Goal: Task Accomplishment & Management: Manage account settings

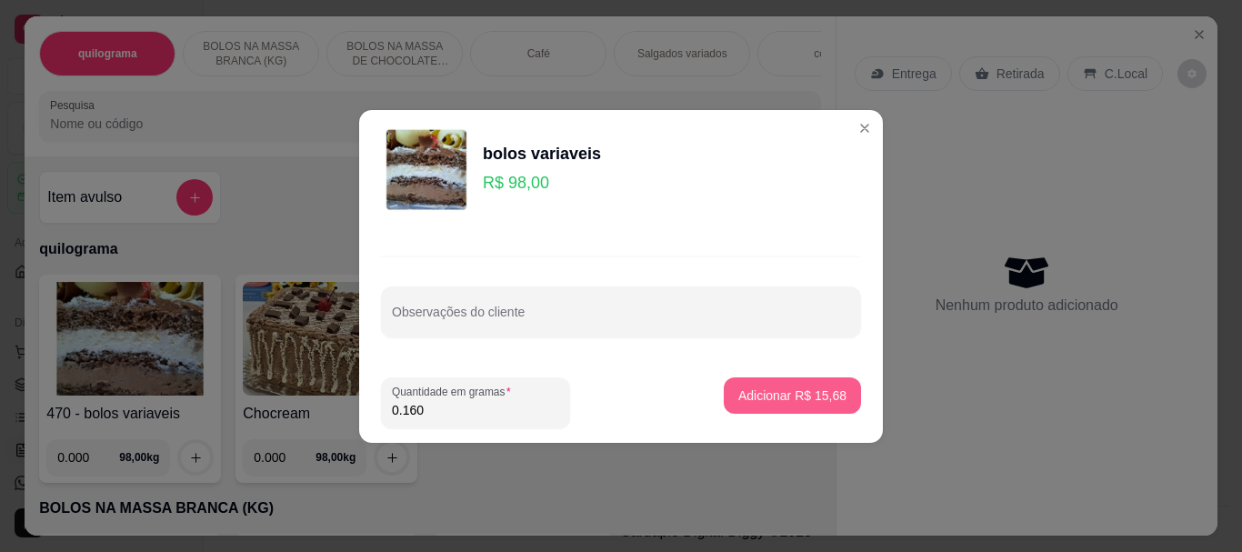
type input "0.160"
click at [752, 394] on p "Adicionar R$ 15,68" at bounding box center [792, 395] width 108 height 18
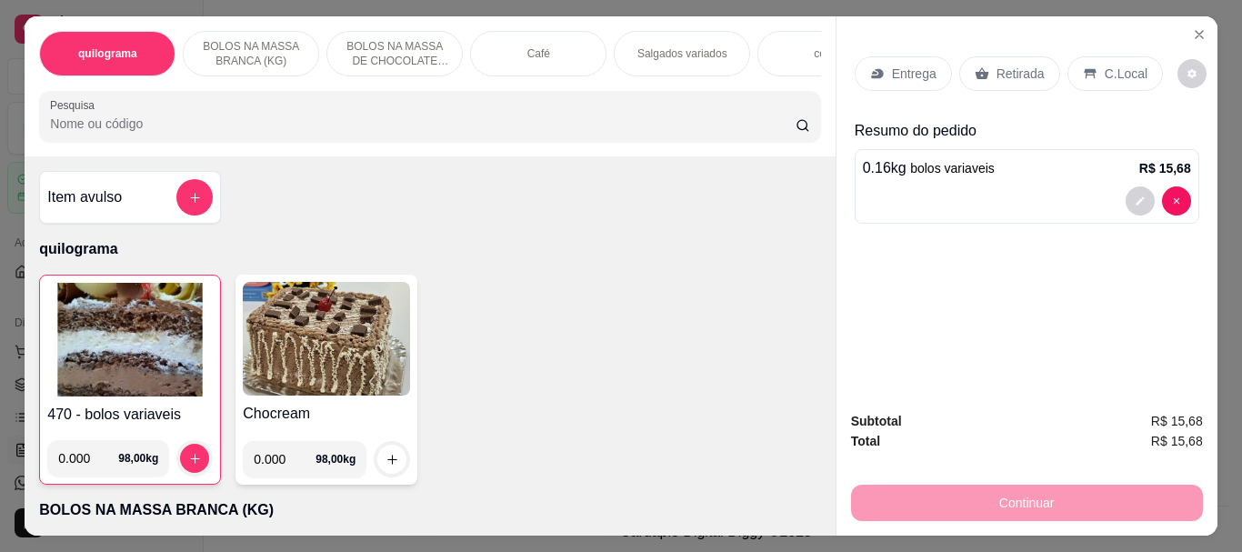
click at [997, 69] on p "Retirada" at bounding box center [1021, 74] width 48 height 18
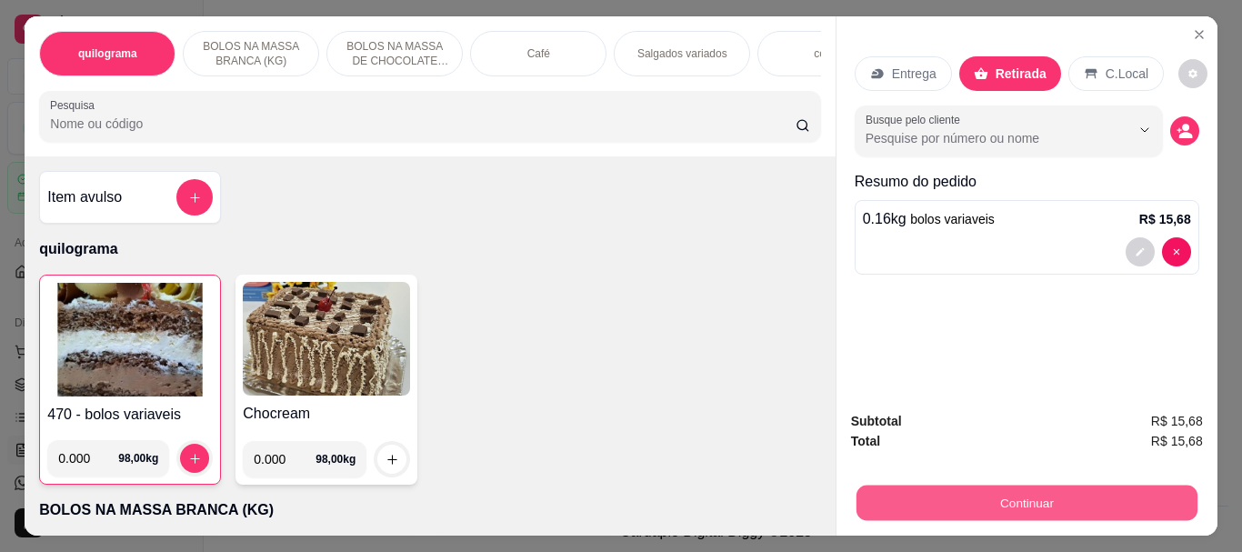
click at [1022, 500] on button "Continuar" at bounding box center [1026, 502] width 341 height 35
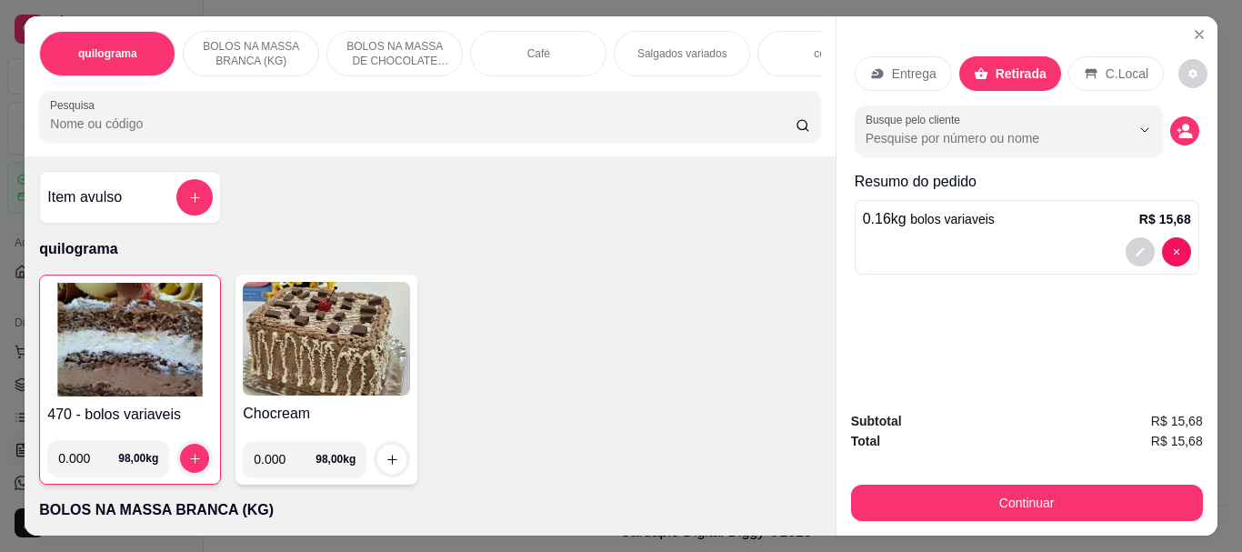
click at [527, 49] on p "Café" at bounding box center [538, 53] width 23 height 15
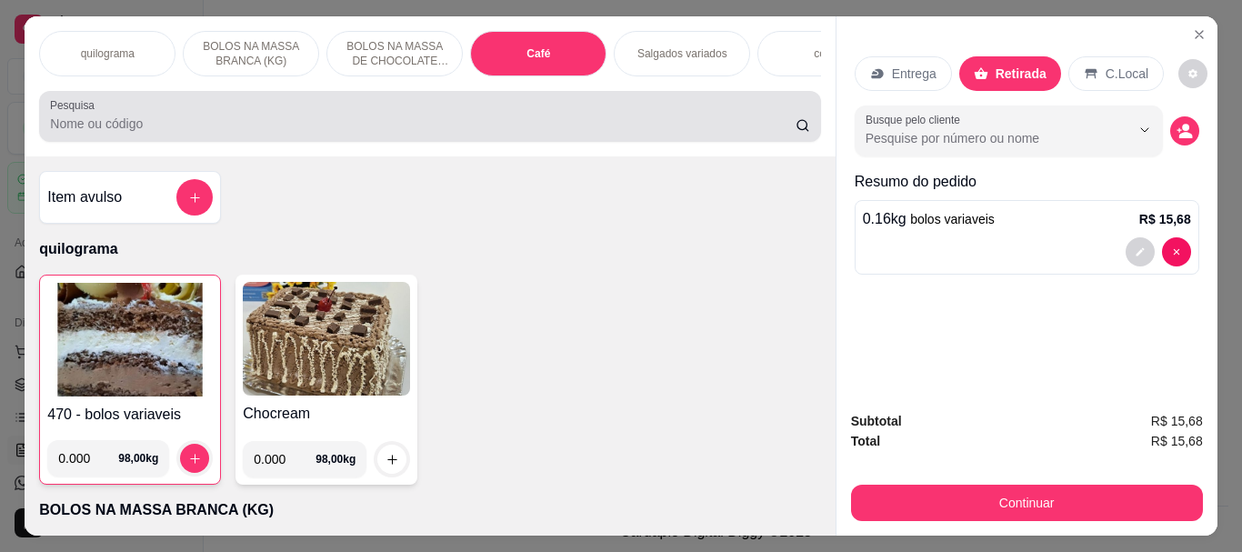
scroll to position [48, 0]
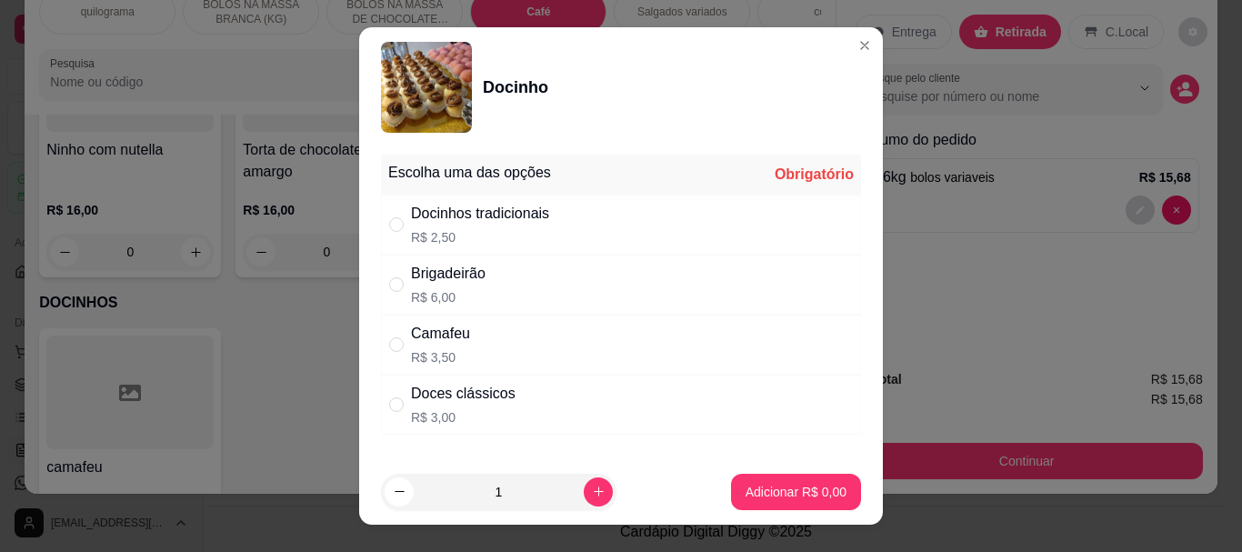
click at [431, 242] on p "R$ 2,50" at bounding box center [480, 237] width 138 height 18
radio input "true"
click at [771, 488] on p "Adicionar R$ 2,50" at bounding box center [796, 491] width 98 height 17
type input "1"
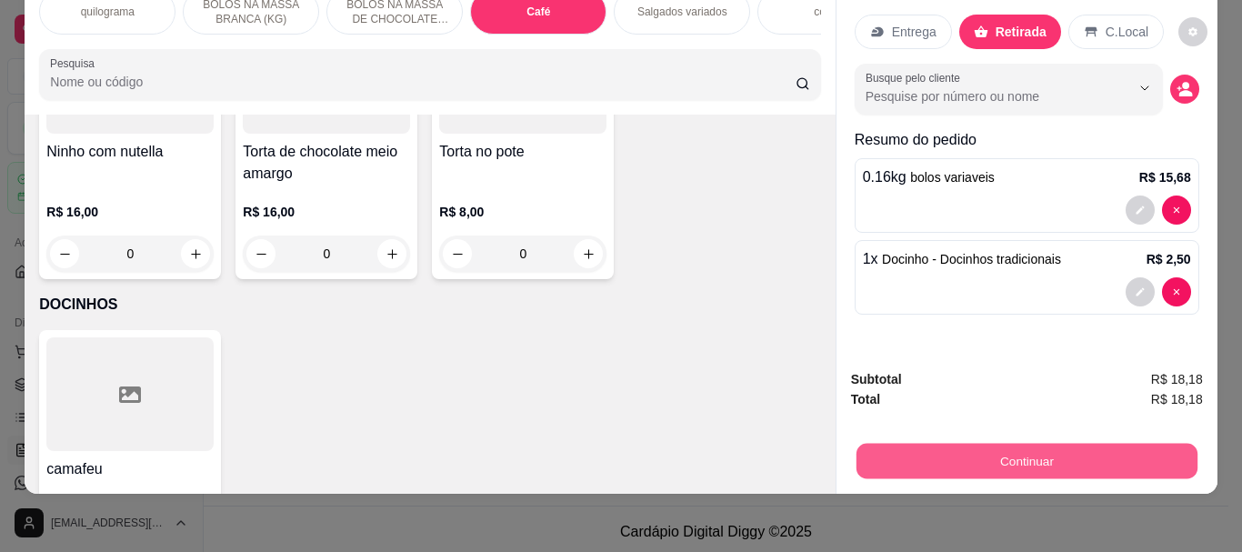
click at [1030, 443] on button "Continuar" at bounding box center [1026, 460] width 341 height 35
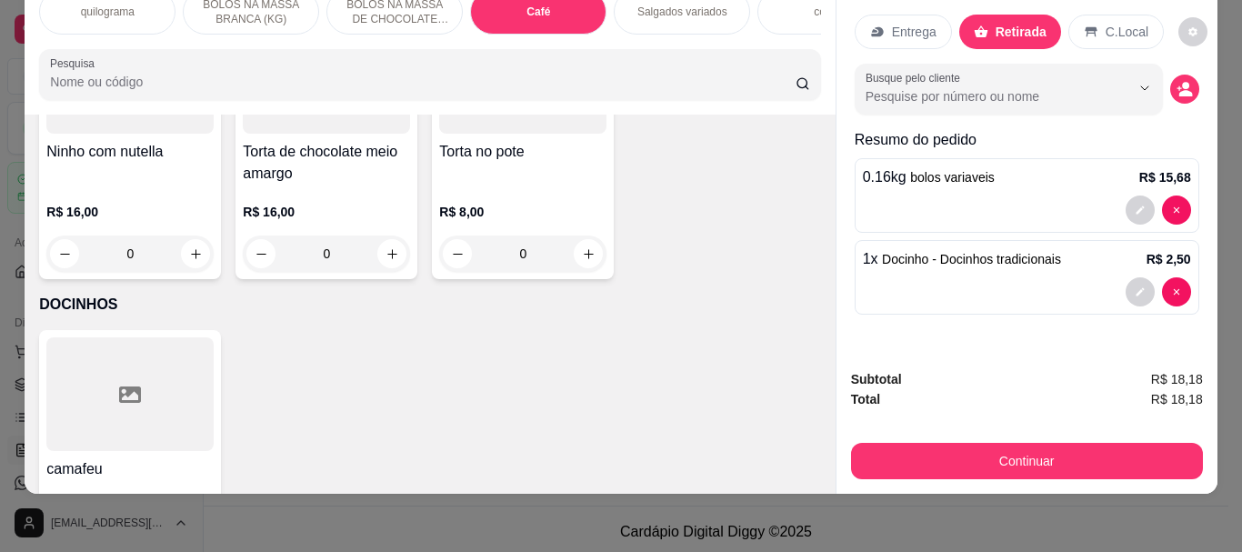
click at [1127, 23] on p "C.Local" at bounding box center [1127, 32] width 43 height 18
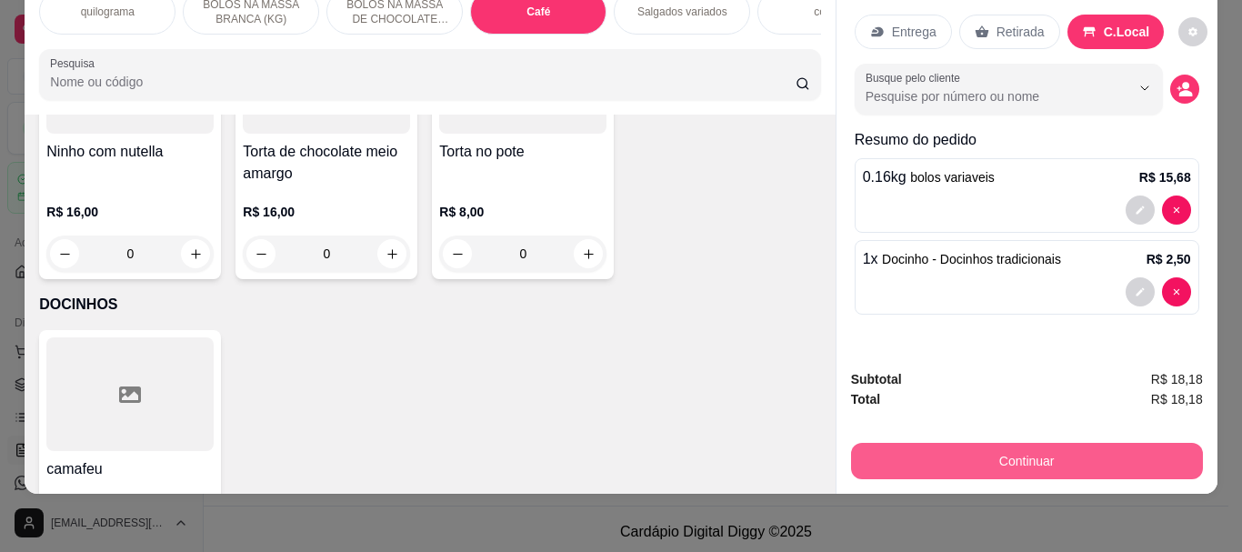
click at [1034, 444] on button "Continuar" at bounding box center [1027, 461] width 352 height 36
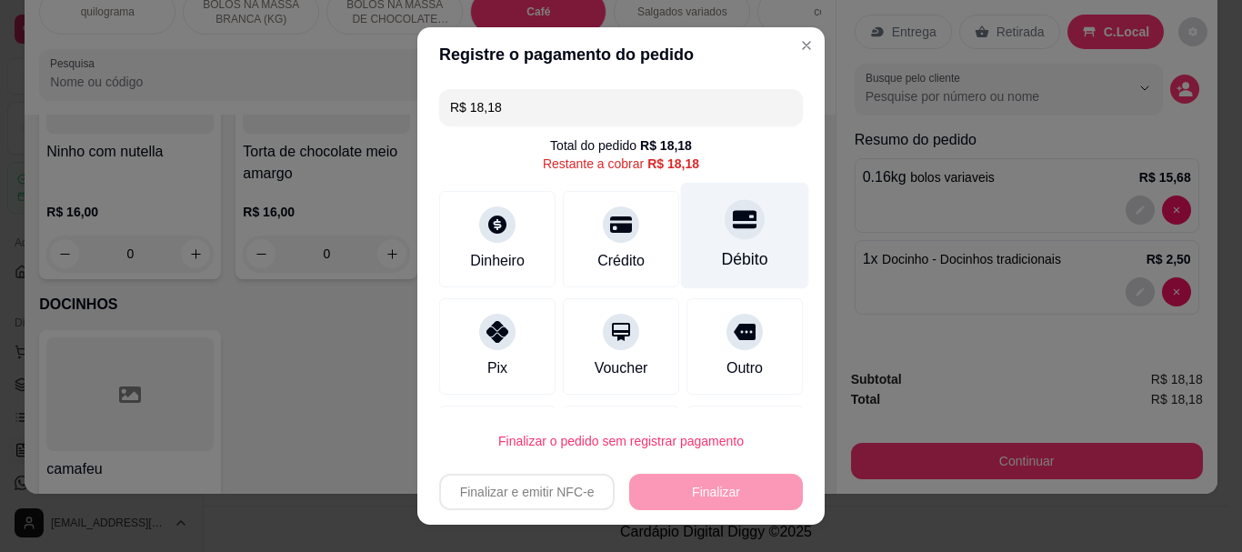
click at [703, 240] on div "Débito" at bounding box center [745, 236] width 128 height 106
type input "R$ 0,00"
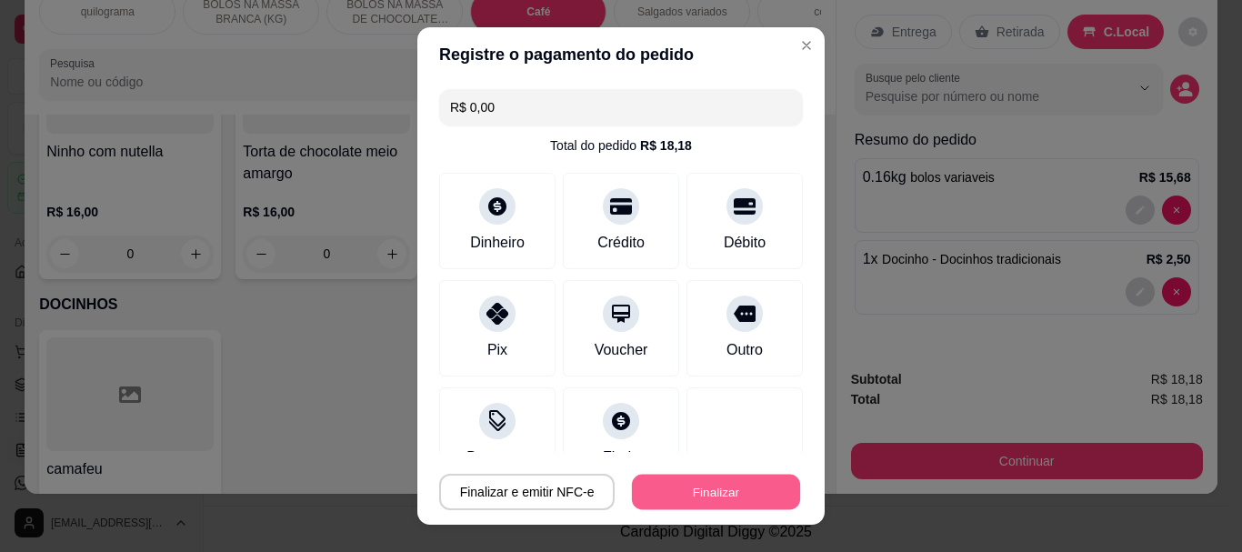
click at [689, 496] on button "Finalizar" at bounding box center [716, 491] width 168 height 35
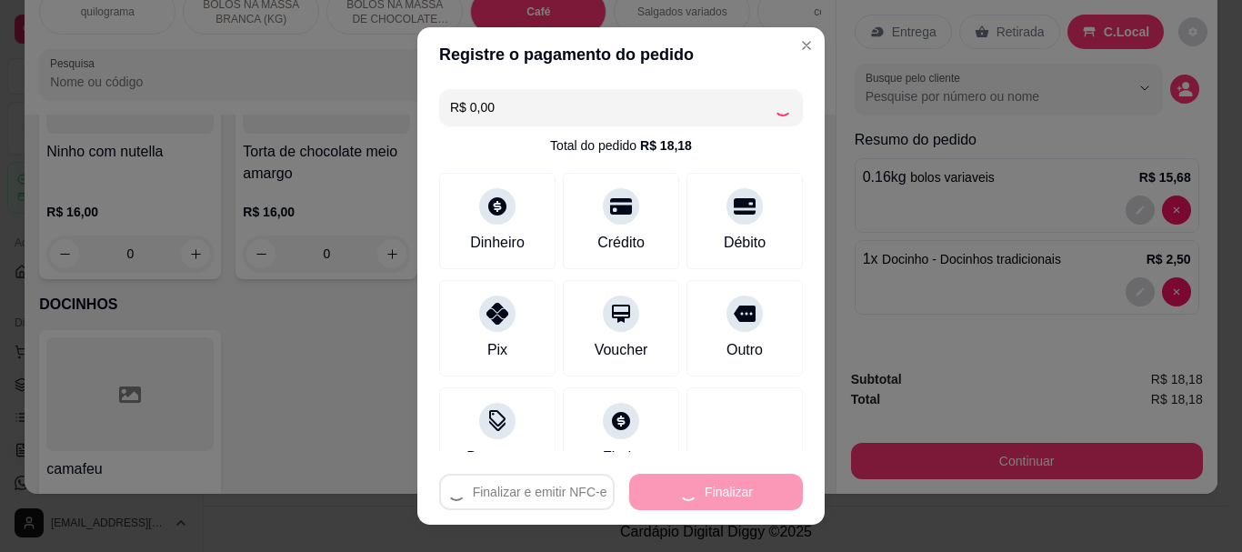
type input "0"
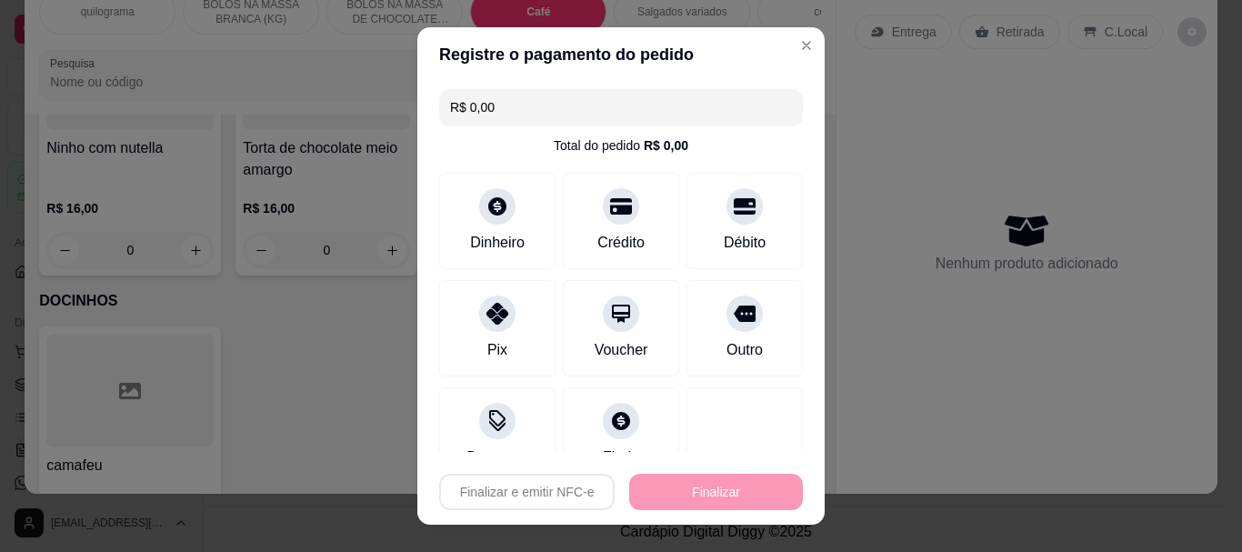
type input "-R$ 18,18"
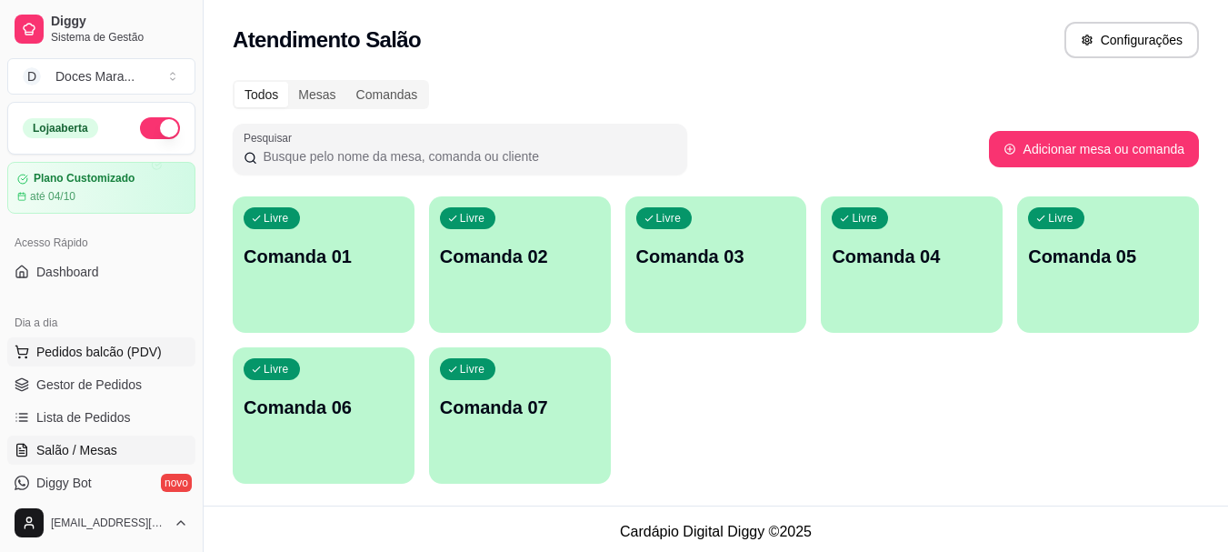
click at [85, 352] on span "Pedidos balcão (PDV)" at bounding box center [98, 352] width 125 height 18
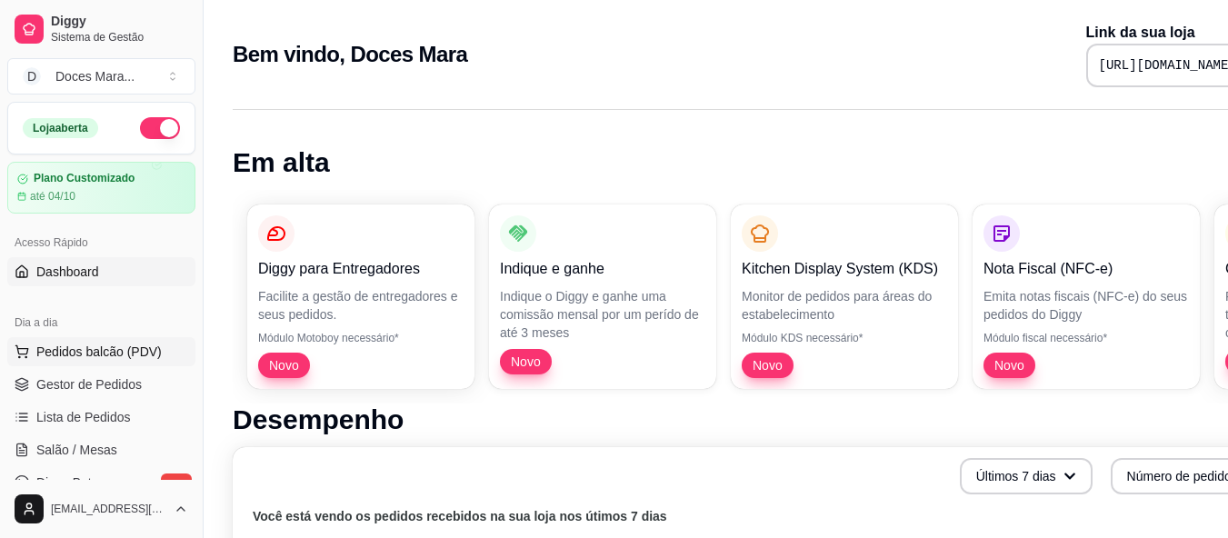
click at [88, 358] on span "Pedidos balcão (PDV)" at bounding box center [98, 352] width 125 height 18
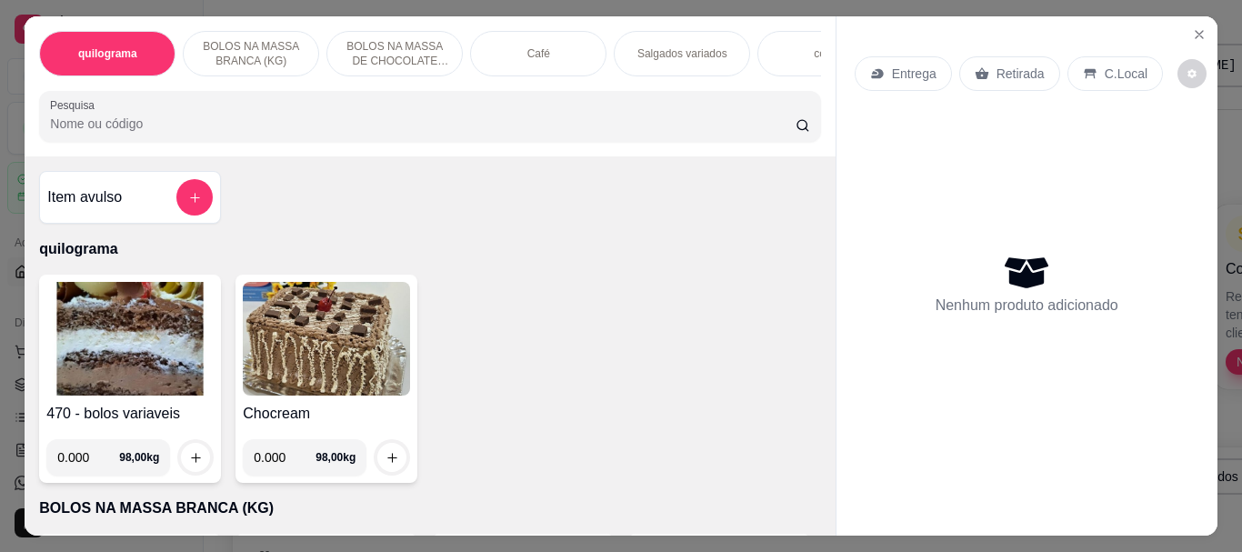
click at [543, 252] on p "quilograma" at bounding box center [429, 249] width 781 height 22
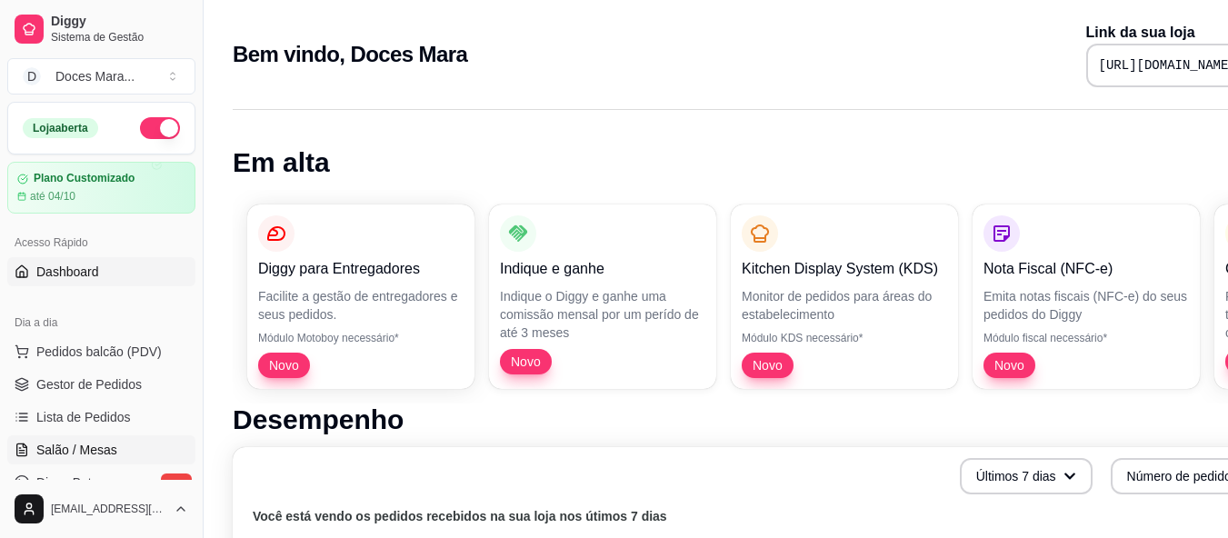
click at [97, 449] on span "Salão / Mesas" at bounding box center [76, 450] width 81 height 18
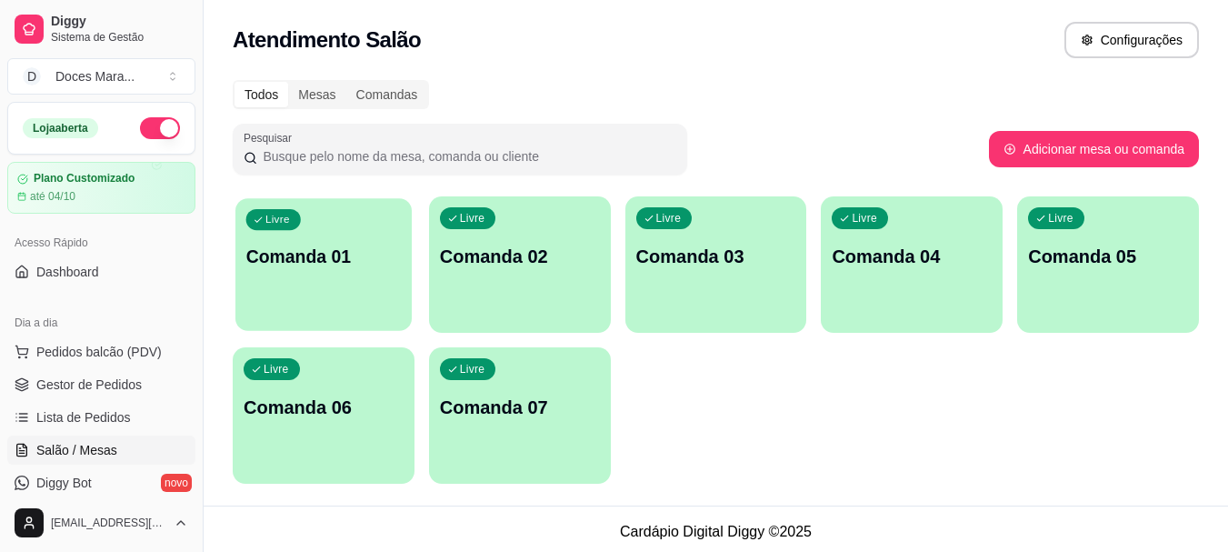
click at [304, 231] on div "Livre Comanda 01" at bounding box center [324, 253] width 176 height 111
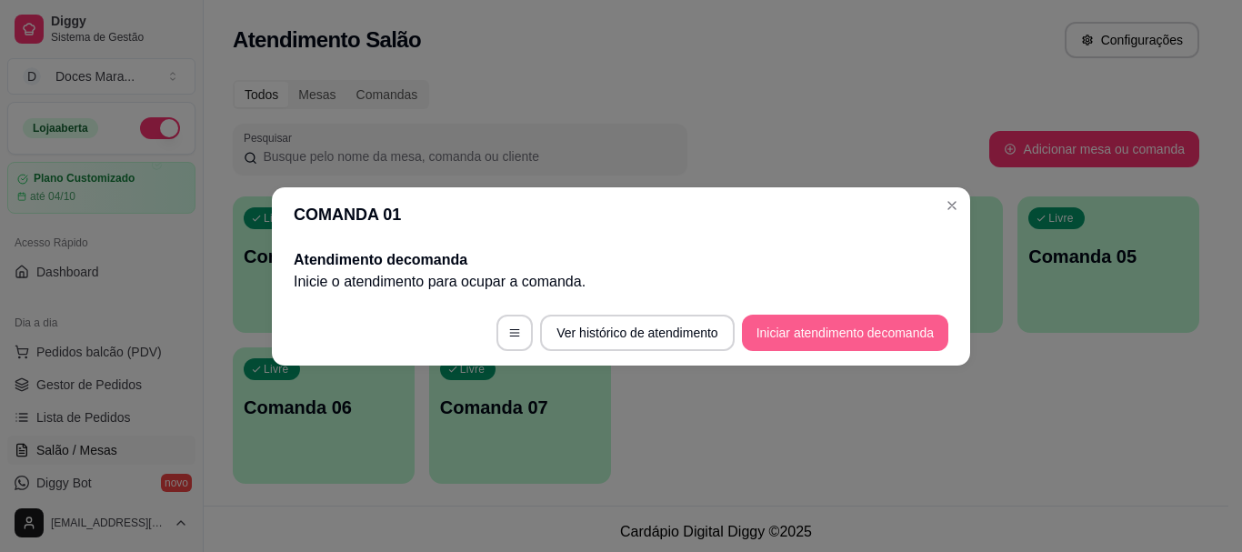
click at [778, 335] on button "Iniciar atendimento de comanda" at bounding box center [845, 333] width 206 height 36
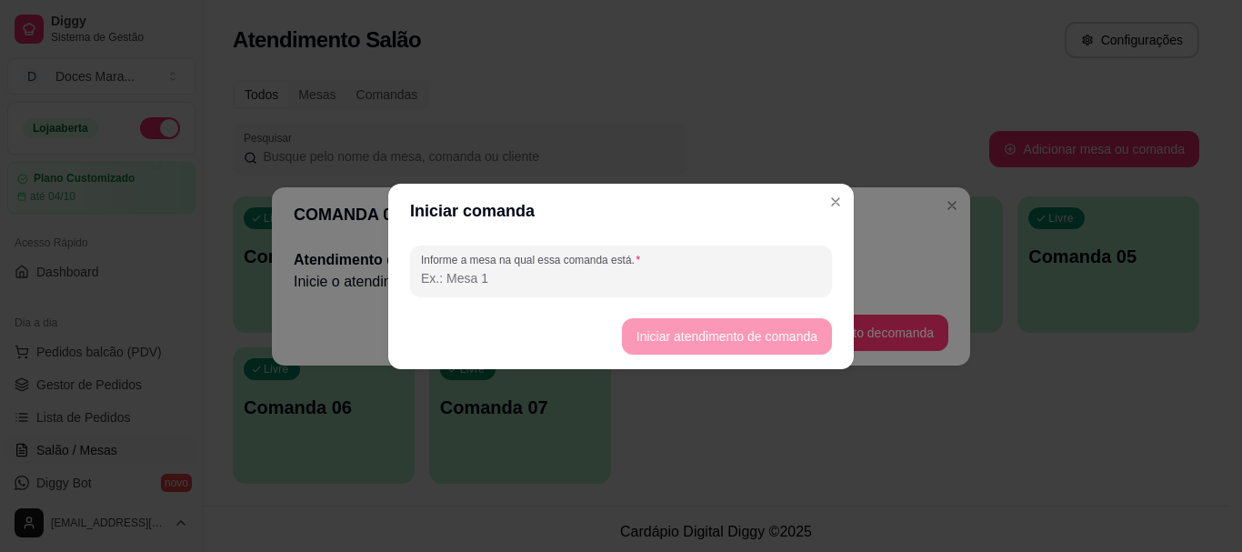
click at [532, 277] on input "Informe a mesa na qual essa comanda está." at bounding box center [621, 278] width 400 height 18
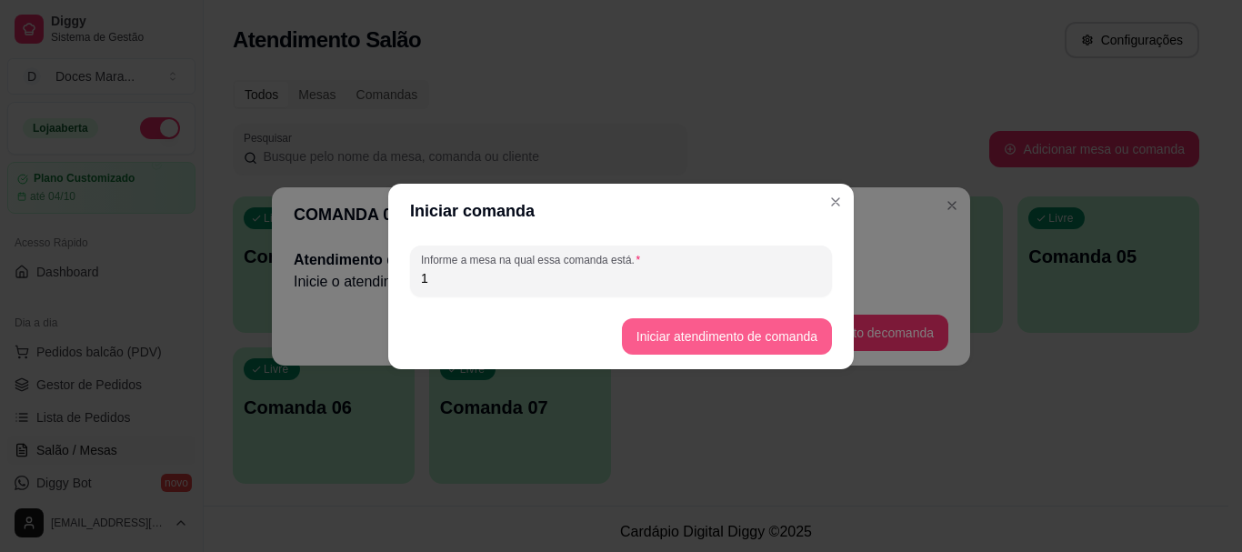
type input "1"
click at [670, 331] on button "Iniciar atendimento de comanda" at bounding box center [727, 335] width 204 height 35
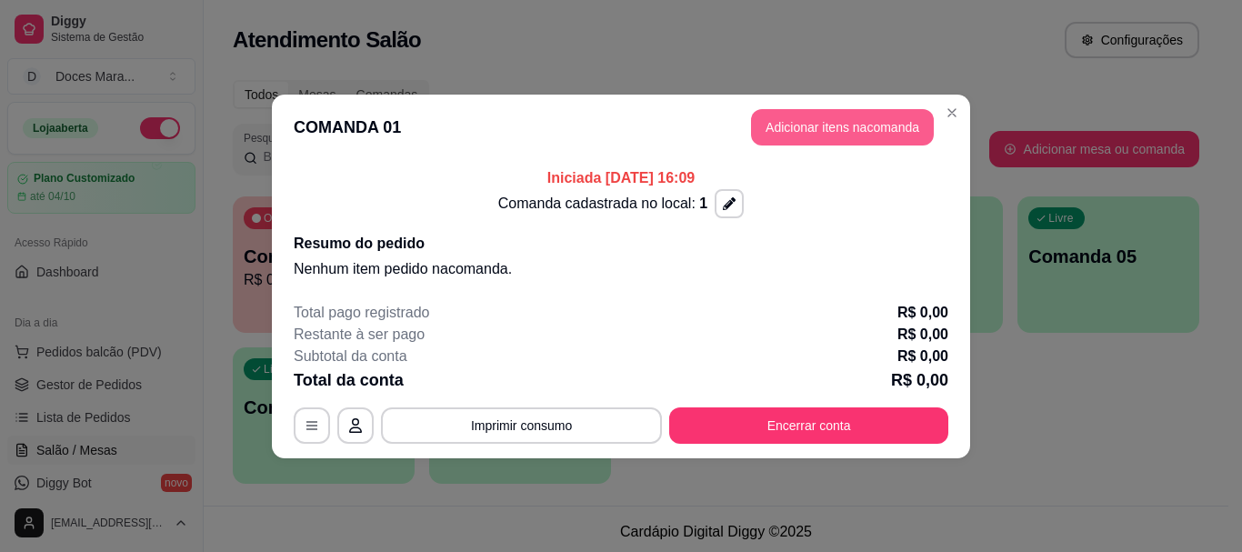
click at [839, 131] on button "Adicionar itens na comanda" at bounding box center [842, 127] width 183 height 36
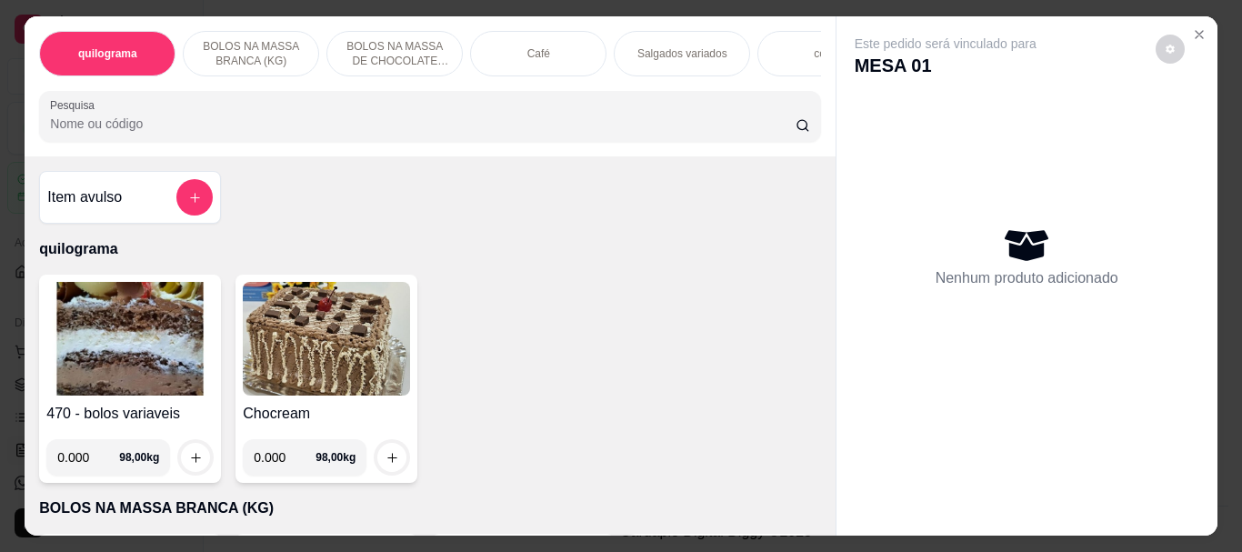
click at [85, 130] on input "Pesquisa" at bounding box center [423, 124] width 746 height 18
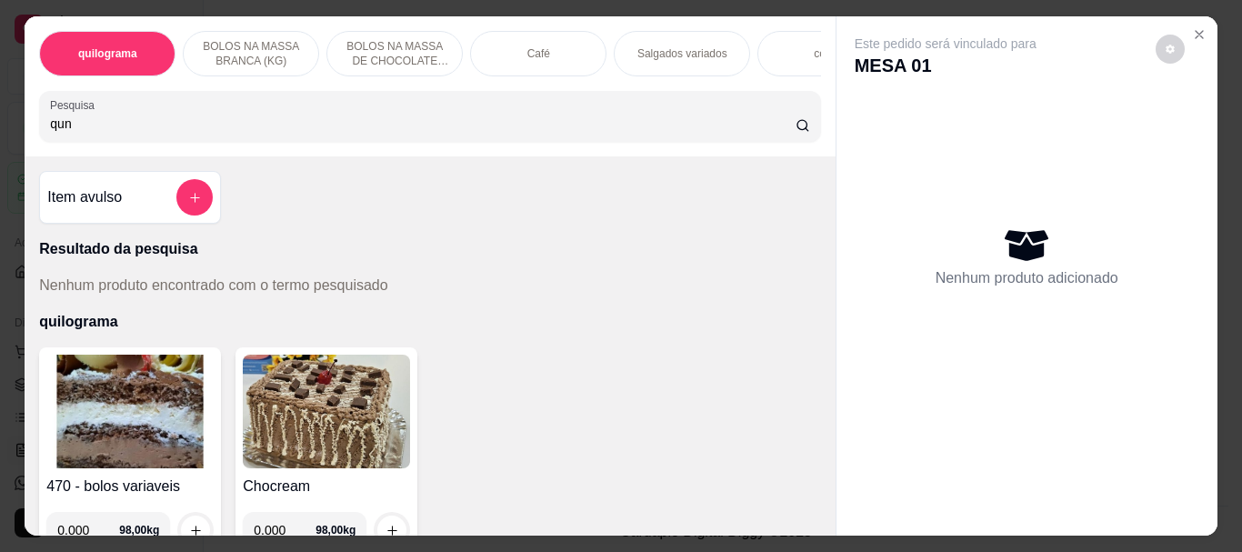
click at [57, 129] on input "qun" at bounding box center [423, 124] width 746 height 18
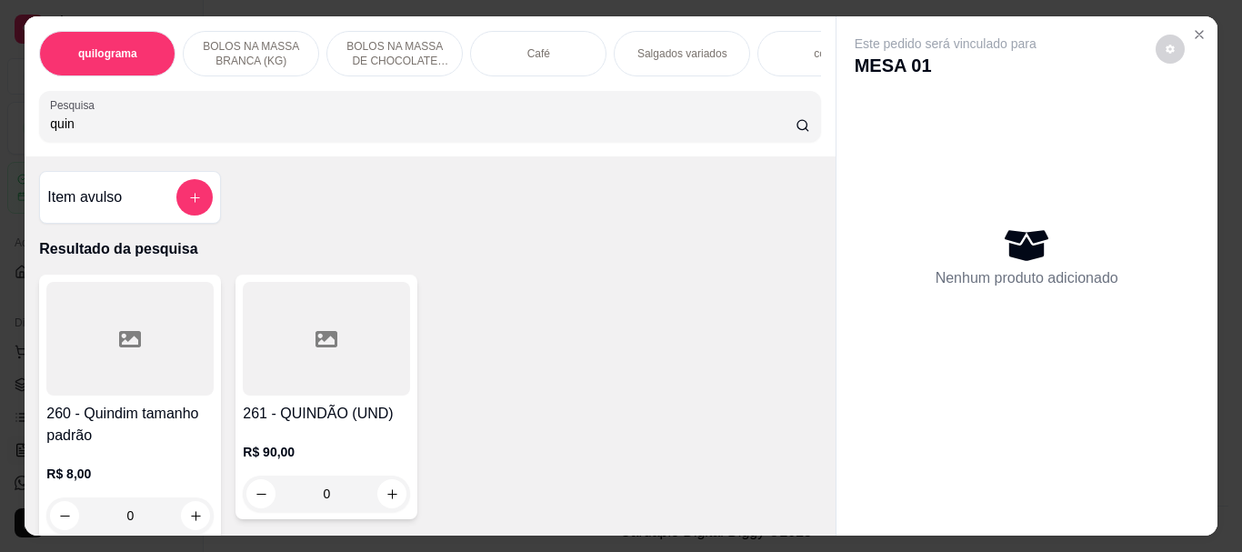
type input "quin"
click at [141, 324] on div at bounding box center [129, 339] width 167 height 114
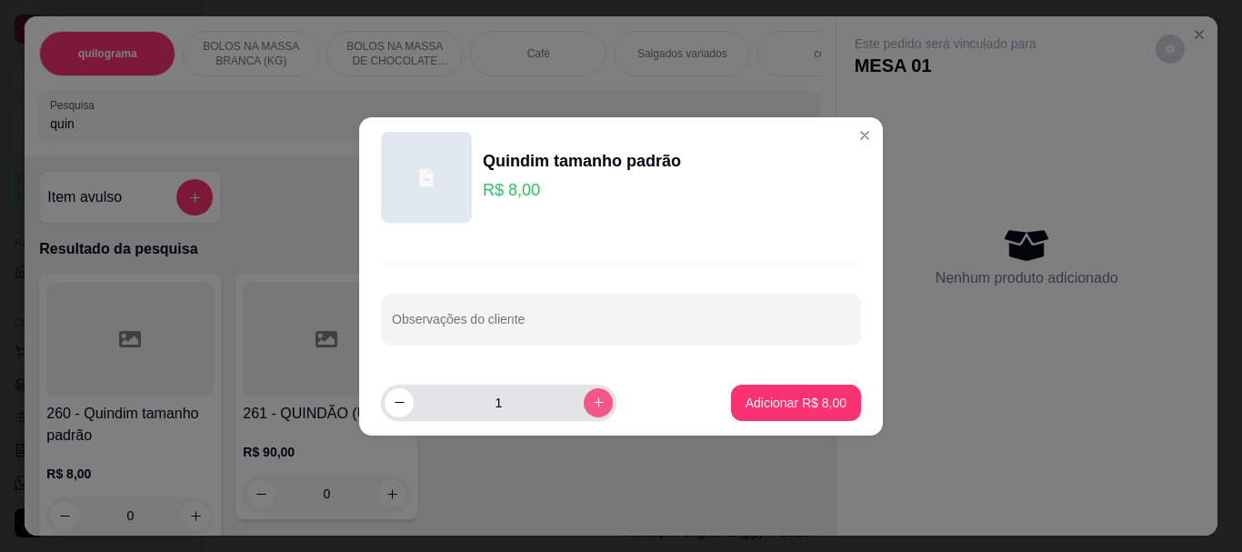
click at [592, 400] on icon "increase-product-quantity" at bounding box center [599, 403] width 14 height 14
type input "2"
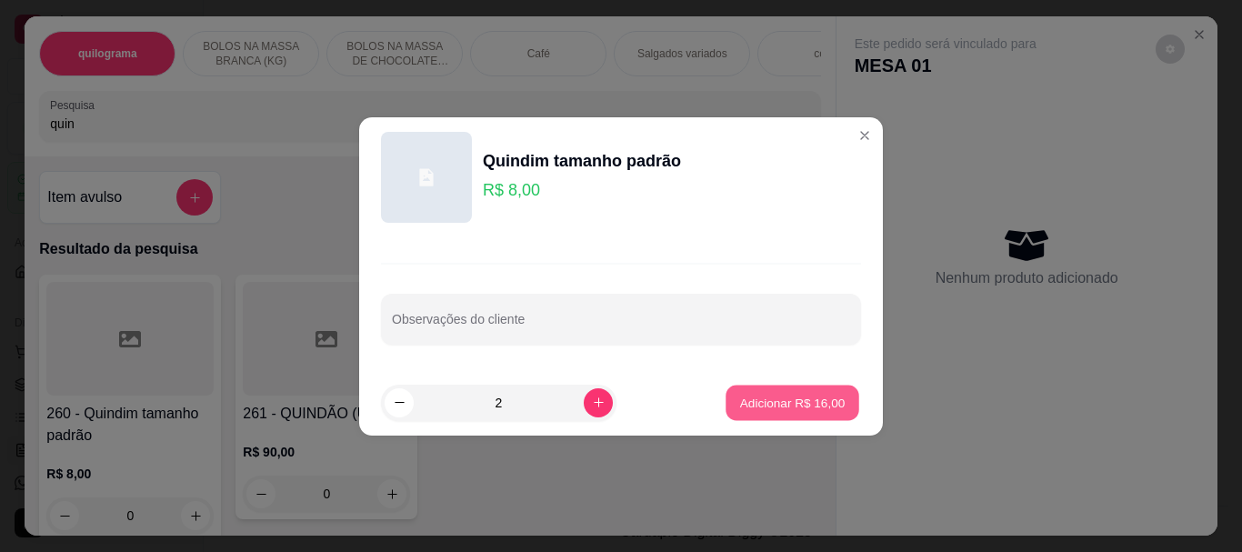
click at [753, 397] on p "Adicionar R$ 16,00" at bounding box center [792, 402] width 105 height 17
type input "2"
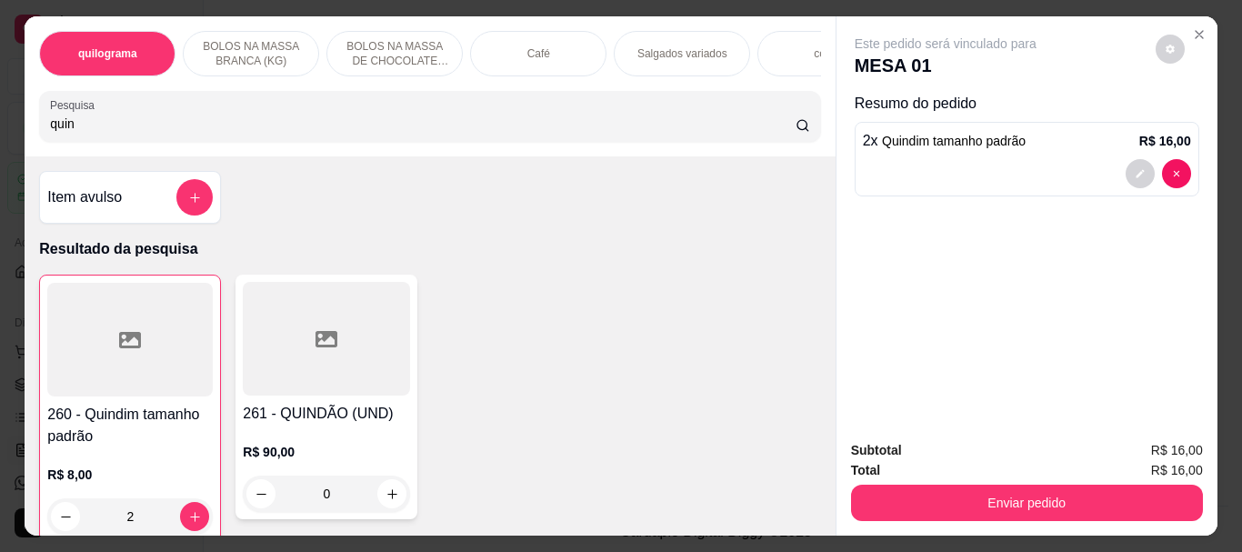
click at [86, 128] on input "quin" at bounding box center [423, 124] width 746 height 18
type input "q"
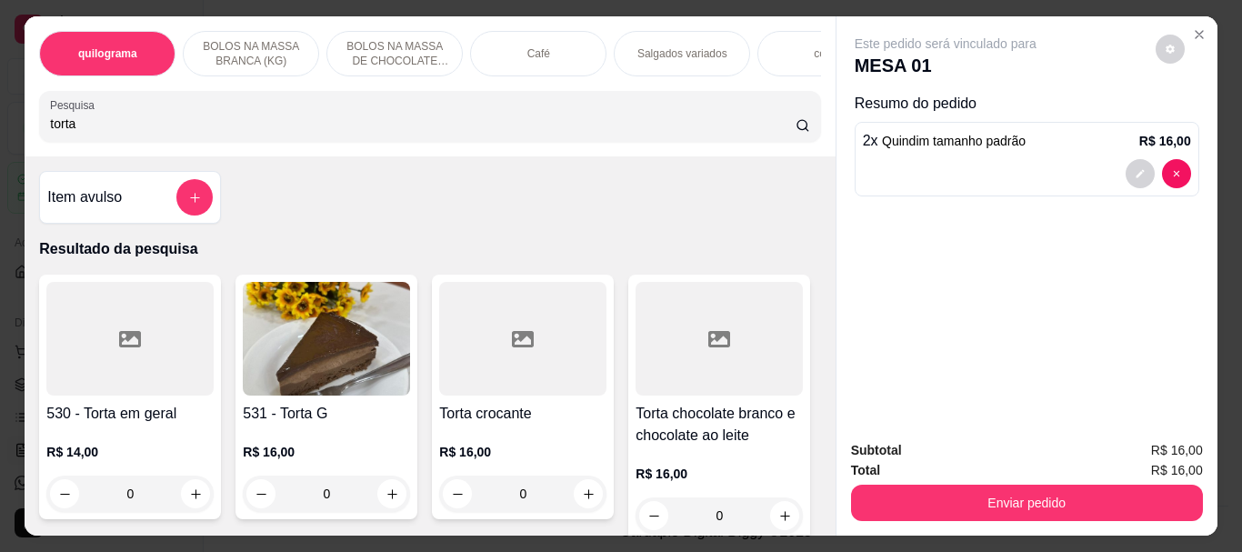
type input "torta"
click at [278, 363] on img at bounding box center [326, 339] width 167 height 114
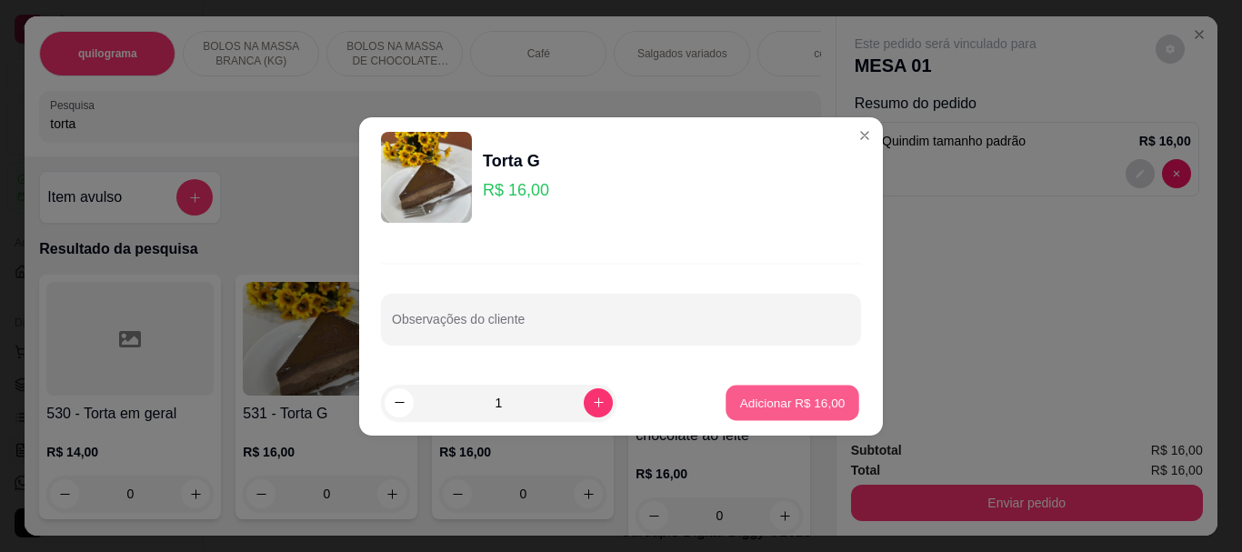
click at [762, 404] on p "Adicionar R$ 16,00" at bounding box center [792, 402] width 105 height 17
type input "1"
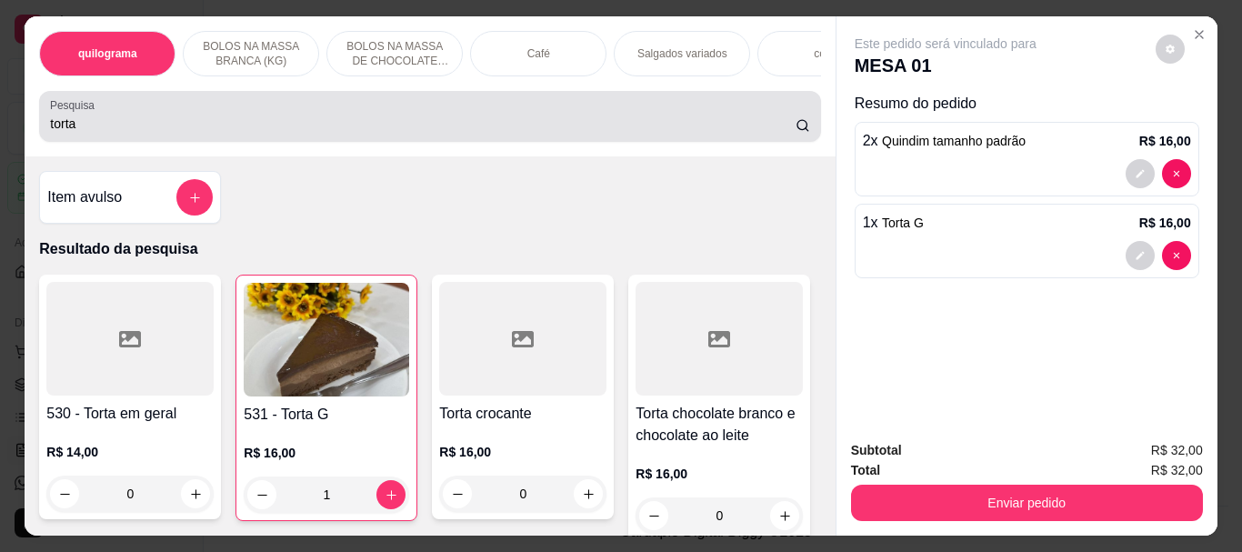
click at [195, 126] on input "torta" at bounding box center [423, 124] width 746 height 18
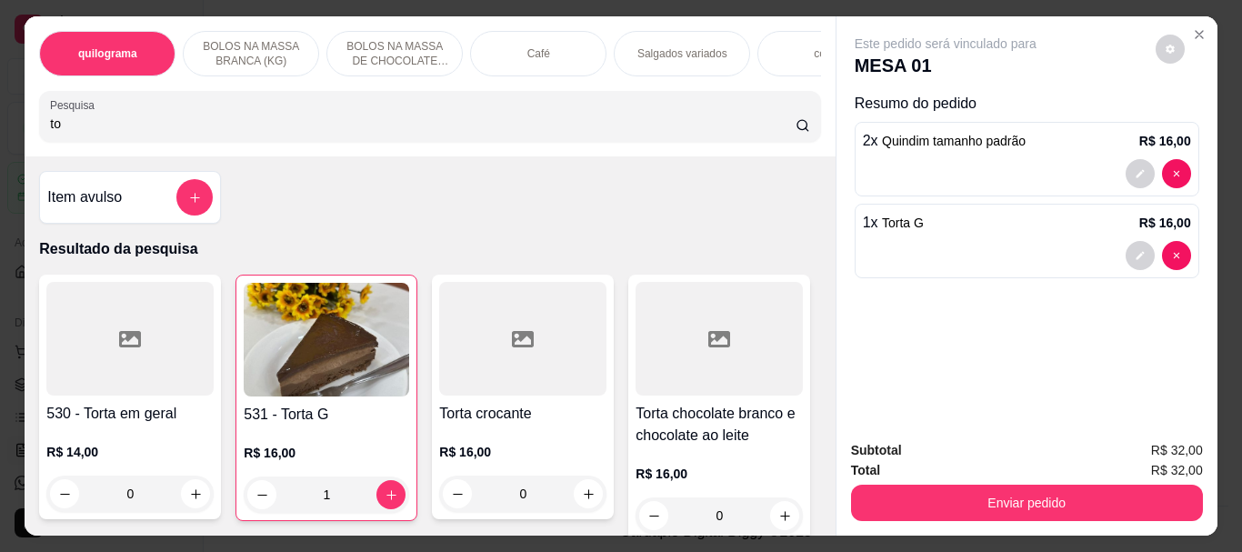
type input "t"
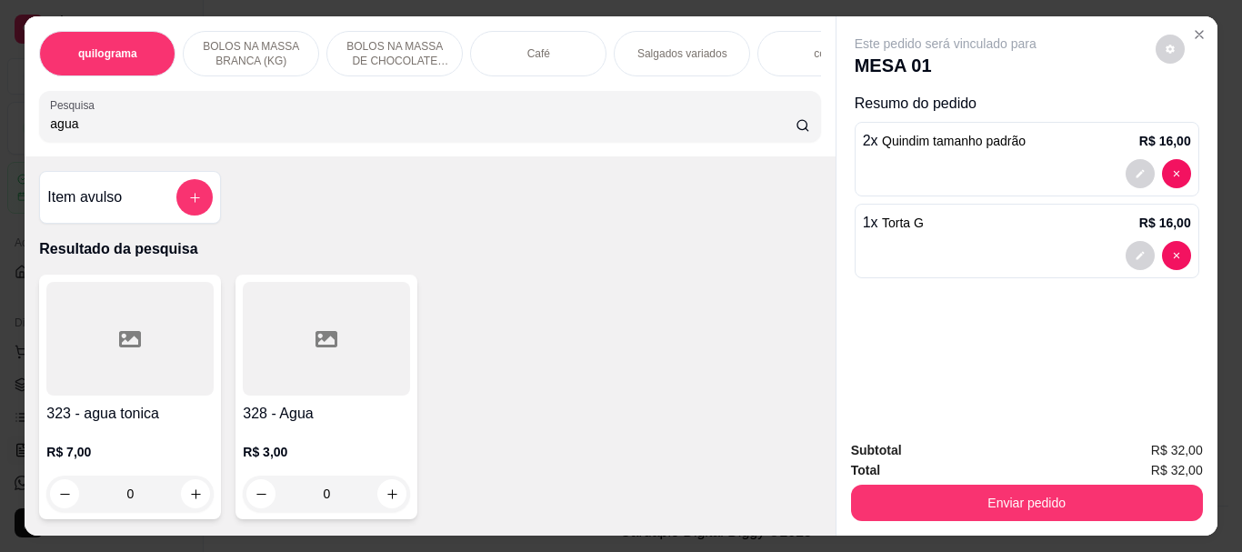
type input "agua"
click at [275, 361] on div at bounding box center [326, 339] width 167 height 114
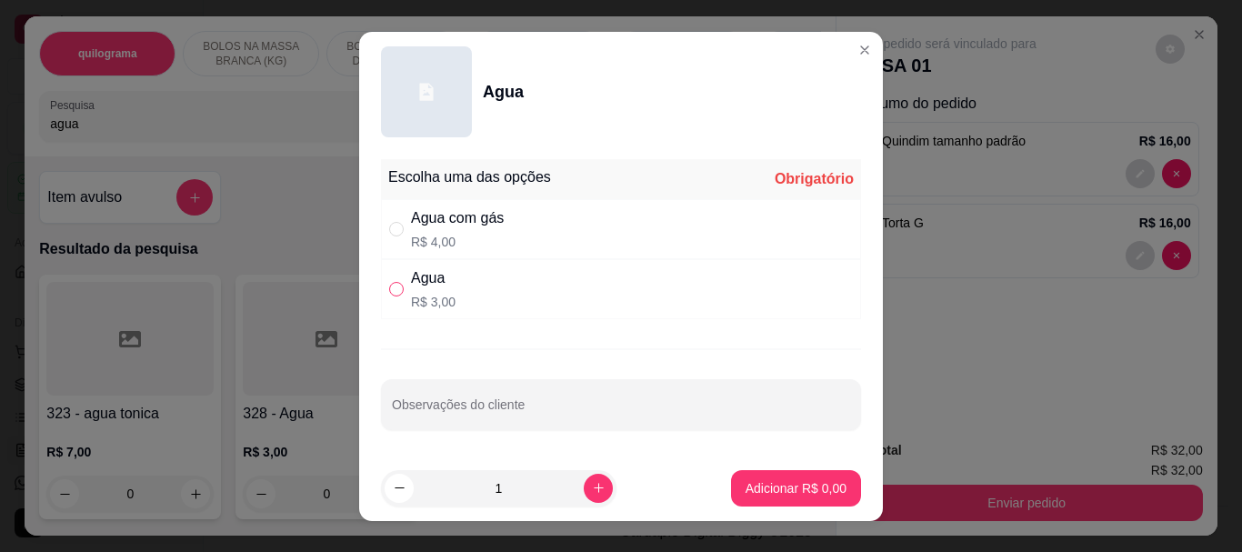
click at [389, 290] on input "" at bounding box center [396, 289] width 15 height 15
radio input "true"
click at [770, 488] on p "Adicionar R$ 3,00" at bounding box center [796, 488] width 101 height 18
type input "1"
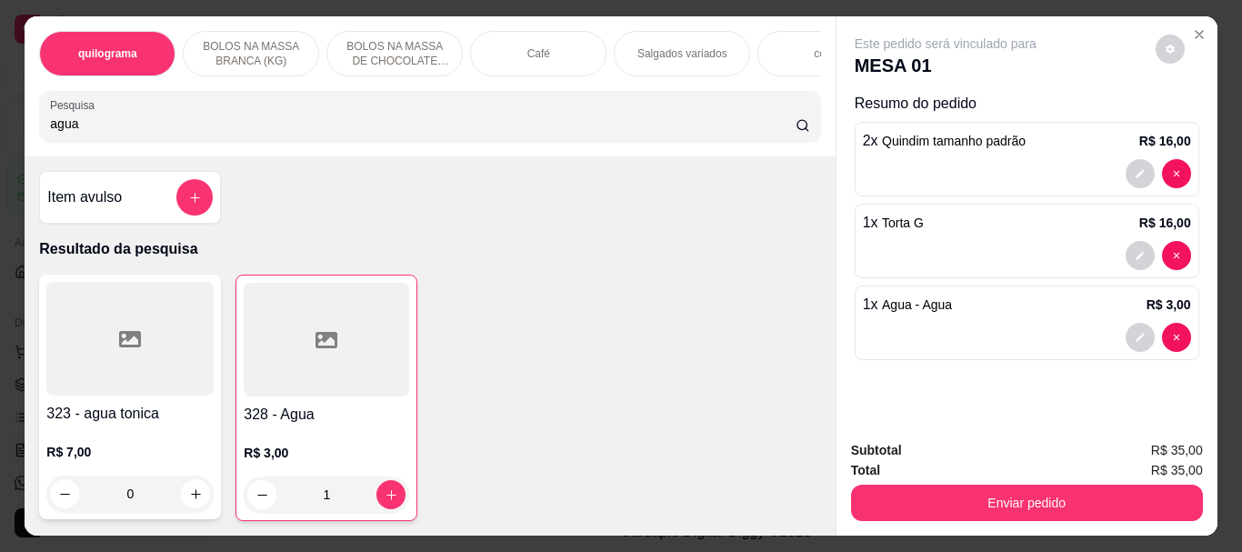
click at [115, 132] on input "agua" at bounding box center [423, 124] width 746 height 18
type input "a"
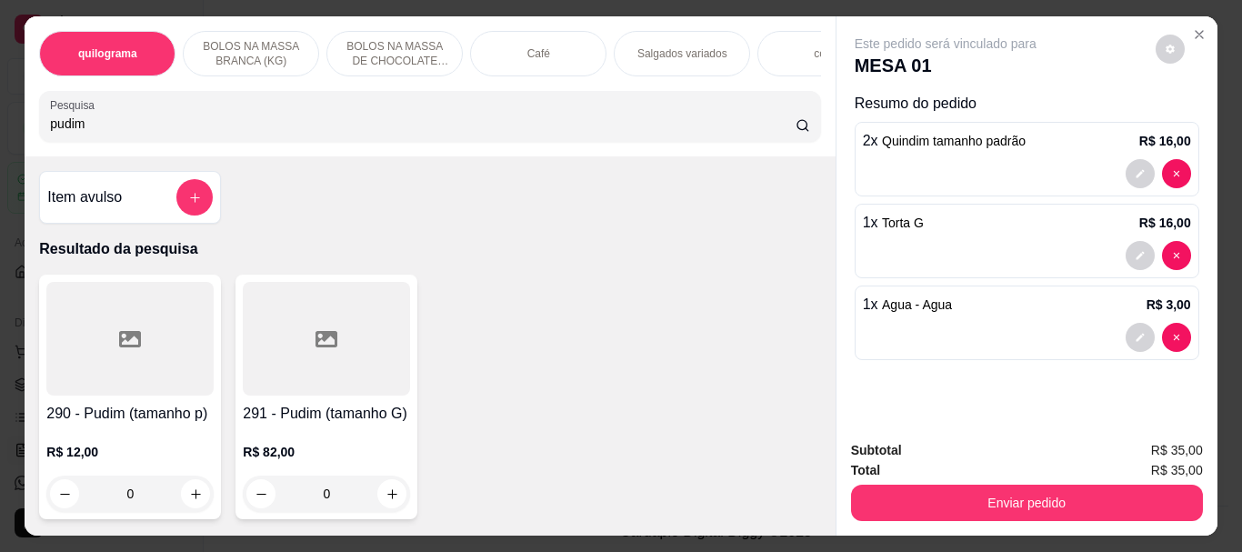
type input "pudim"
click at [142, 339] on div at bounding box center [129, 339] width 167 height 114
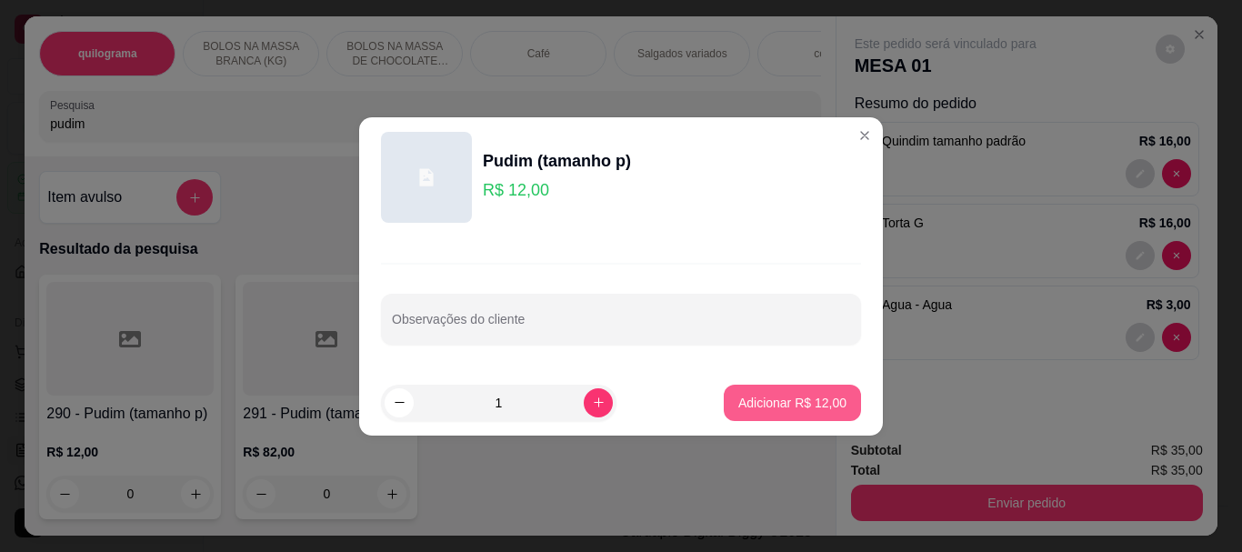
click at [765, 405] on p "Adicionar R$ 12,00" at bounding box center [792, 403] width 108 height 18
type input "1"
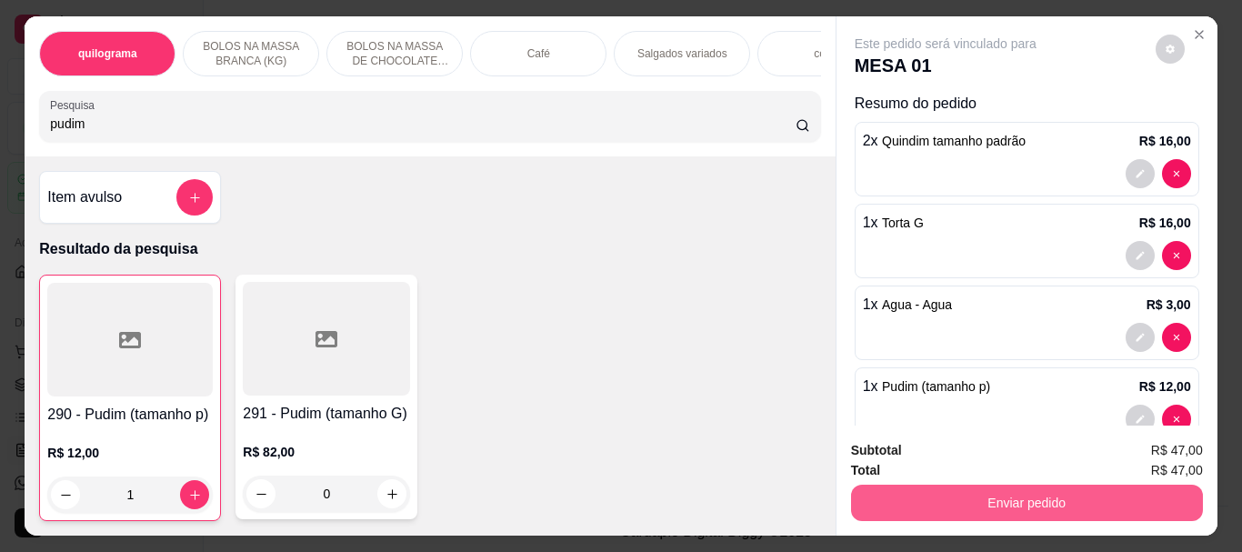
click at [1017, 496] on button "Enviar pedido" at bounding box center [1027, 503] width 352 height 36
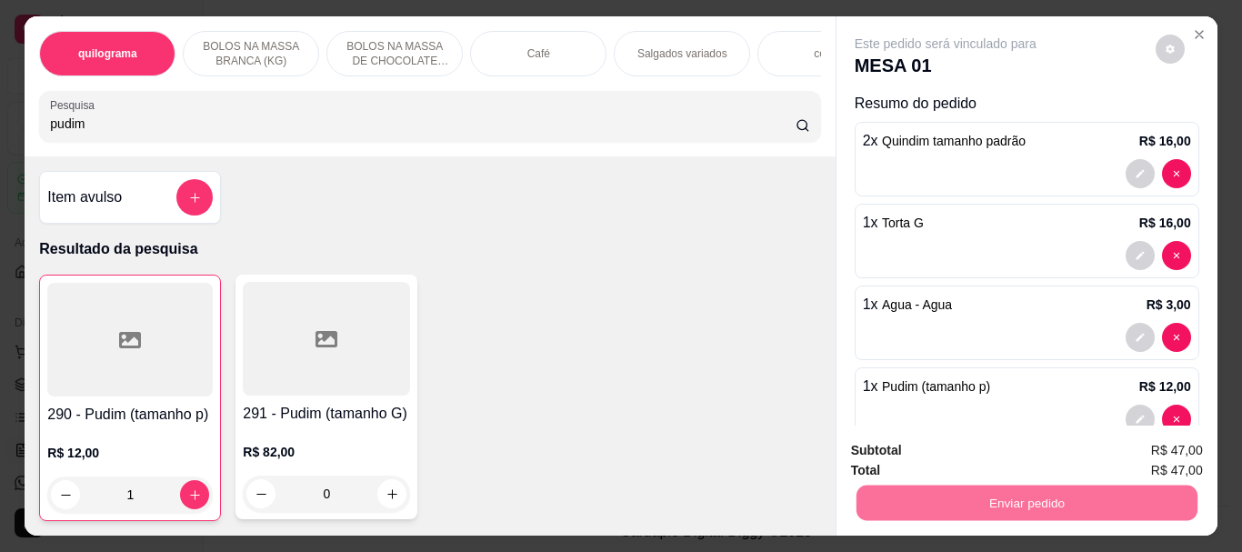
click at [952, 446] on button "Não registrar e enviar pedido" at bounding box center [967, 451] width 184 height 34
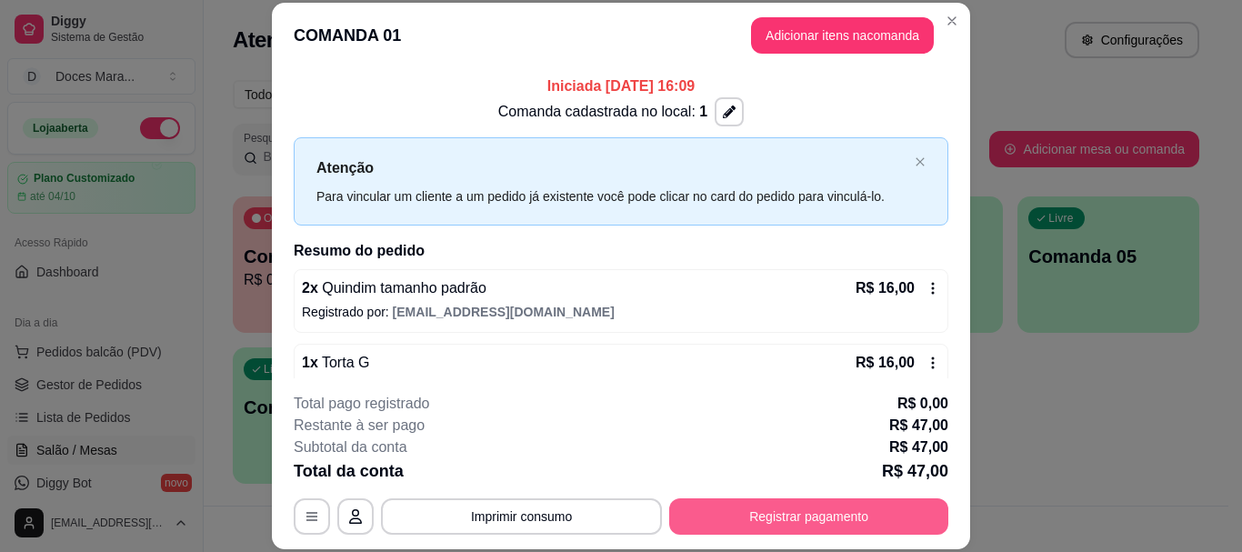
click at [791, 513] on button "Registrar pagamento" at bounding box center [808, 516] width 279 height 36
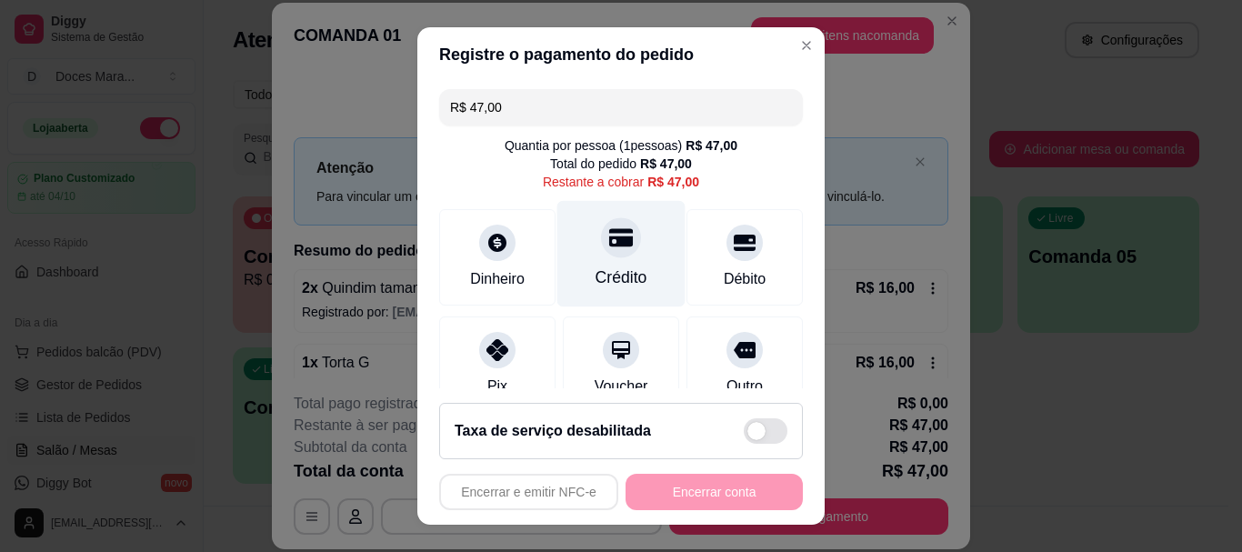
click at [595, 258] on div "Crédito" at bounding box center [621, 254] width 128 height 106
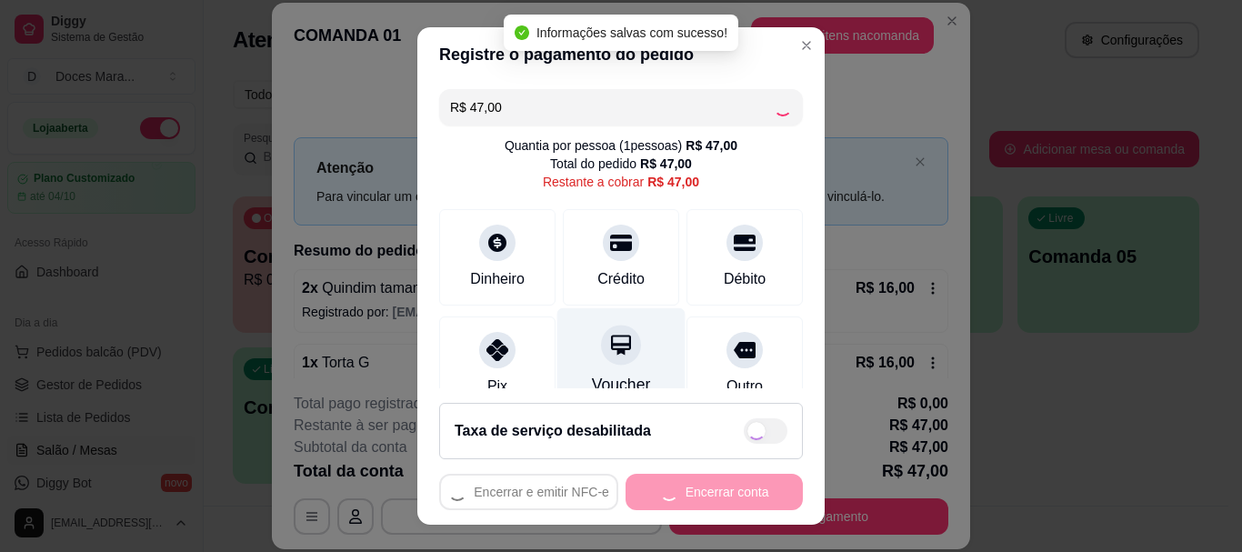
type input "R$ 0,00"
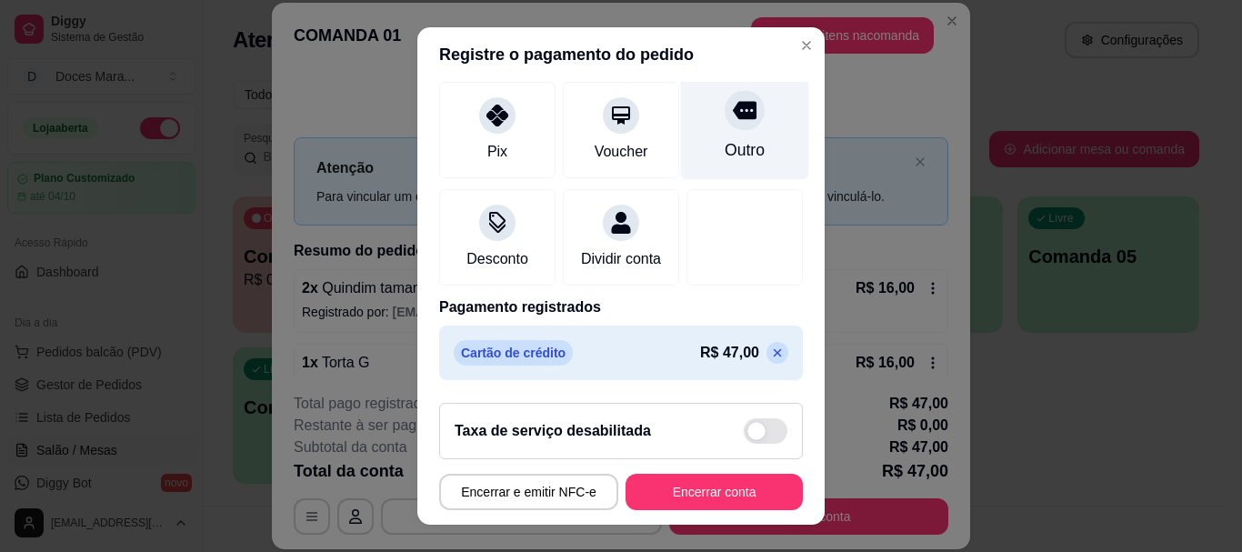
scroll to position [237, 0]
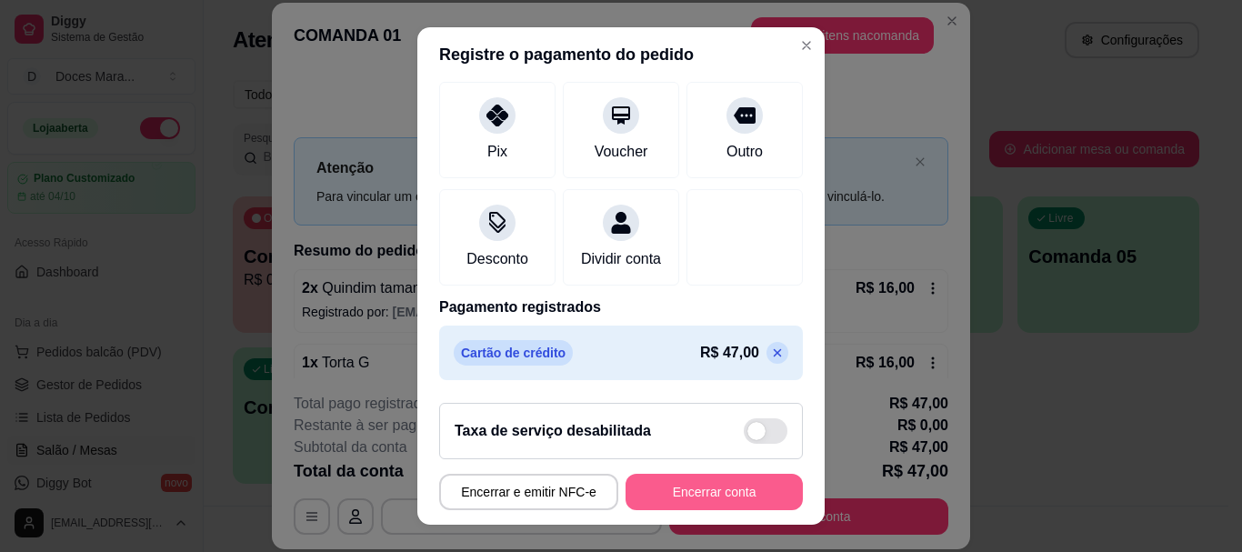
click at [678, 486] on button "Encerrar conta" at bounding box center [714, 492] width 177 height 36
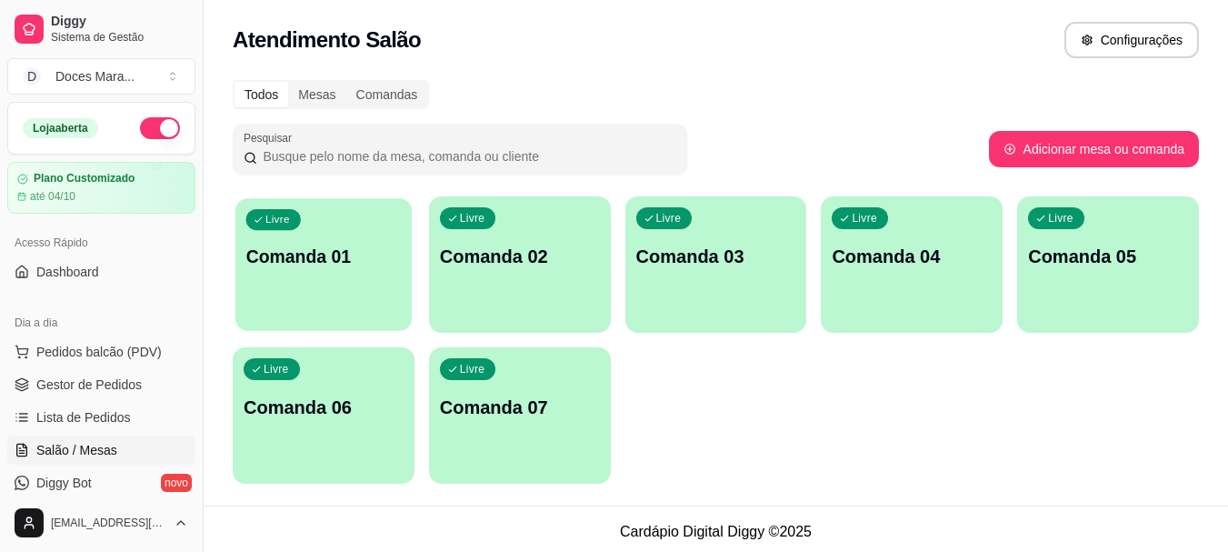
click at [275, 272] on div "Livre Comanda 01" at bounding box center [324, 253] width 176 height 111
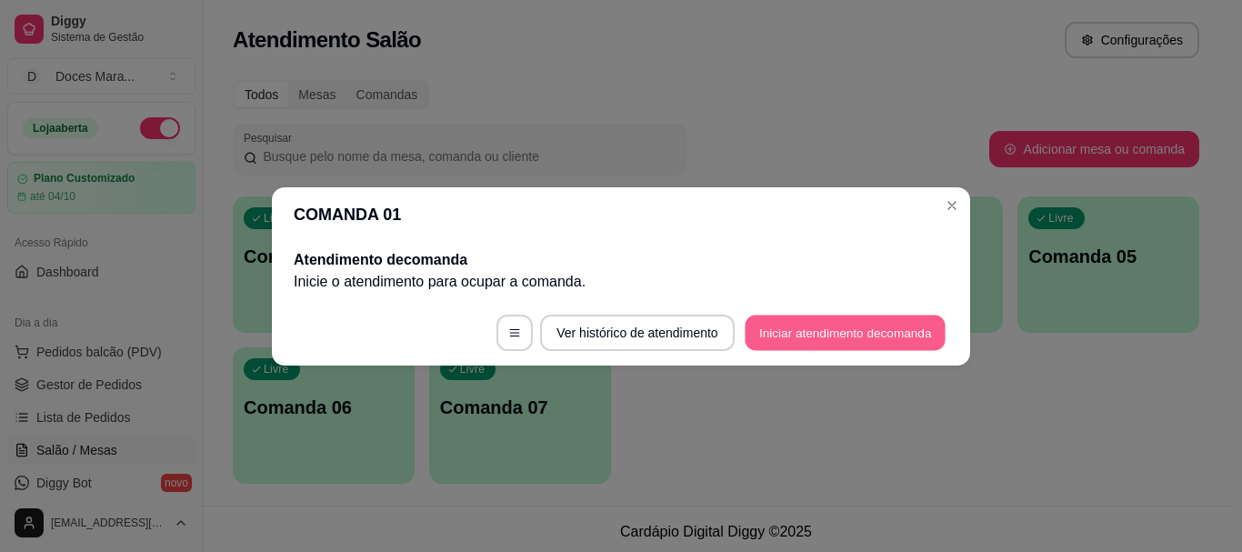
click at [775, 325] on button "Iniciar atendimento de comanda" at bounding box center [845, 332] width 201 height 35
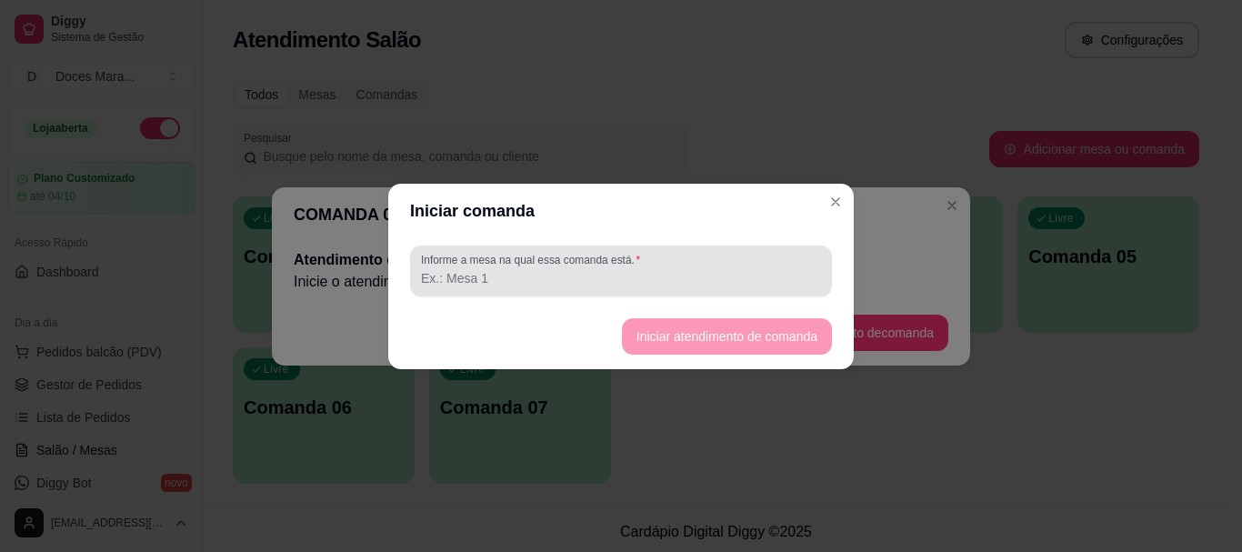
click at [517, 287] on div at bounding box center [621, 271] width 400 height 36
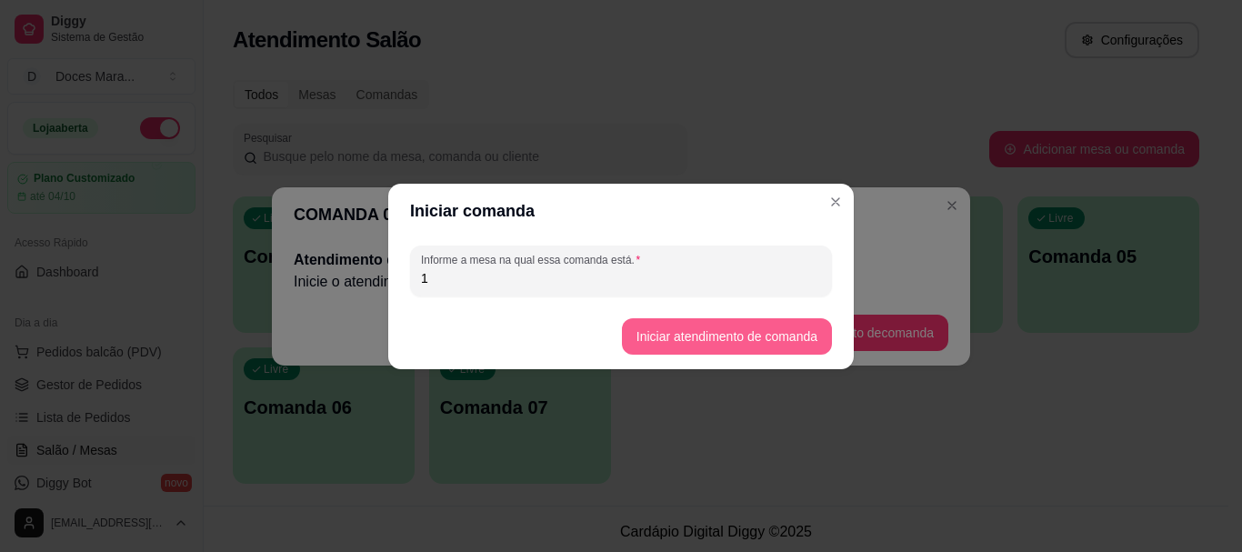
type input "1"
click at [750, 333] on button "Iniciar atendimento de comanda" at bounding box center [727, 336] width 210 height 36
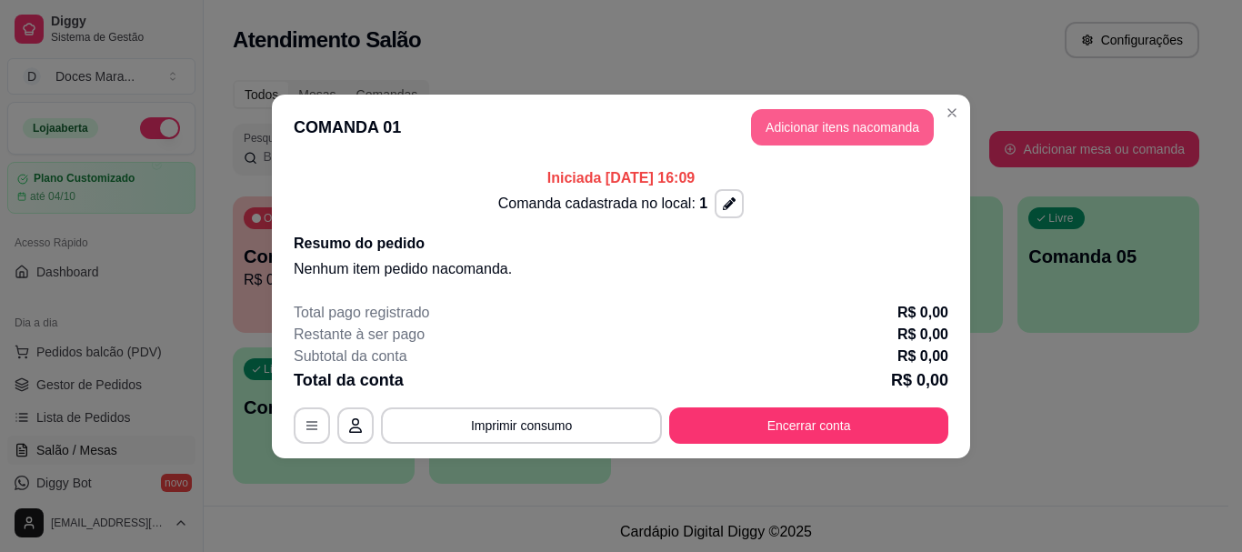
click at [805, 136] on button "Adicionar itens na comanda" at bounding box center [842, 127] width 183 height 36
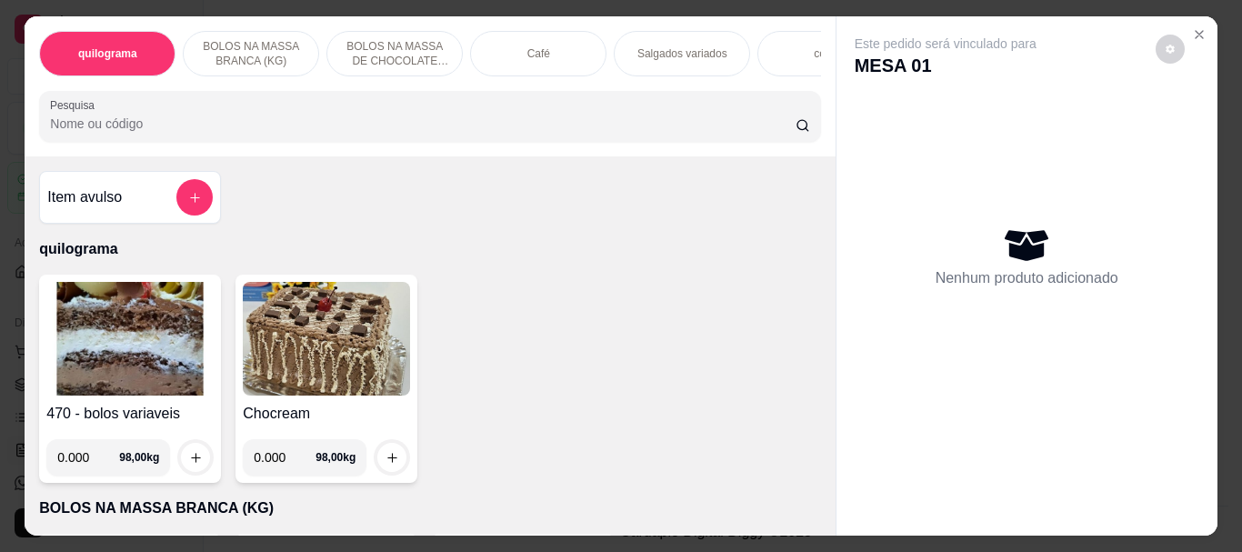
click at [545, 49] on div "Café" at bounding box center [538, 53] width 136 height 45
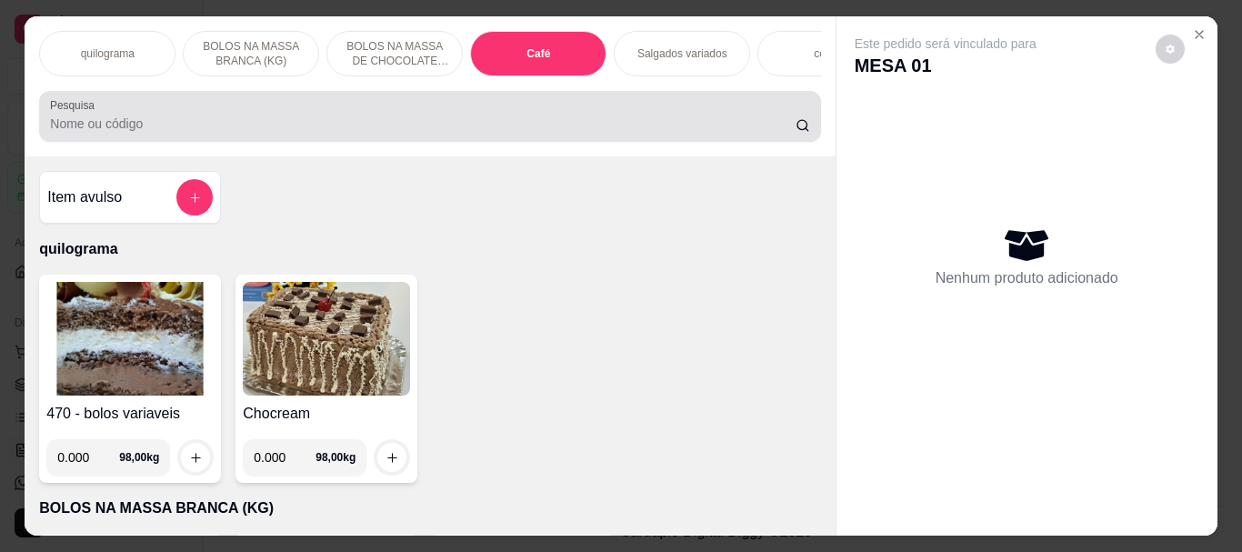
scroll to position [48, 0]
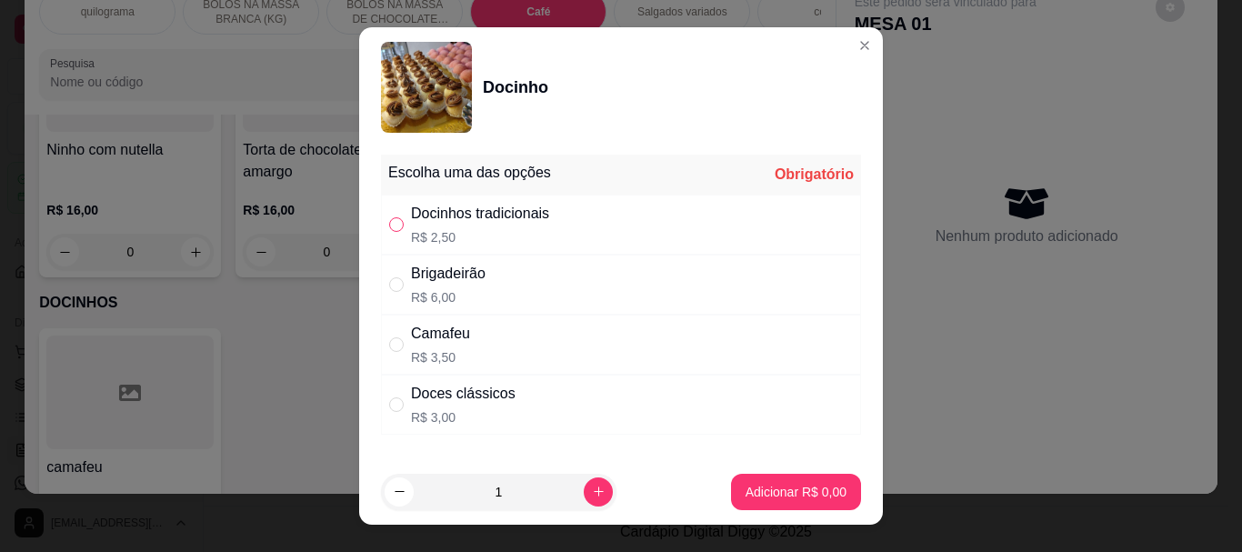
click at [389, 225] on input "" at bounding box center [396, 224] width 15 height 15
radio input "true"
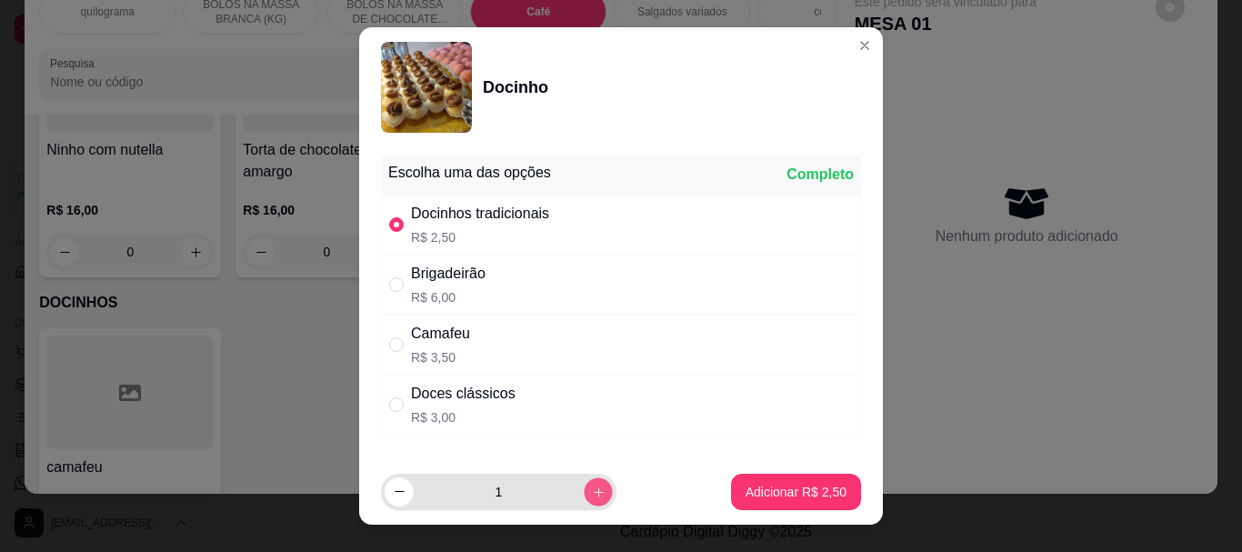
click at [584, 486] on button "increase-product-quantity" at bounding box center [598, 491] width 28 height 28
click at [584, 486] on button "increase-product-quantity" at bounding box center [598, 491] width 29 height 29
type input "3"
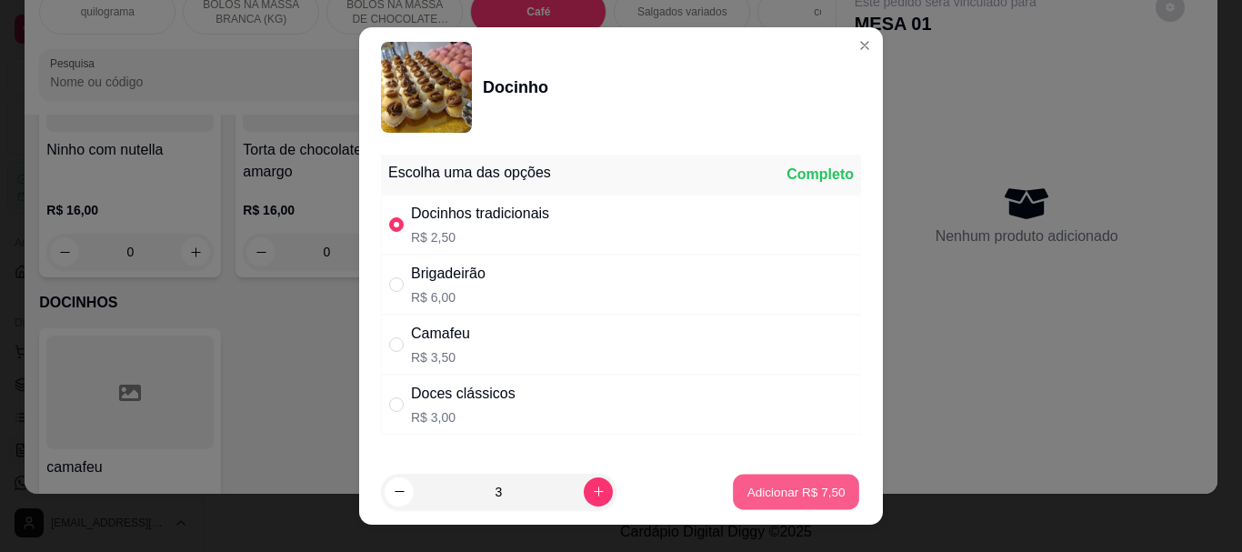
click at [767, 480] on button "Adicionar R$ 7,50" at bounding box center [796, 491] width 126 height 35
type input "3"
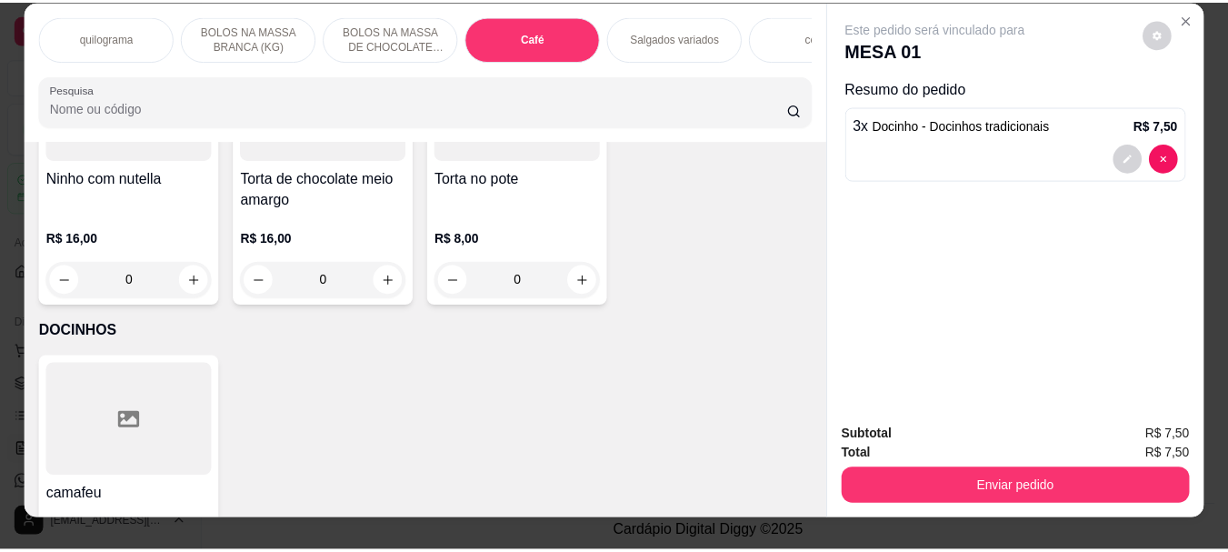
scroll to position [0, 0]
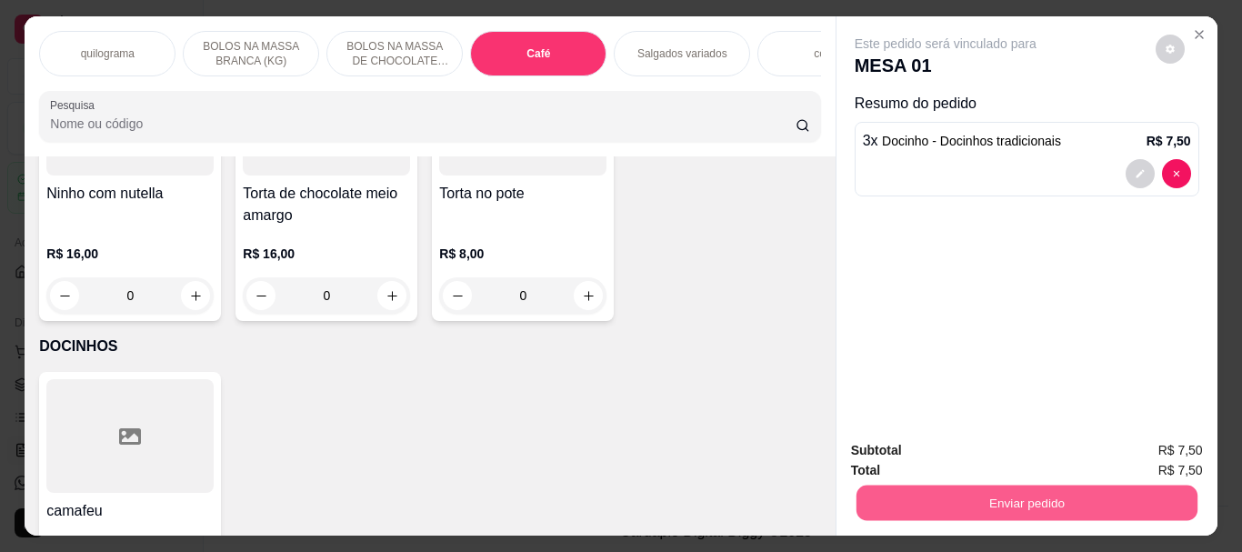
click at [1040, 485] on button "Enviar pedido" at bounding box center [1026, 502] width 341 height 35
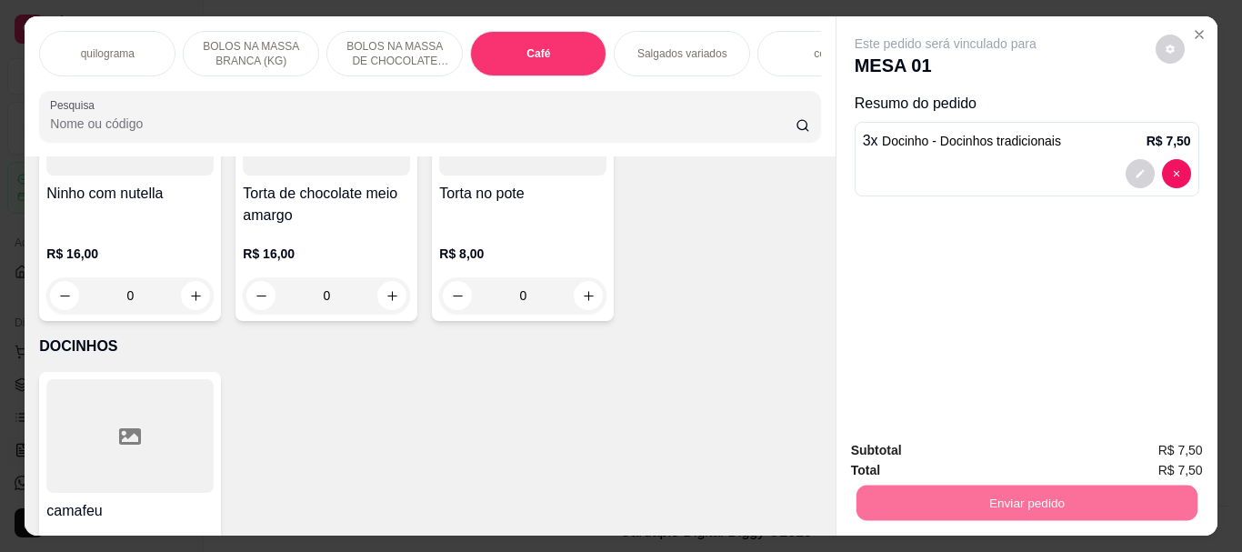
click at [997, 444] on button "Não registrar e enviar pedido" at bounding box center [966, 451] width 189 height 35
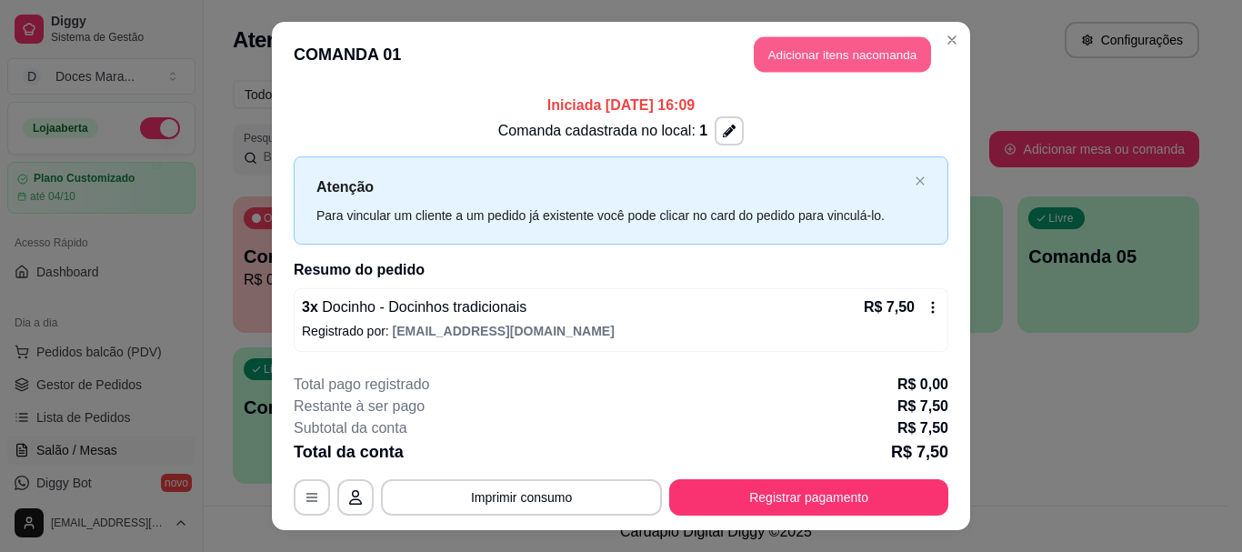
click at [853, 53] on button "Adicionar itens na comanda" at bounding box center [842, 54] width 177 height 35
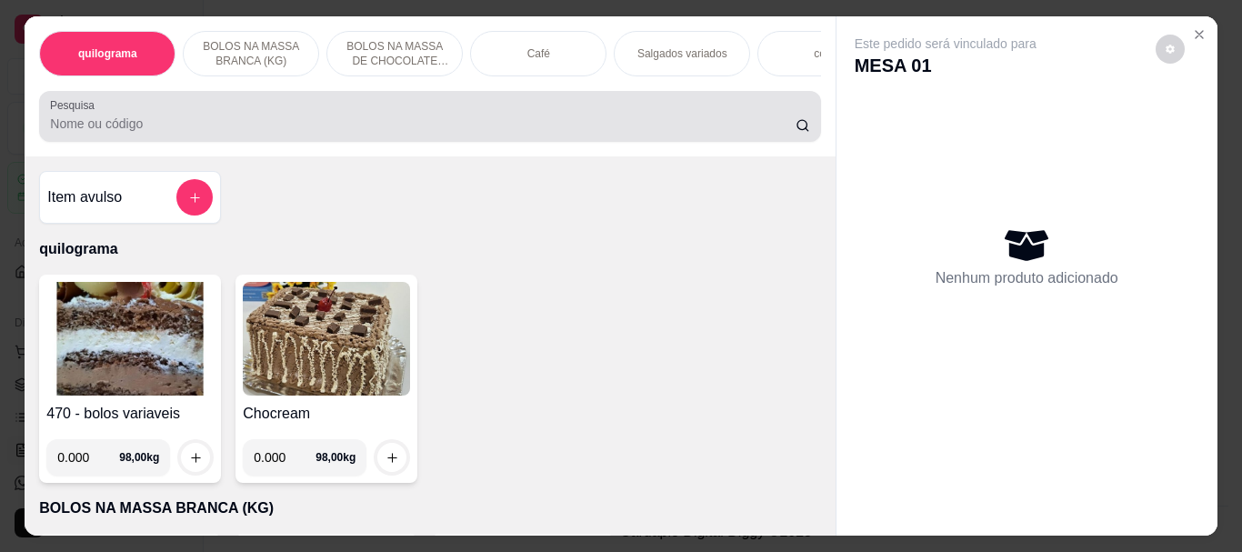
click at [150, 129] on input "Pesquisa" at bounding box center [423, 124] width 746 height 18
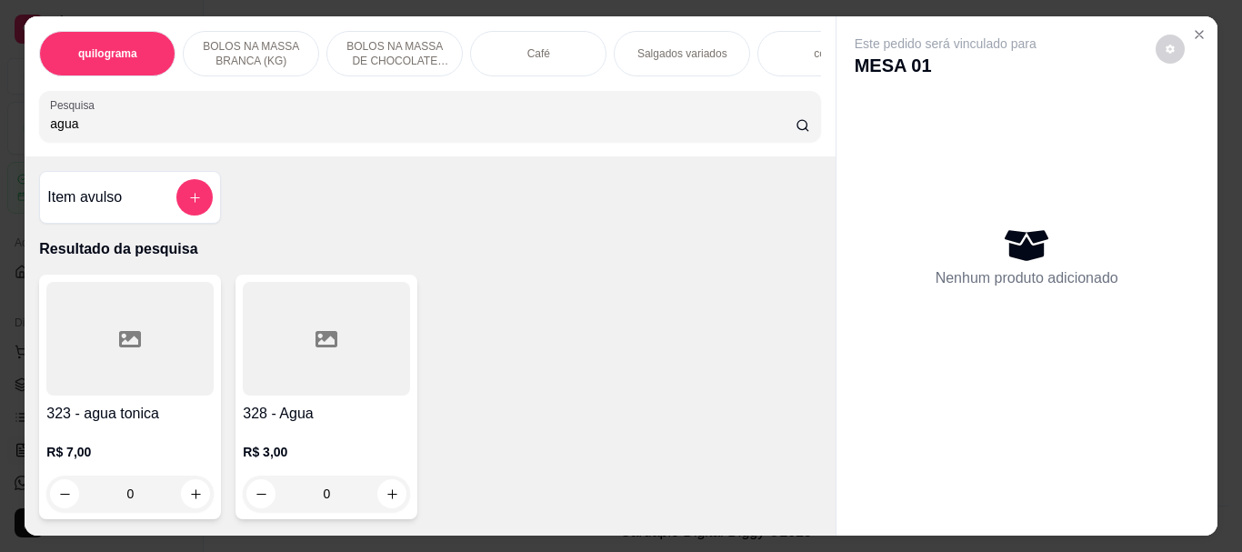
type input "agua"
click at [276, 339] on div at bounding box center [326, 339] width 167 height 114
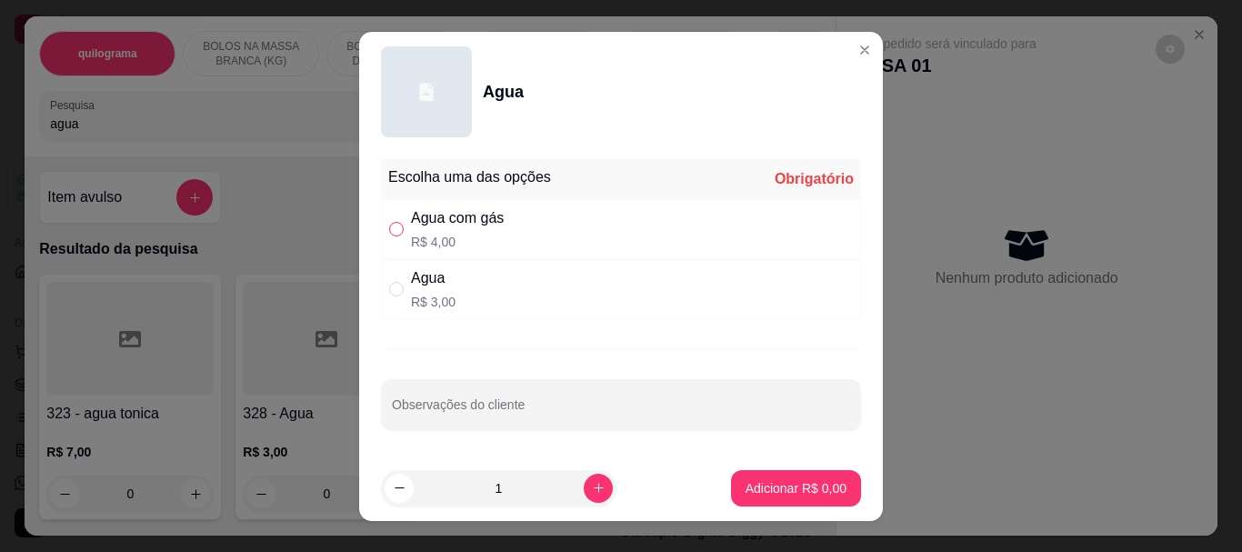
click at [389, 228] on input "" at bounding box center [396, 229] width 15 height 15
radio input "true"
click at [778, 483] on p "Adicionar R$ 4,00" at bounding box center [796, 488] width 101 height 18
type input "1"
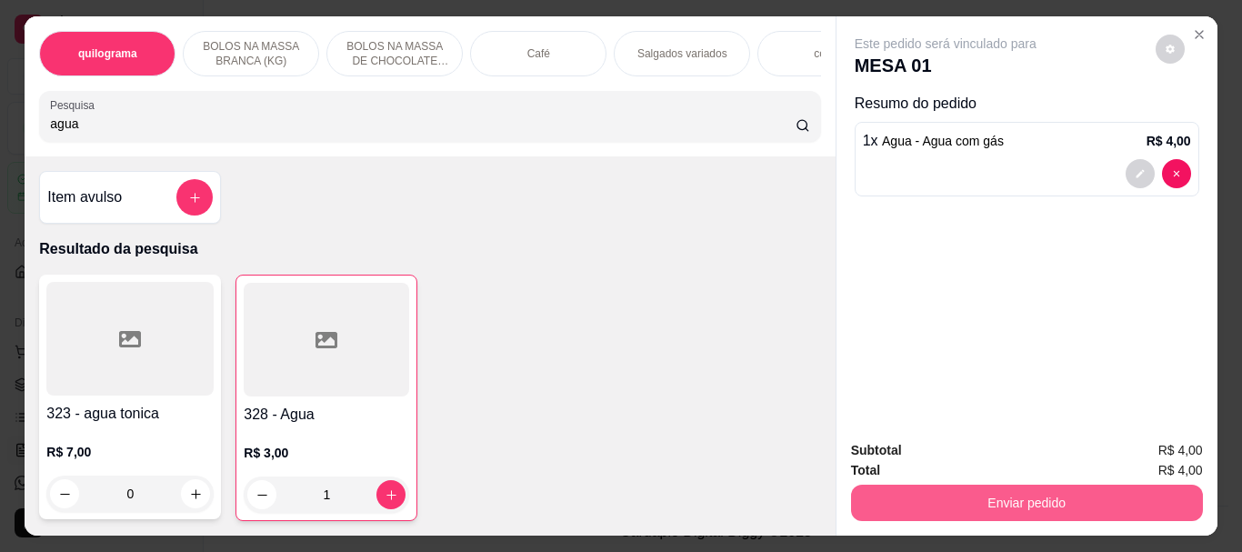
click at [1023, 495] on button "Enviar pedido" at bounding box center [1027, 503] width 352 height 36
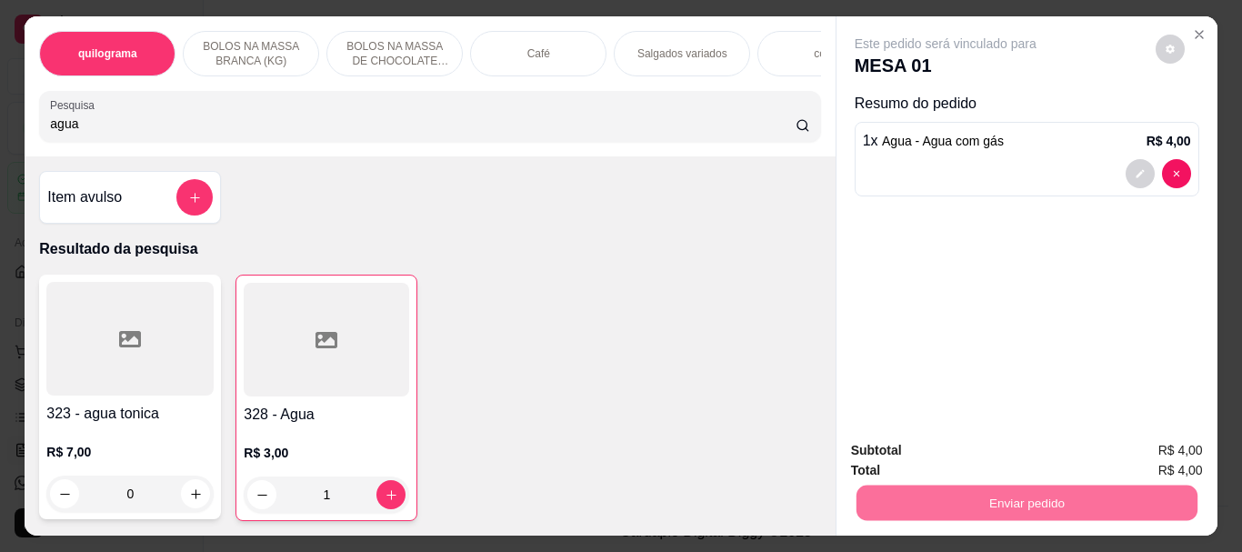
click at [992, 445] on button "Não registrar e enviar pedido" at bounding box center [966, 451] width 189 height 35
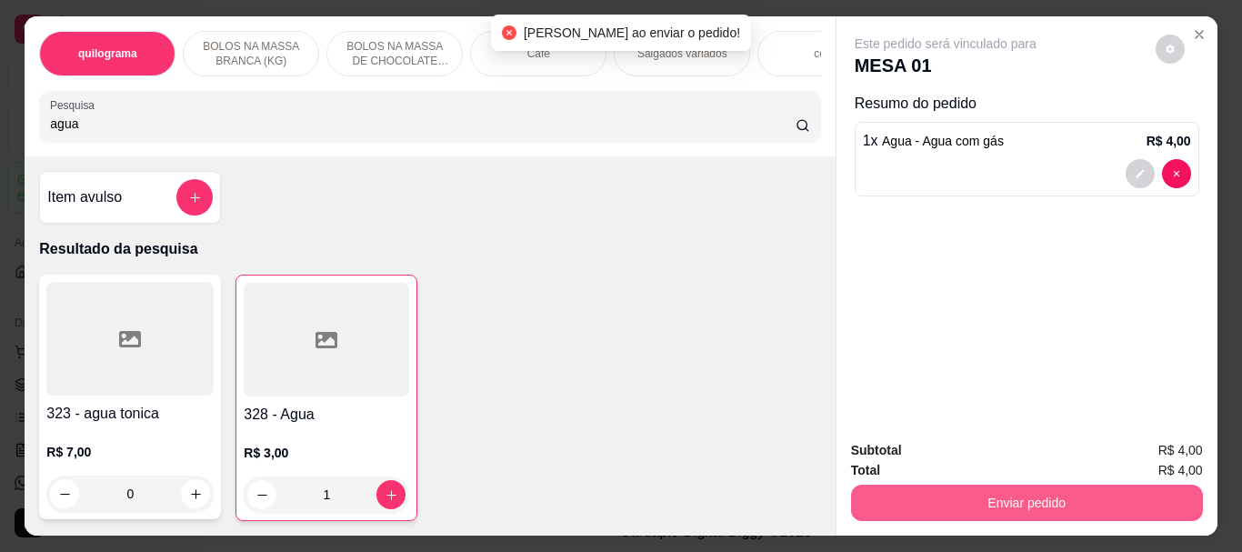
click at [987, 499] on button "Enviar pedido" at bounding box center [1027, 503] width 352 height 36
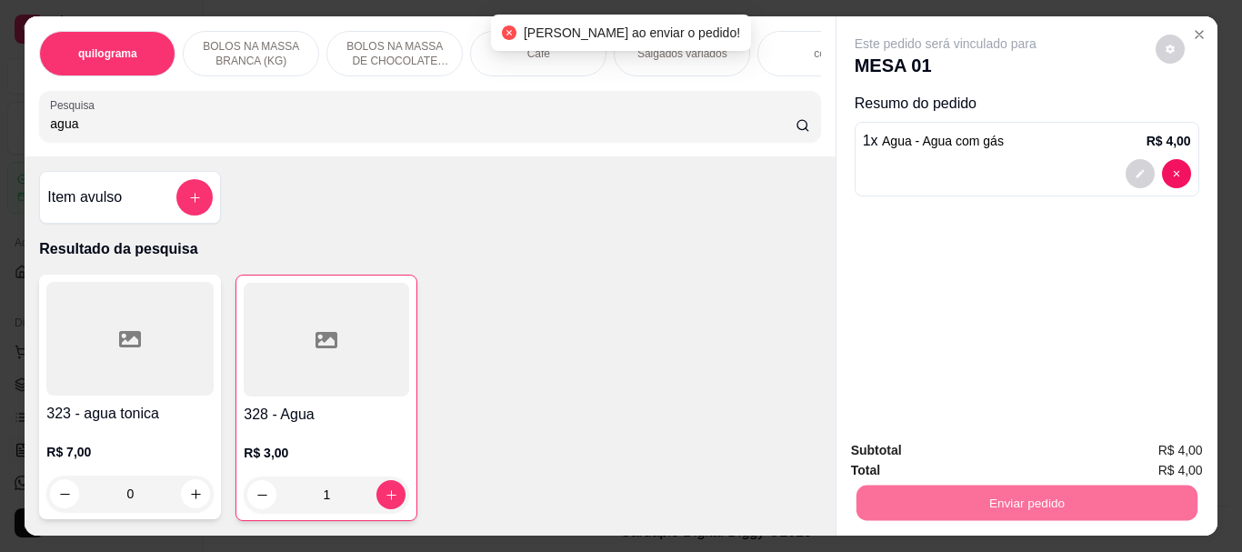
click at [976, 453] on button "Não registrar e enviar pedido" at bounding box center [967, 451] width 184 height 34
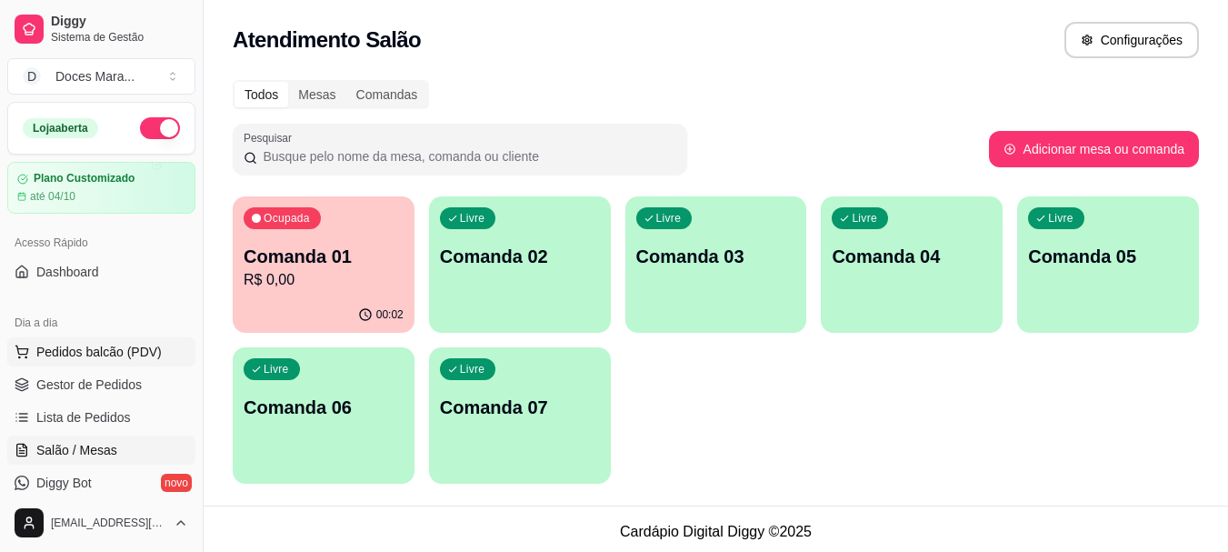
click at [81, 346] on span "Pedidos balcão (PDV)" at bounding box center [98, 352] width 125 height 18
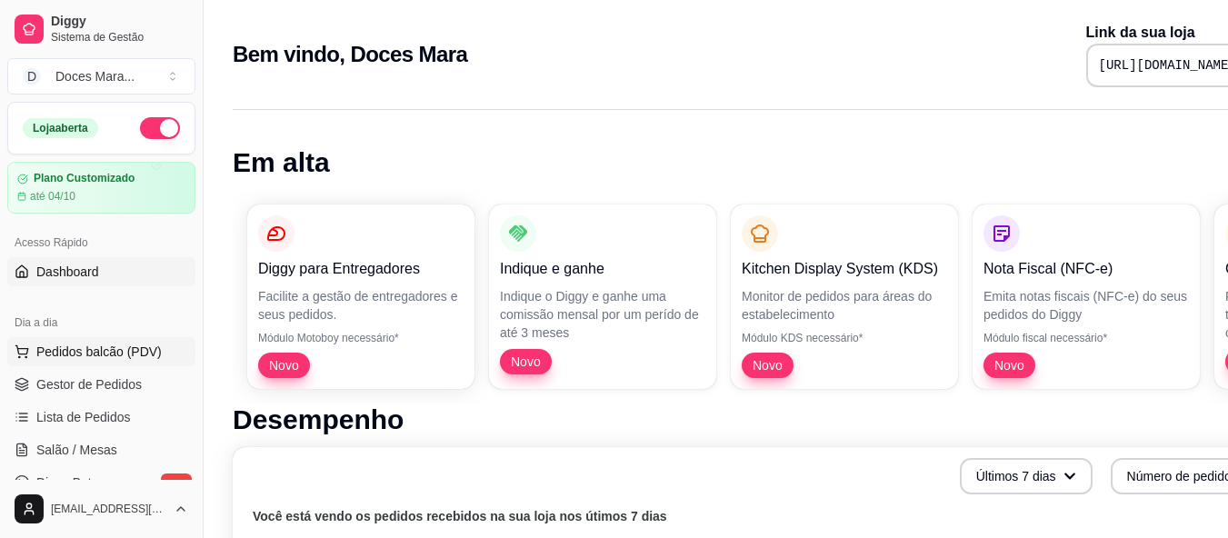
click at [105, 351] on span "Pedidos balcão (PDV)" at bounding box center [98, 352] width 125 height 18
click at [87, 450] on span "Salão / Mesas" at bounding box center [76, 450] width 81 height 18
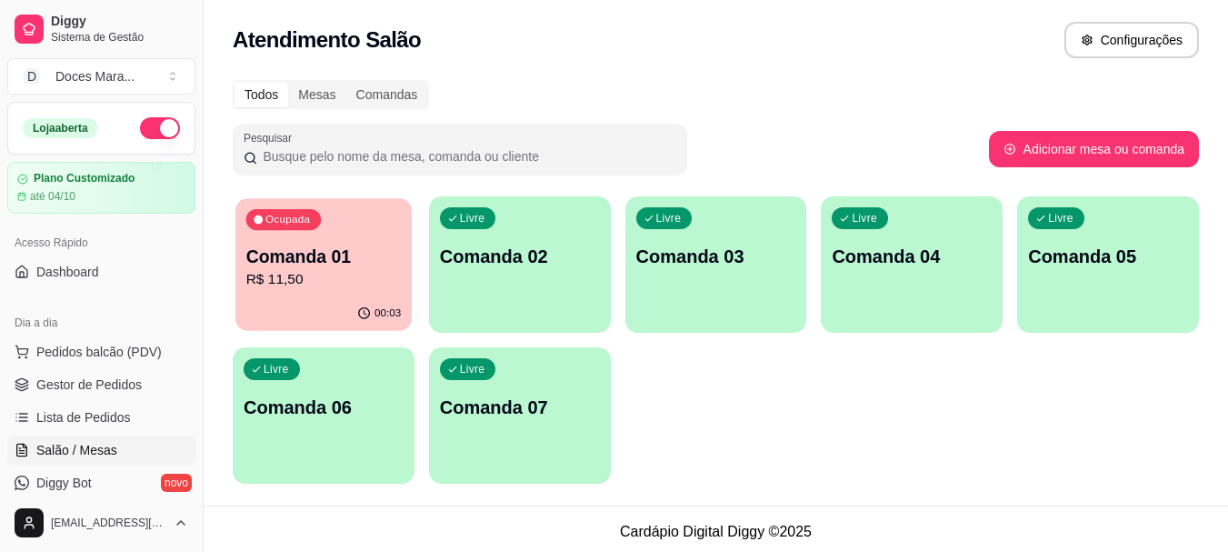
click at [371, 296] on div "Ocupada Comanda 01 R$ 11,50" at bounding box center [324, 247] width 176 height 98
click at [296, 292] on div "Ocupada Comanda 01 R$ 11,50" at bounding box center [324, 246] width 182 height 101
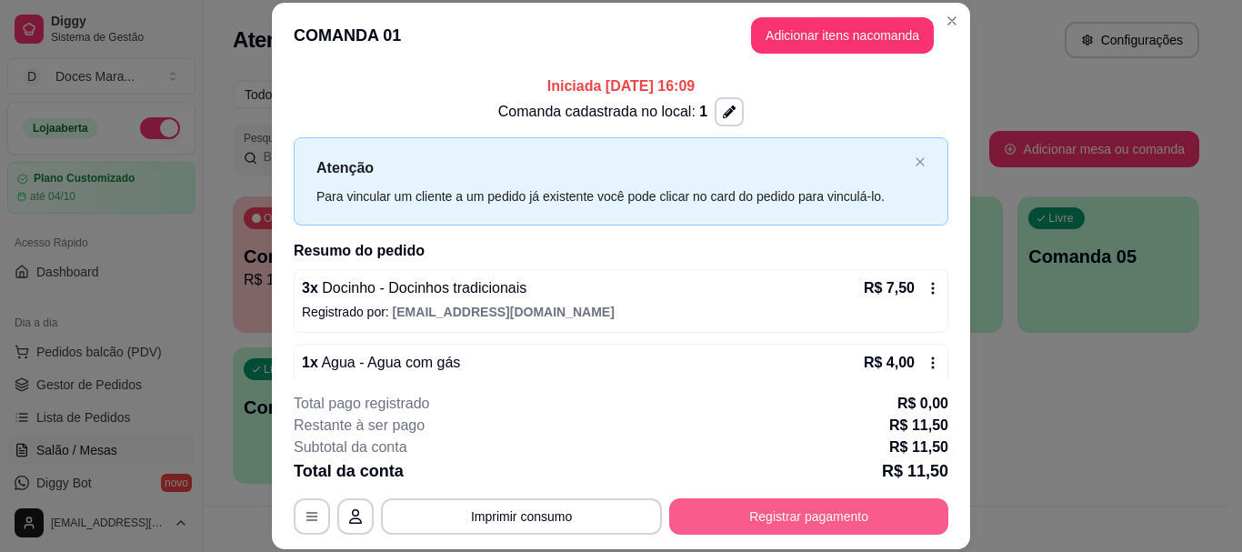
click at [764, 520] on button "Registrar pagamento" at bounding box center [808, 516] width 279 height 36
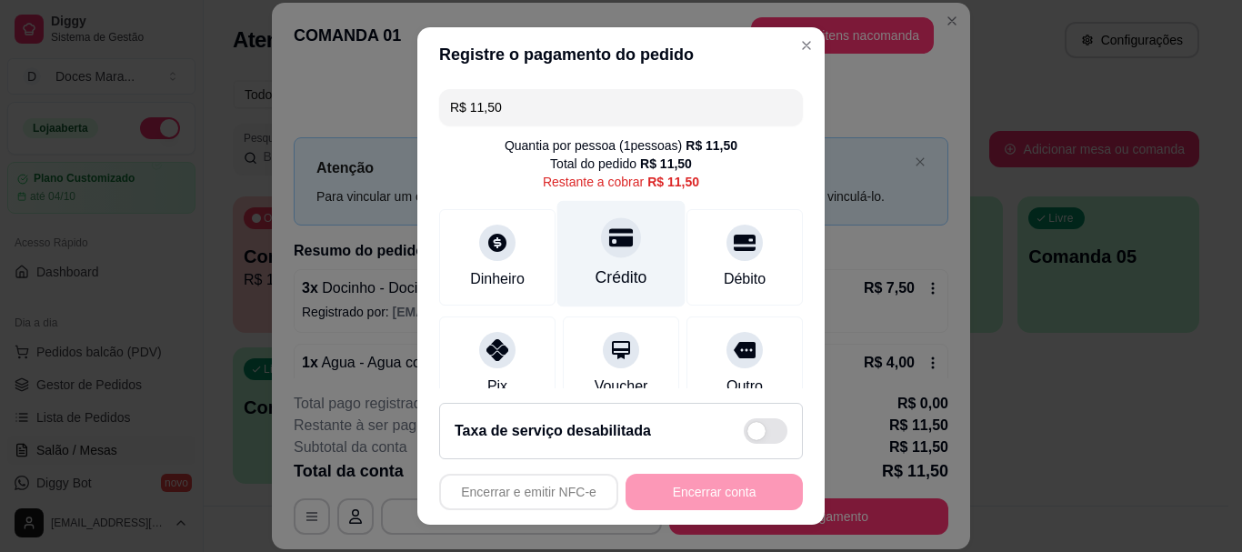
click at [618, 263] on div "Crédito" at bounding box center [621, 254] width 128 height 106
type input "R$ 0,00"
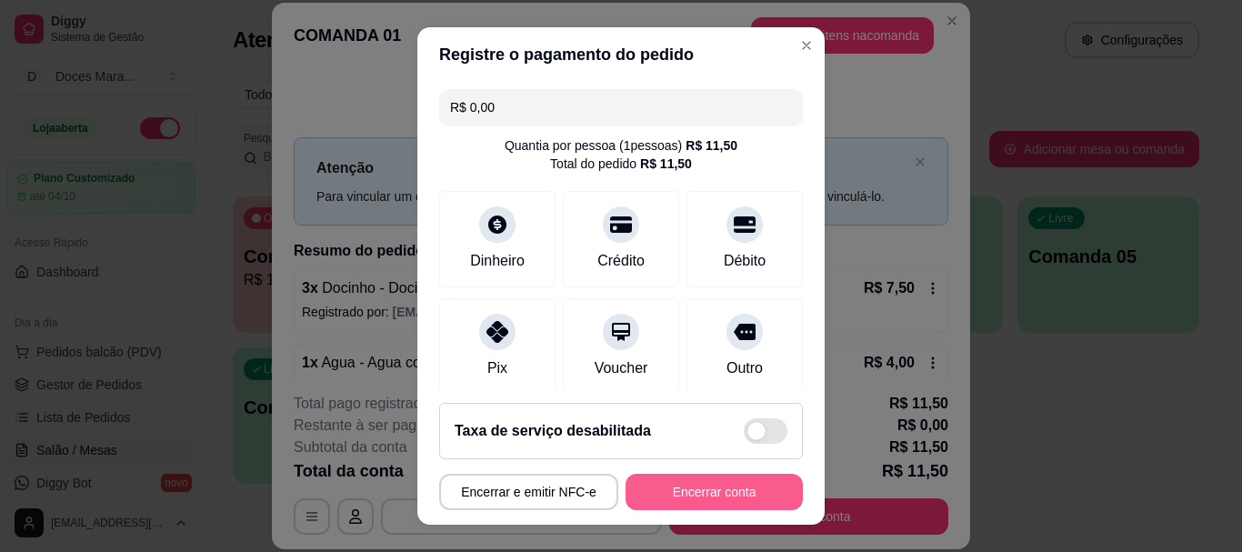
click at [676, 481] on button "Encerrar conta" at bounding box center [714, 492] width 177 height 36
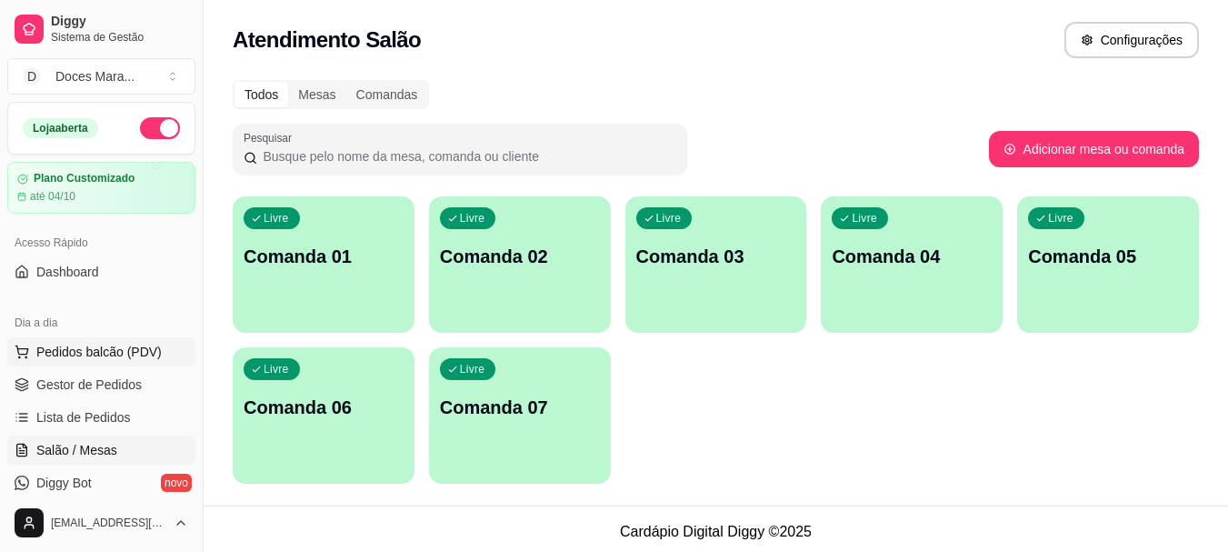
click at [82, 349] on span "Pedidos balcão (PDV)" at bounding box center [98, 352] width 125 height 18
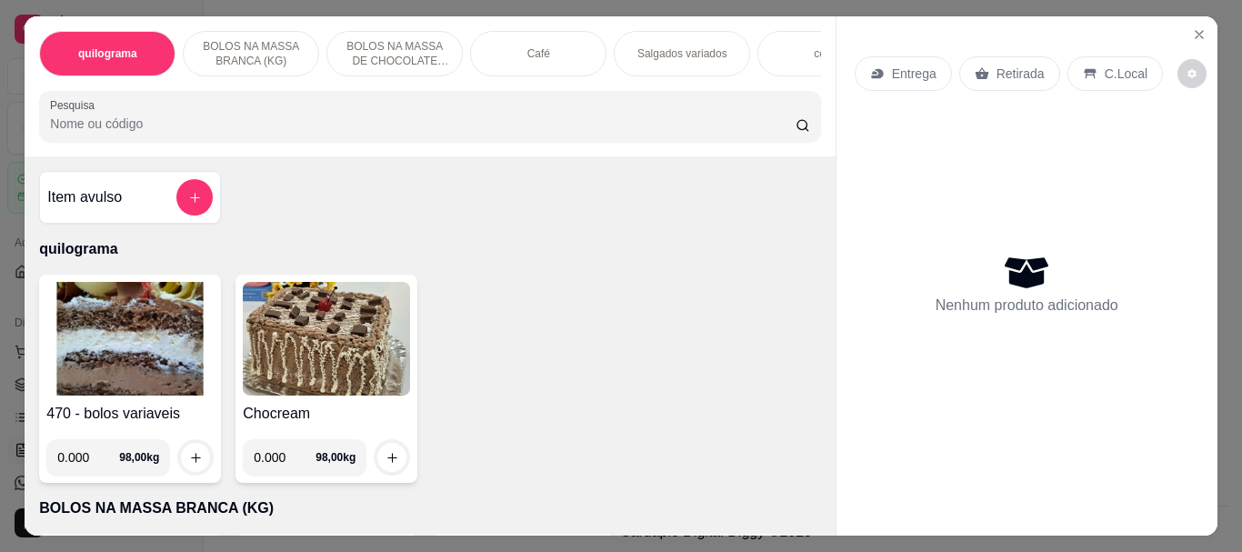
click at [536, 51] on p "Café" at bounding box center [538, 53] width 23 height 15
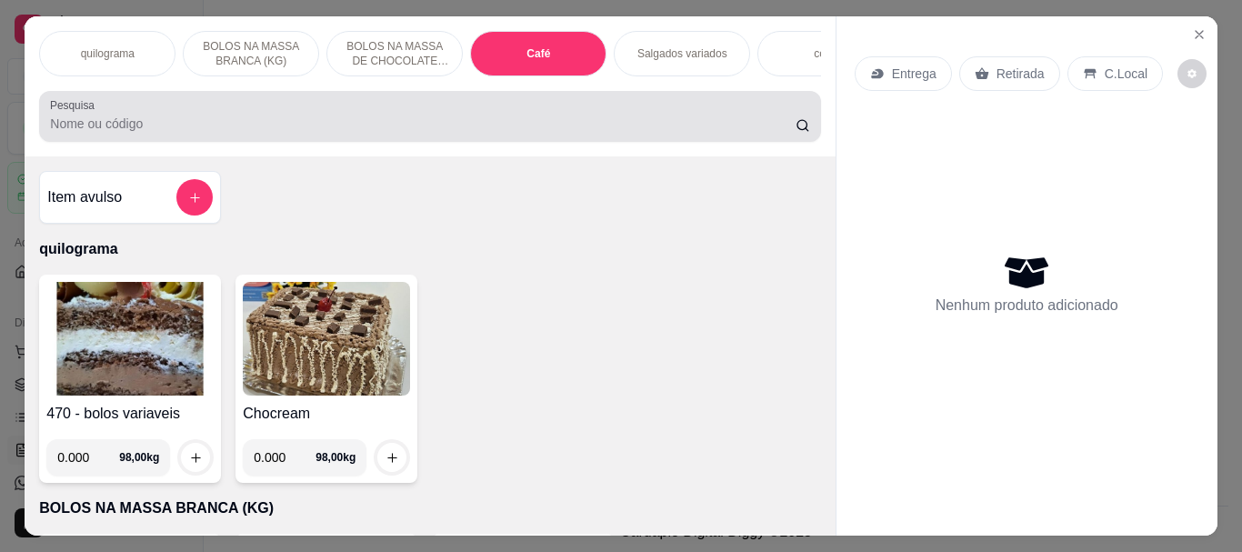
scroll to position [48, 0]
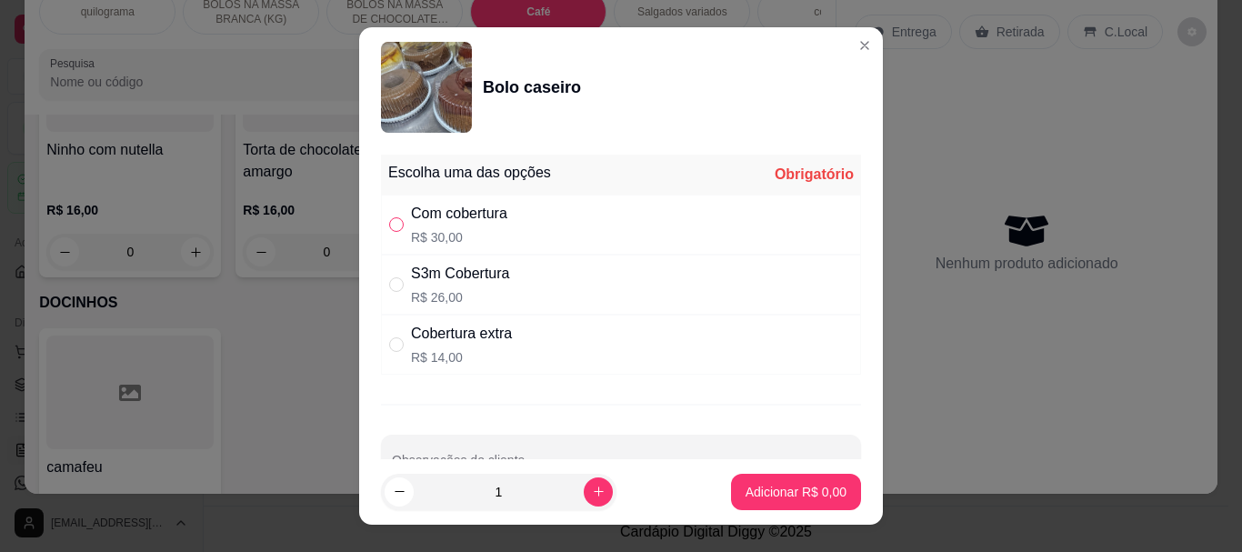
click at [391, 226] on input "" at bounding box center [396, 224] width 15 height 15
radio input "true"
click at [763, 489] on p "Adicionar R$ 30,00" at bounding box center [792, 492] width 108 height 18
type input "1"
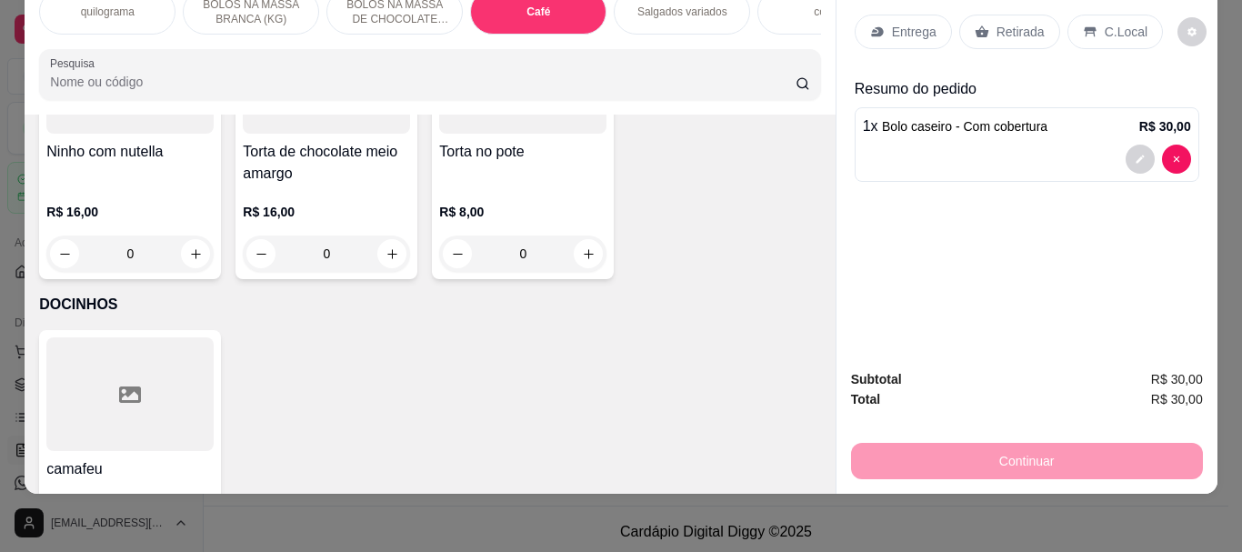
click at [1009, 23] on p "Retirada" at bounding box center [1021, 32] width 48 height 18
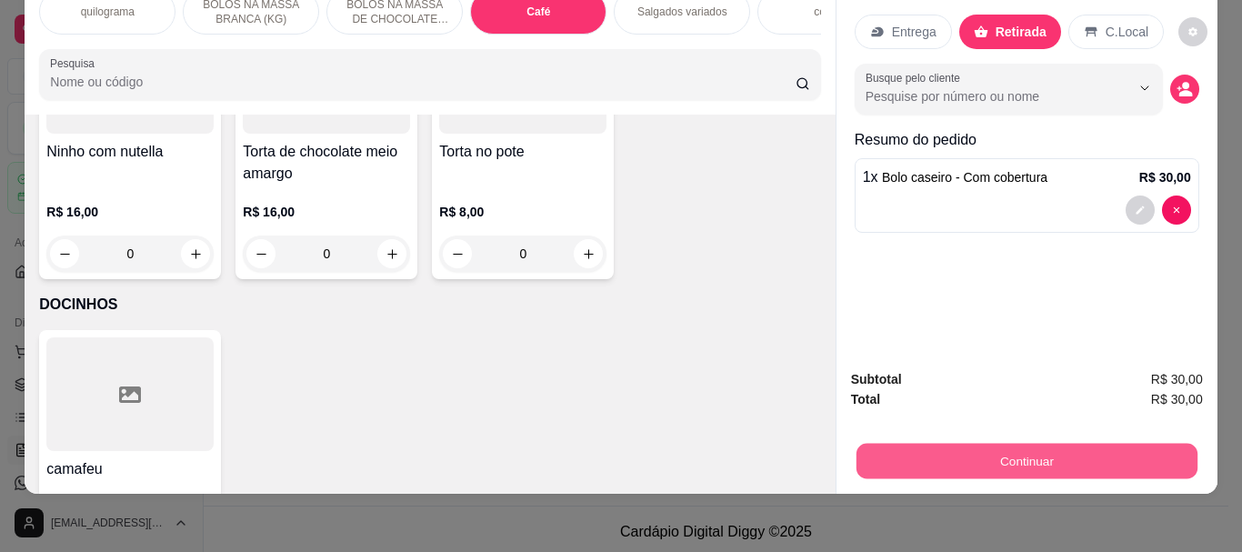
click at [984, 447] on button "Continuar" at bounding box center [1026, 460] width 341 height 35
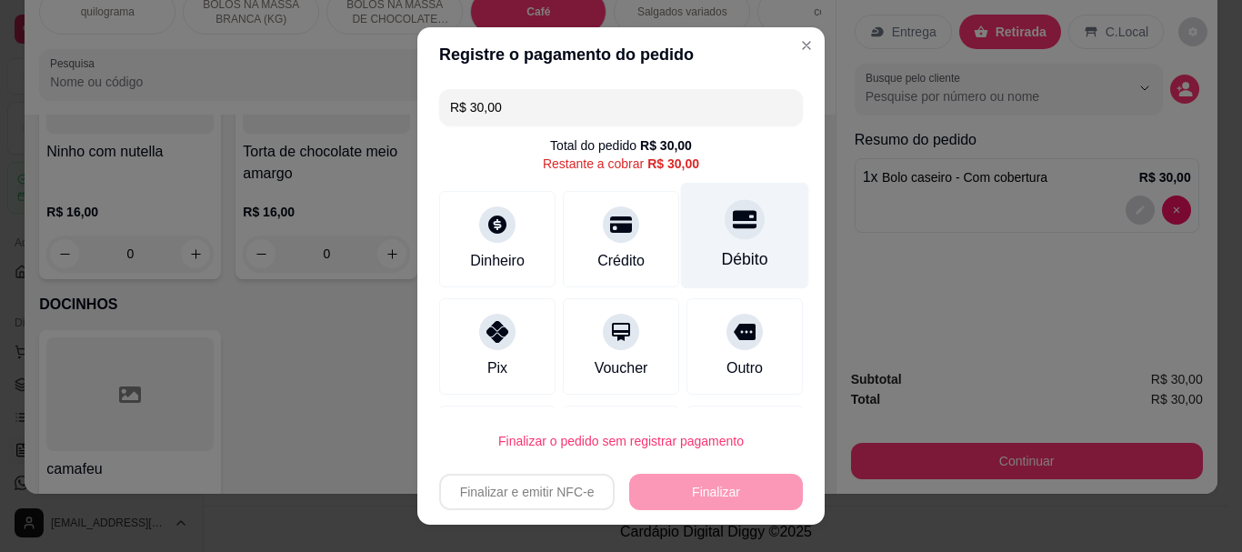
click at [722, 248] on div "Débito" at bounding box center [745, 260] width 46 height 24
type input "R$ 0,00"
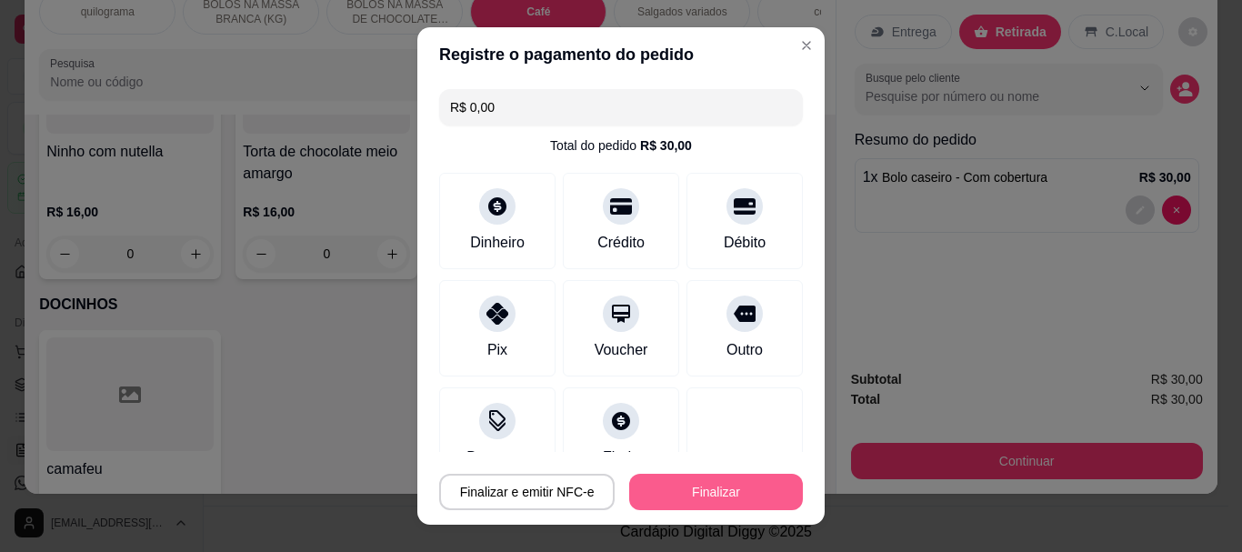
click at [693, 485] on button "Finalizar" at bounding box center [716, 492] width 174 height 36
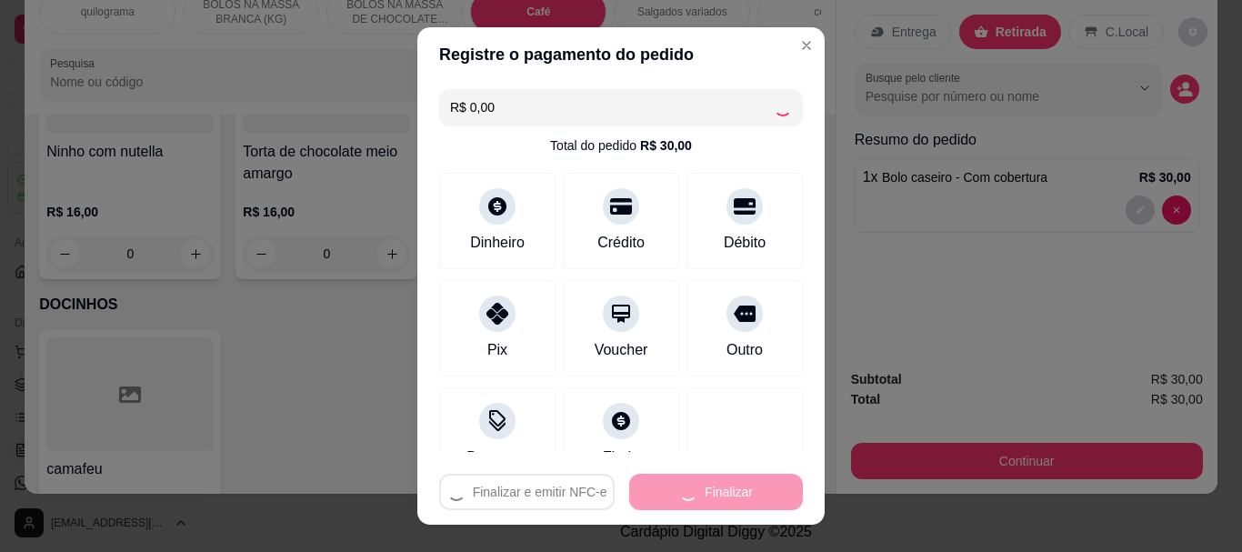
type input "0"
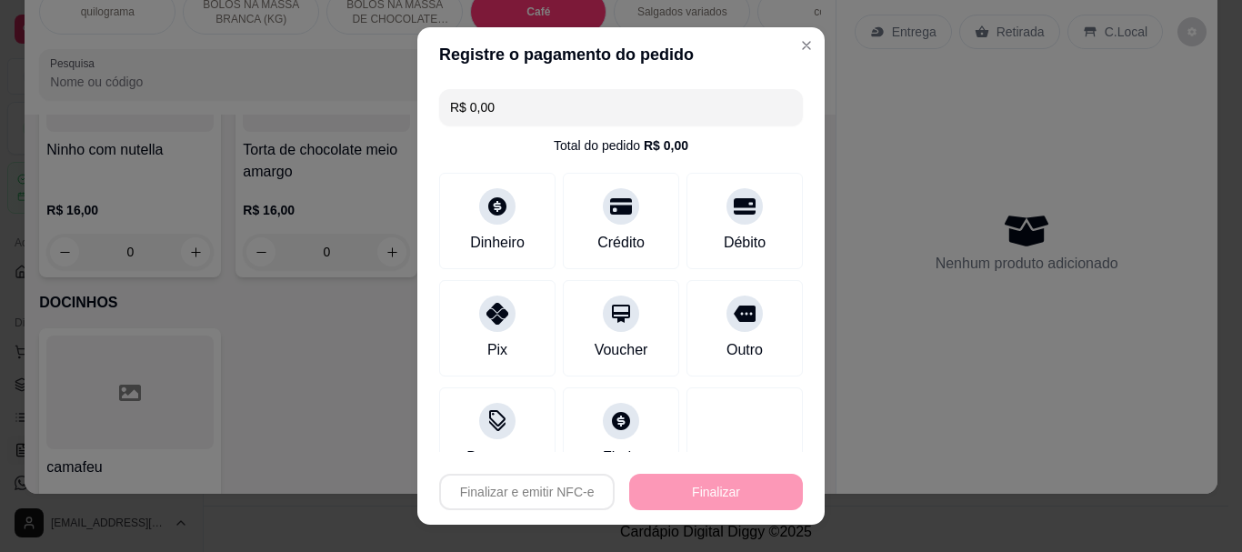
type input "-R$ 30,00"
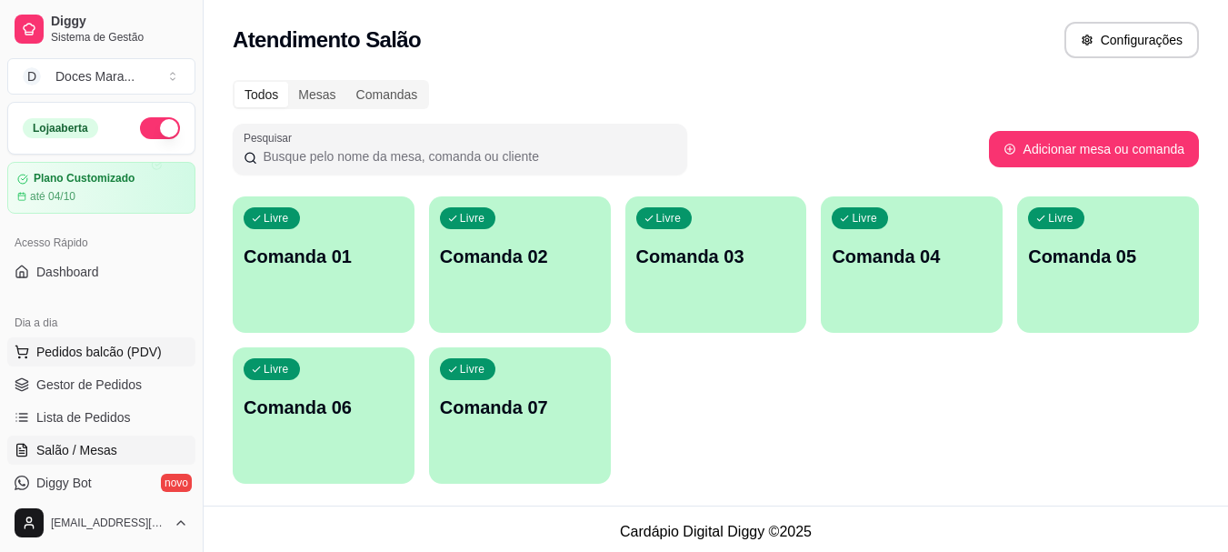
click at [71, 353] on span "Pedidos balcão (PDV)" at bounding box center [98, 352] width 125 height 18
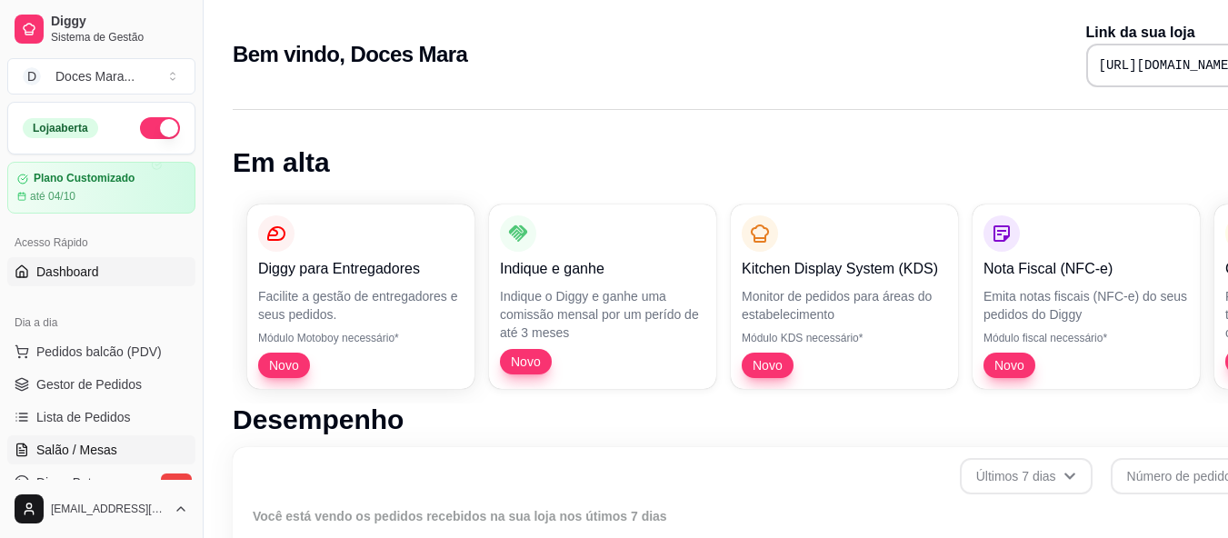
click at [92, 449] on span "Salão / Mesas" at bounding box center [76, 450] width 81 height 18
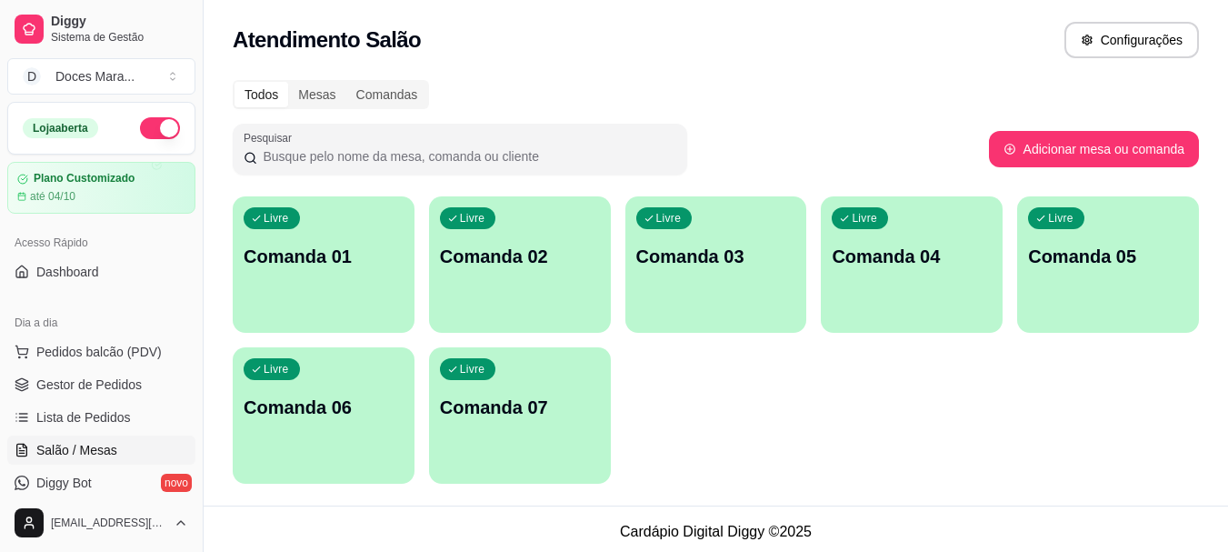
click at [323, 233] on div "Livre Comanda 01" at bounding box center [324, 253] width 182 height 115
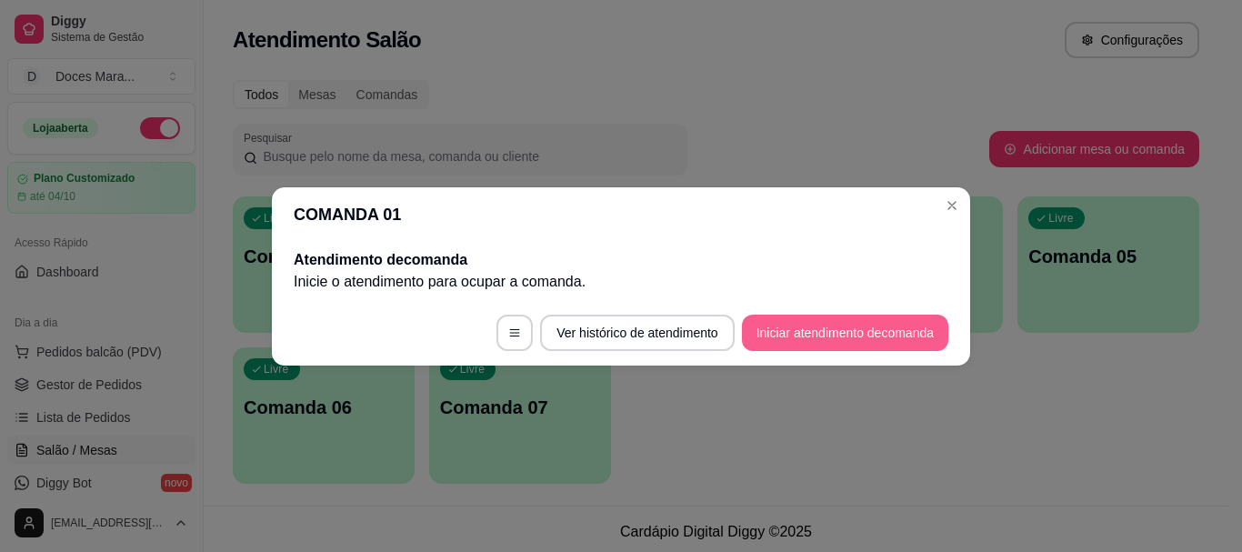
click at [846, 338] on button "Iniciar atendimento de comanda" at bounding box center [845, 333] width 206 height 36
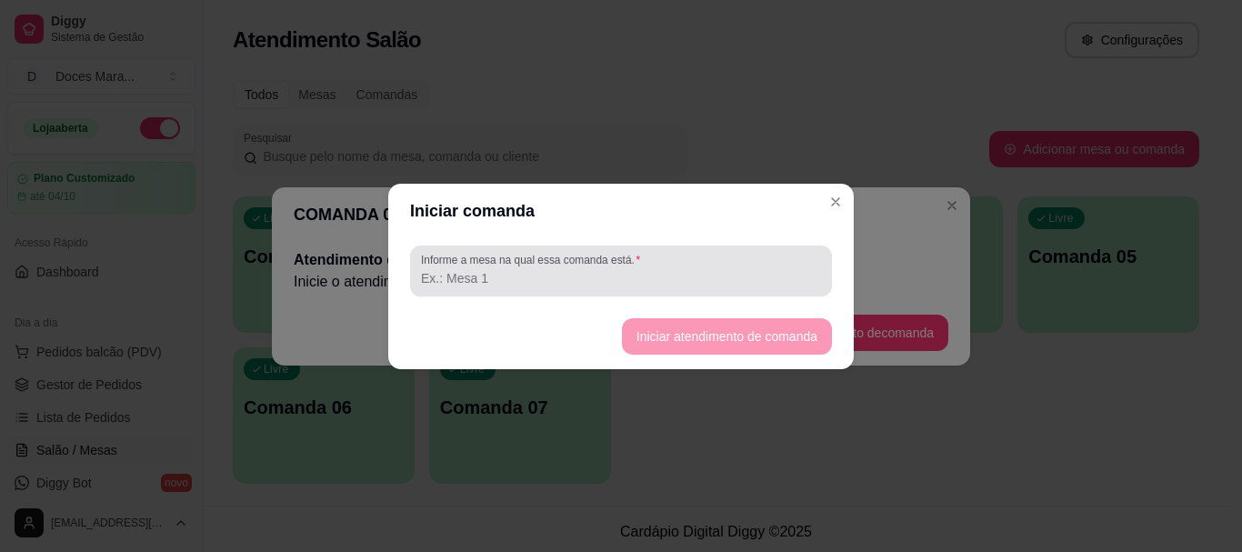
click at [499, 276] on input "Informe a mesa na qual essa comanda está." at bounding box center [621, 278] width 400 height 18
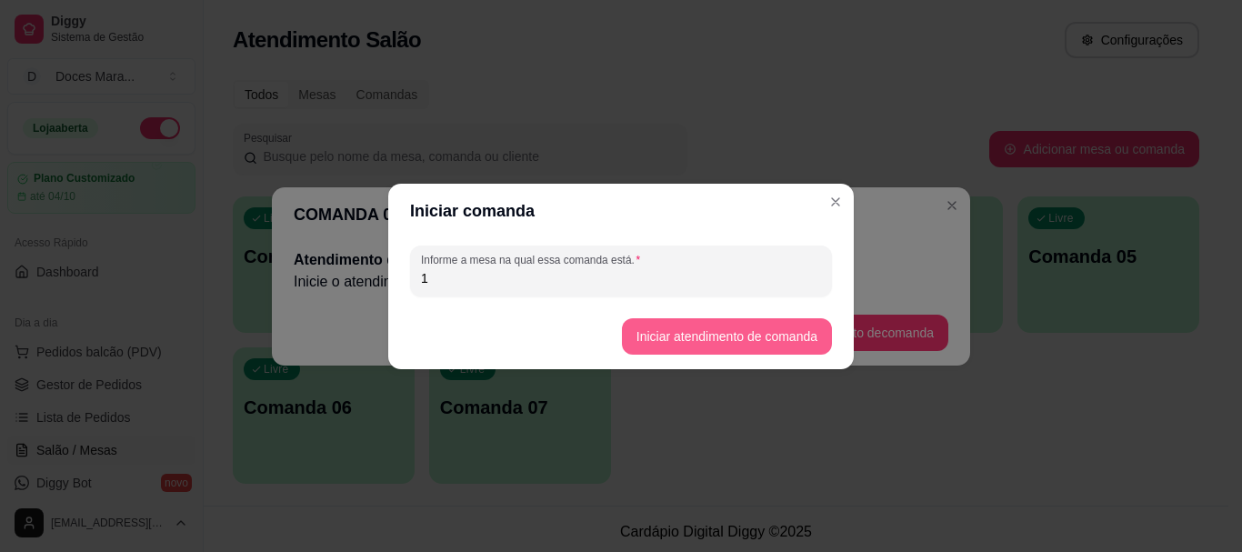
type input "1"
click at [726, 335] on button "Iniciar atendimento de comanda" at bounding box center [727, 336] width 210 height 36
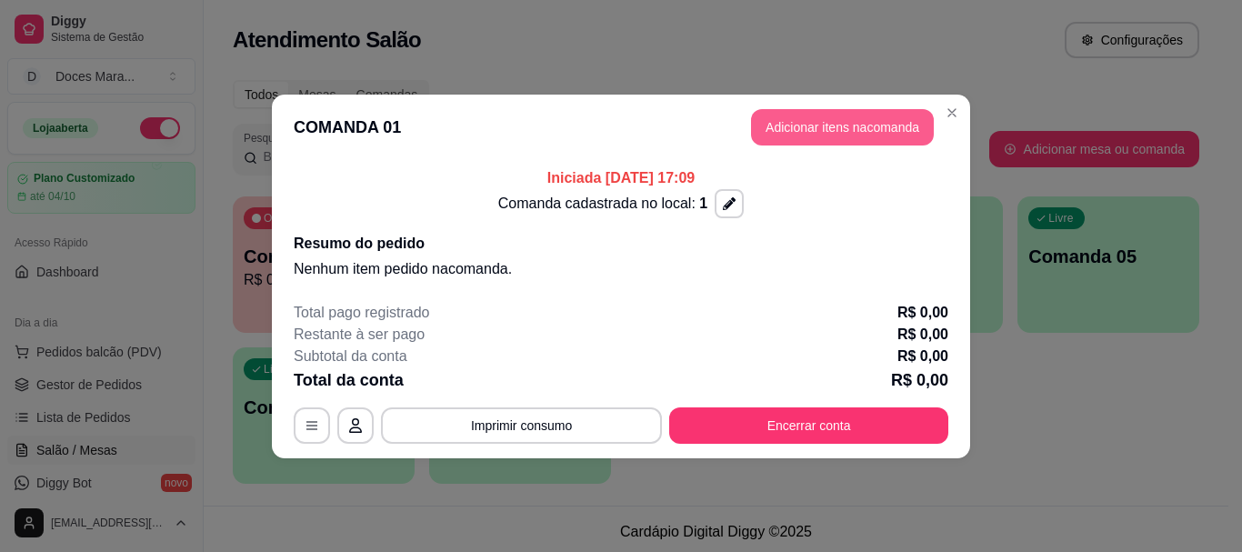
click at [894, 123] on button "Adicionar itens na comanda" at bounding box center [842, 127] width 183 height 36
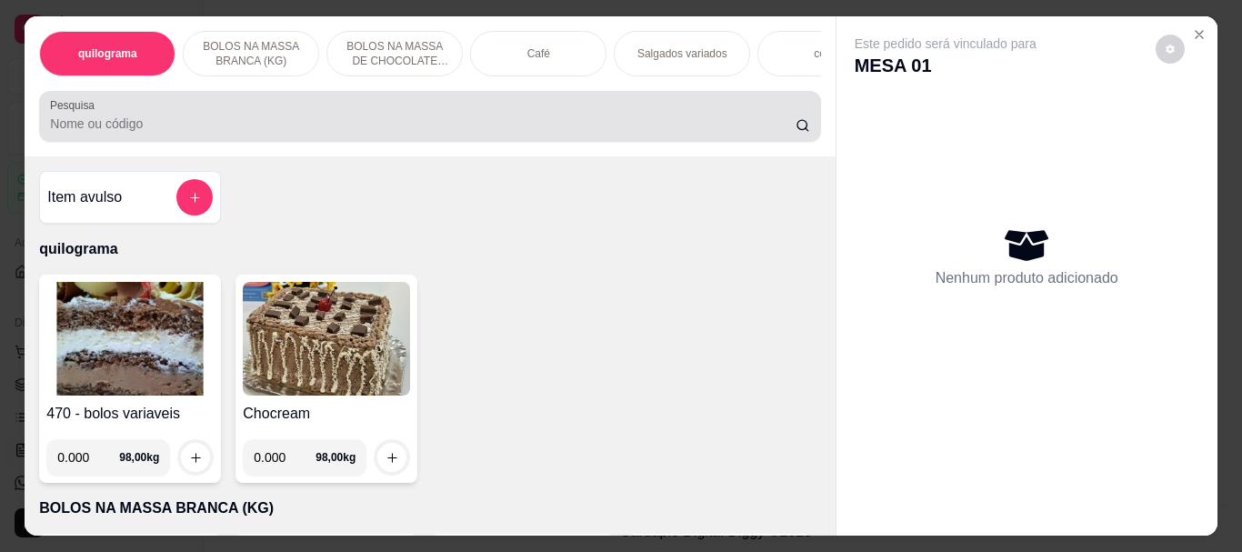
click at [81, 127] on input "Pesquisa" at bounding box center [423, 124] width 746 height 18
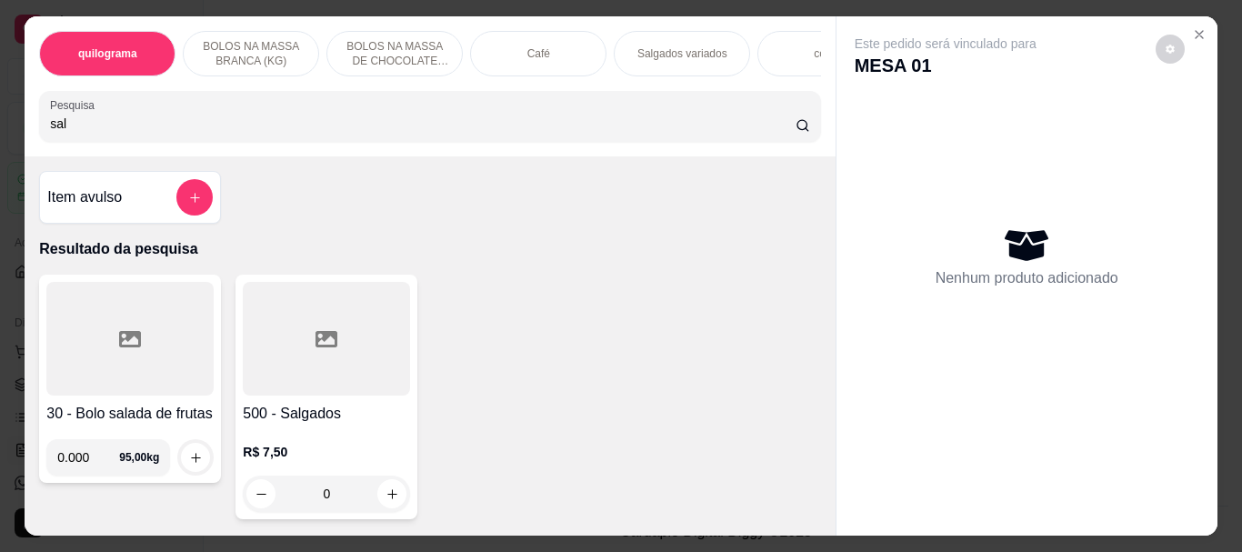
type input "sal"
click at [260, 326] on div at bounding box center [326, 339] width 167 height 114
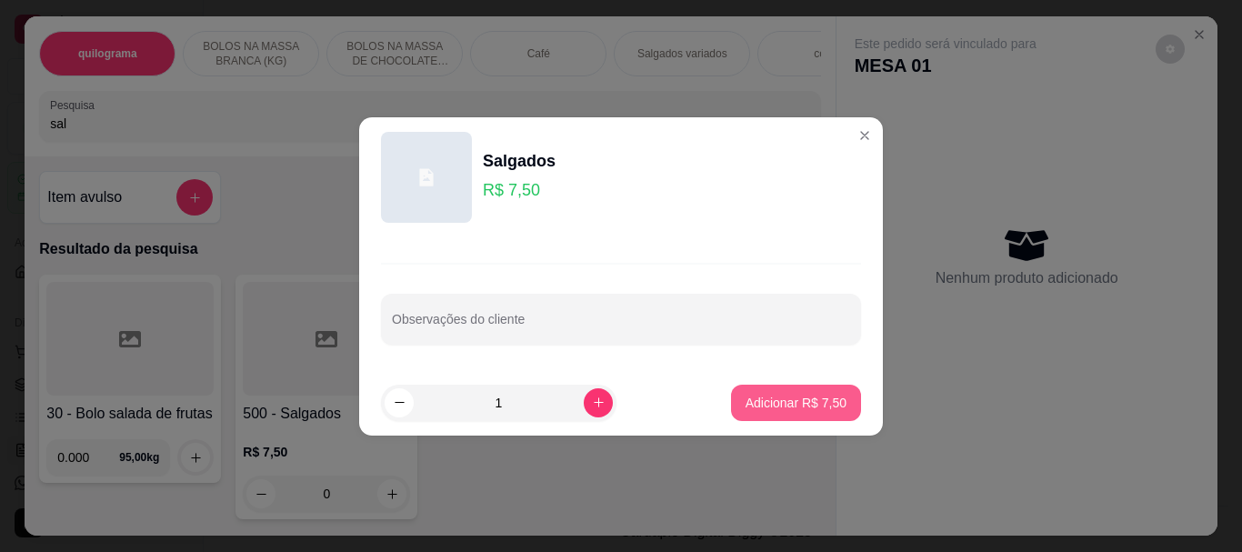
click at [782, 410] on p "Adicionar R$ 7,50" at bounding box center [796, 403] width 101 height 18
type input "1"
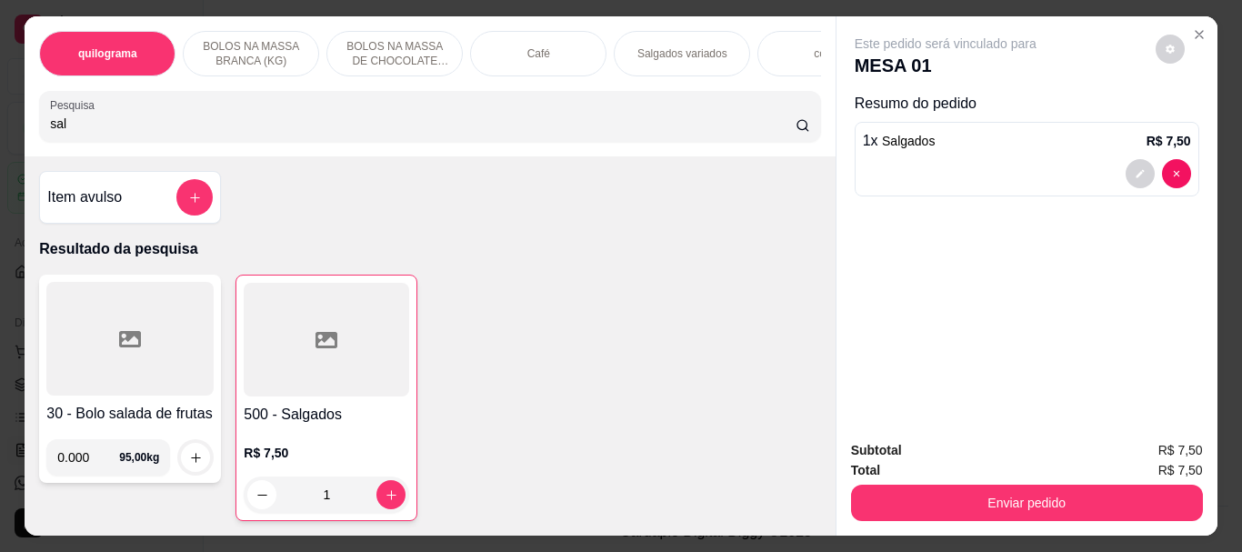
click at [494, 43] on div "Café" at bounding box center [538, 53] width 136 height 45
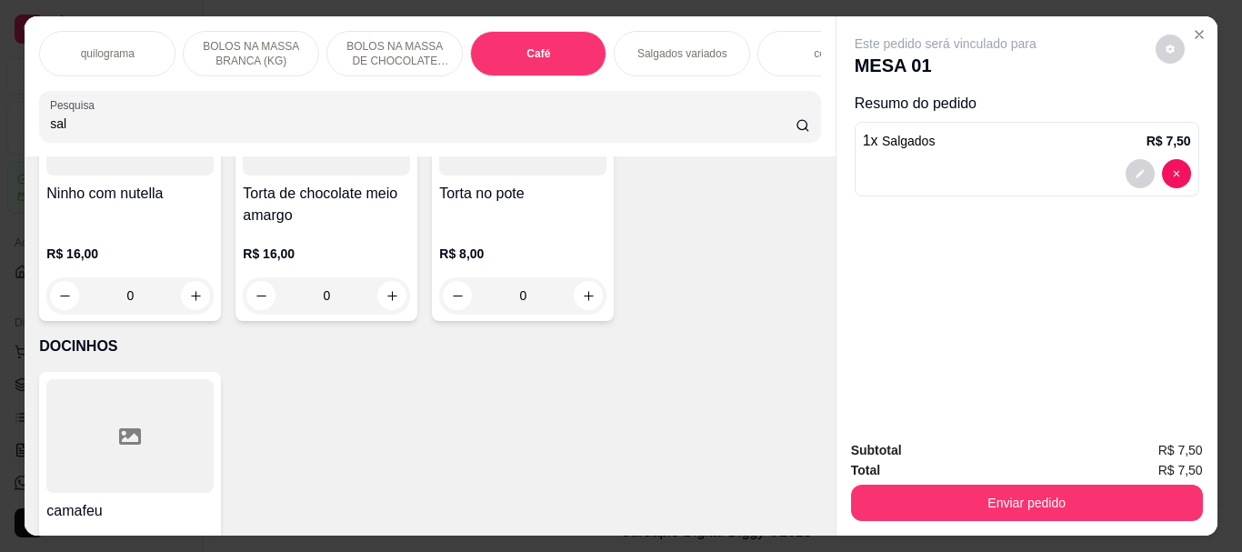
scroll to position [48, 0]
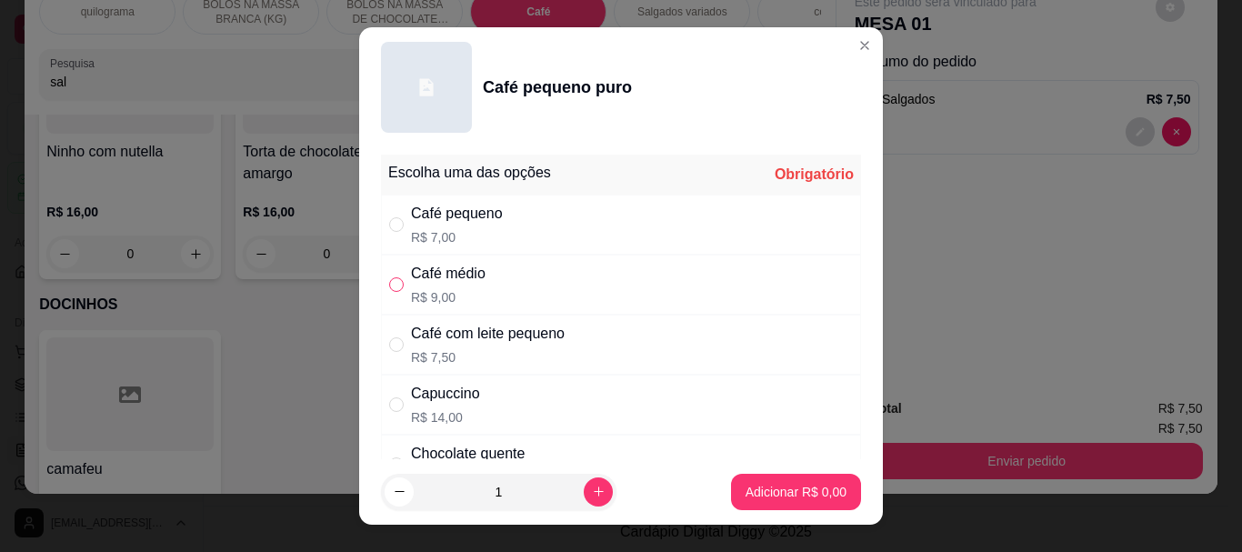
click at [395, 284] on input "" at bounding box center [396, 284] width 15 height 15
radio input "true"
click at [785, 485] on p "Adicionar R$ 9,00" at bounding box center [796, 492] width 101 height 18
type input "1"
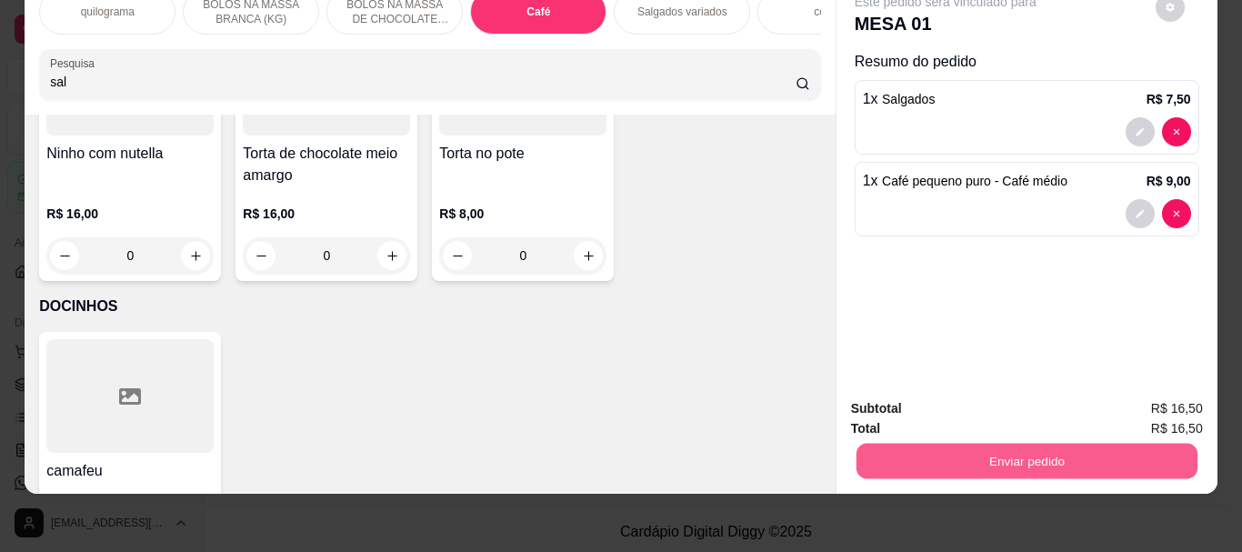
click at [997, 446] on button "Enviar pedido" at bounding box center [1026, 460] width 341 height 35
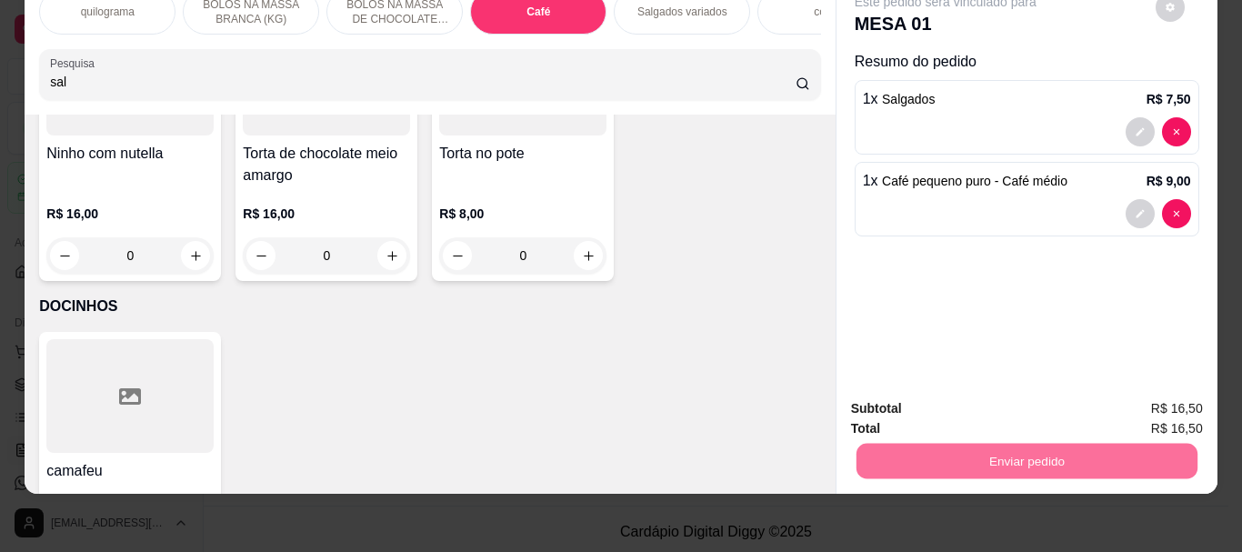
click at [972, 394] on button "Não registrar e enviar pedido" at bounding box center [967, 403] width 184 height 34
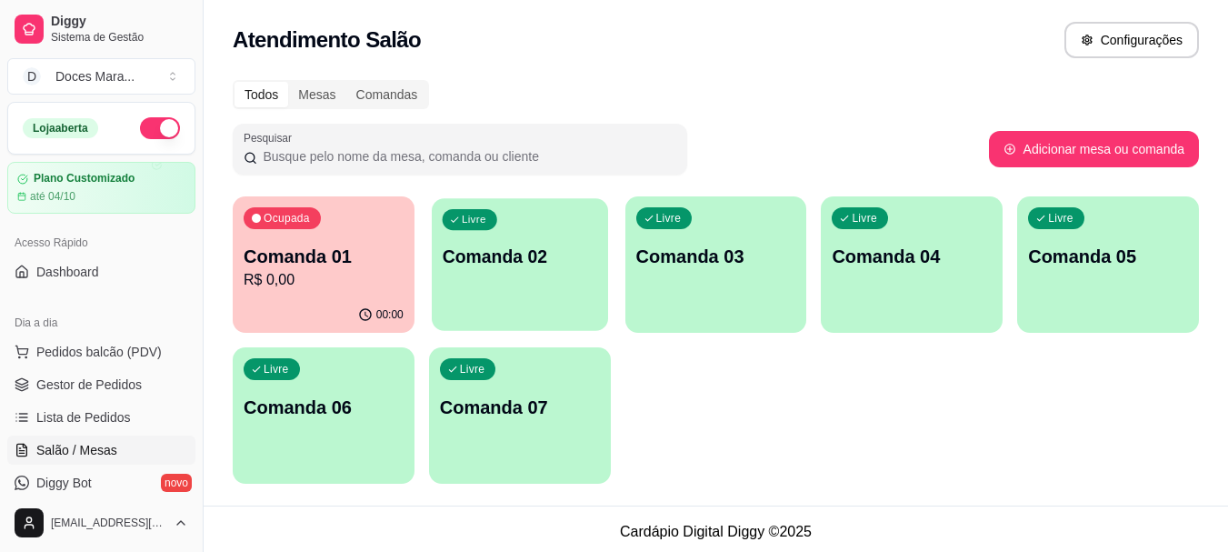
click at [512, 269] on div "Livre Comanda 02" at bounding box center [520, 253] width 176 height 111
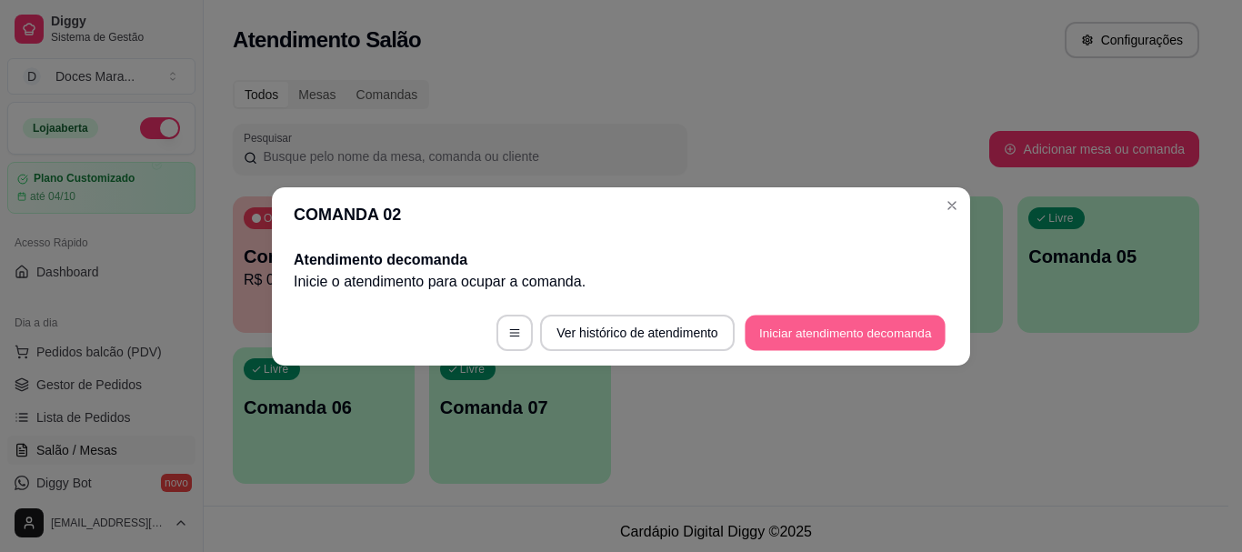
click at [801, 337] on button "Iniciar atendimento de comanda" at bounding box center [845, 332] width 201 height 35
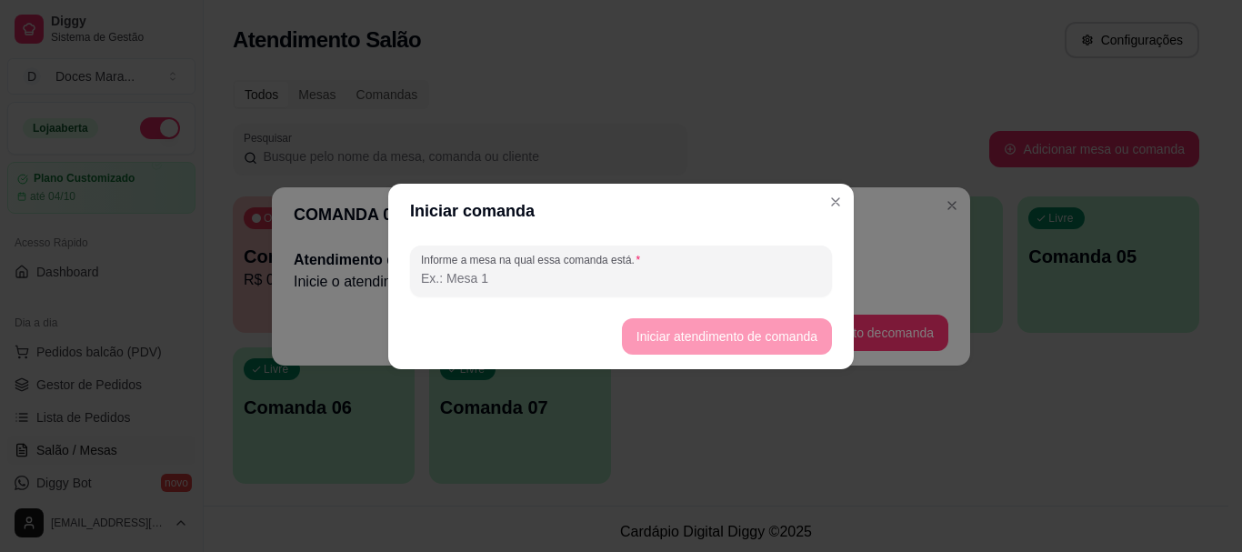
click at [501, 271] on input "Informe a mesa na qual essa comanda está." at bounding box center [621, 278] width 400 height 18
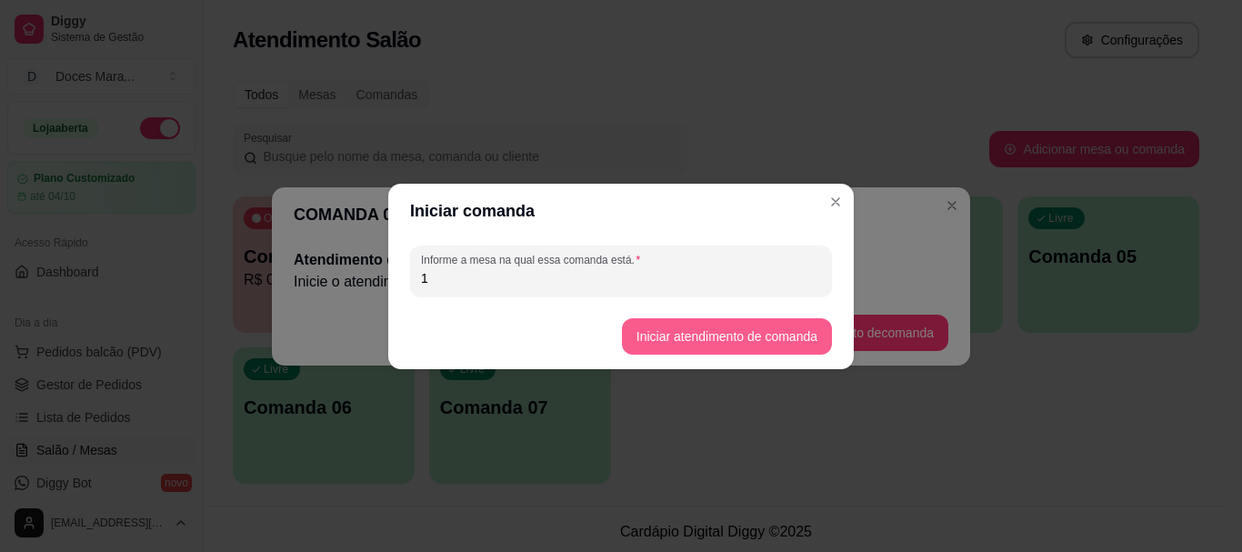
type input "1"
click at [722, 334] on button "Iniciar atendimento de comanda" at bounding box center [727, 335] width 204 height 35
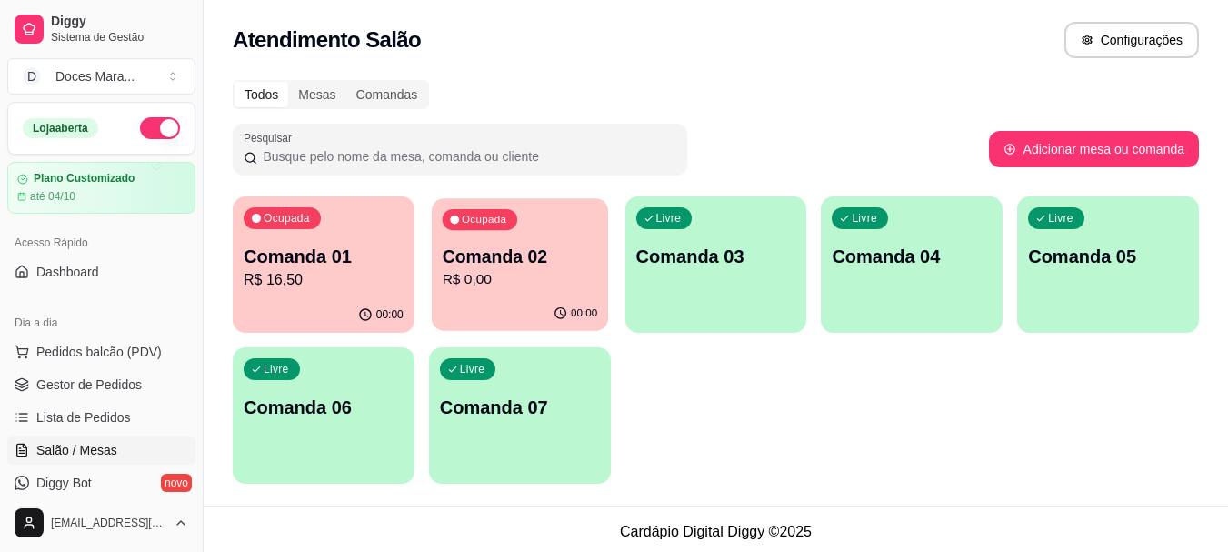
click at [568, 281] on p "R$ 0,00" at bounding box center [519, 279] width 155 height 21
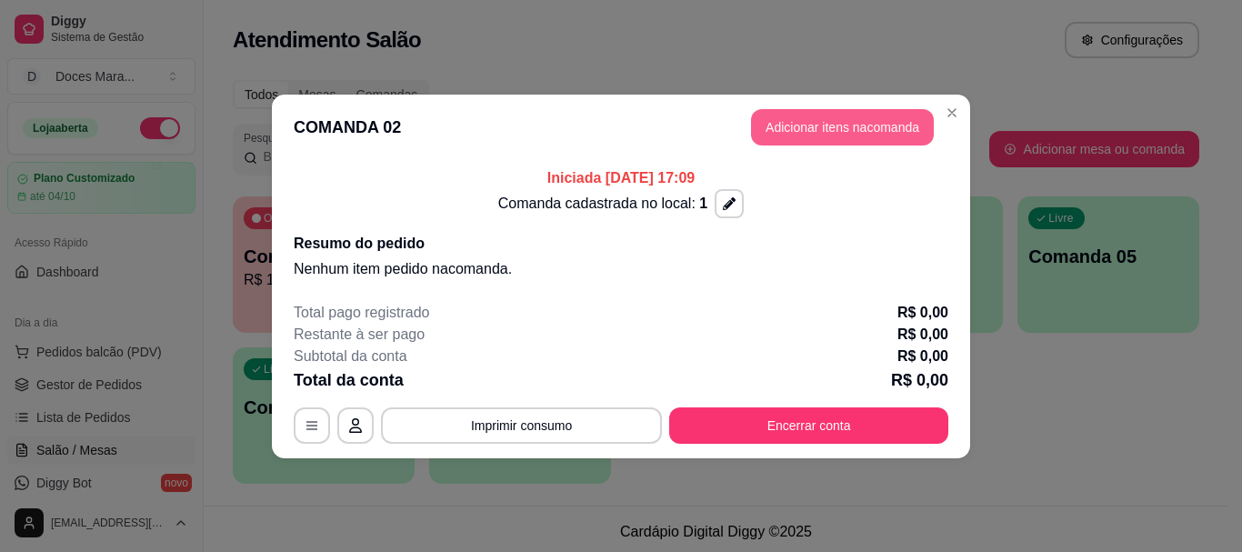
click at [827, 135] on button "Adicionar itens na comanda" at bounding box center [842, 127] width 183 height 36
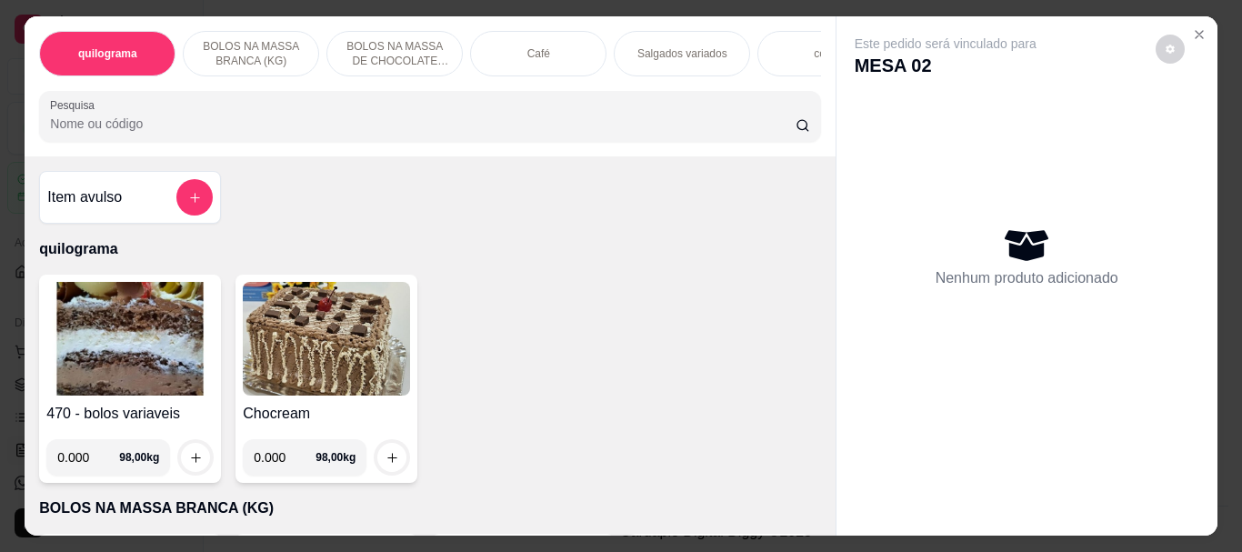
click at [520, 45] on div "Café" at bounding box center [538, 53] width 136 height 45
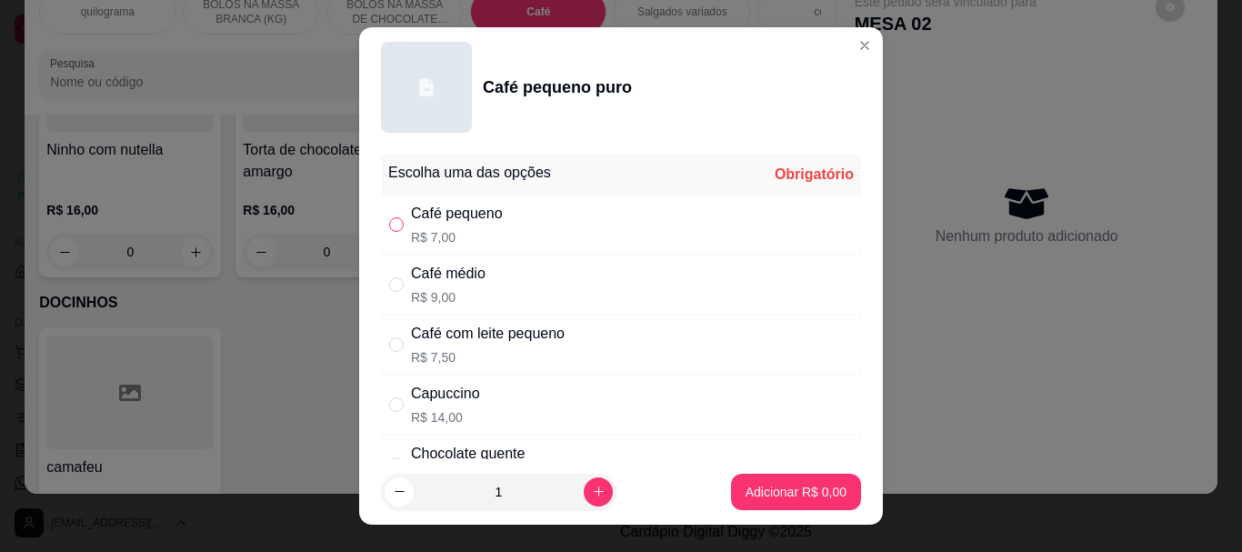
click at [389, 225] on input "" at bounding box center [396, 224] width 15 height 15
radio input "true"
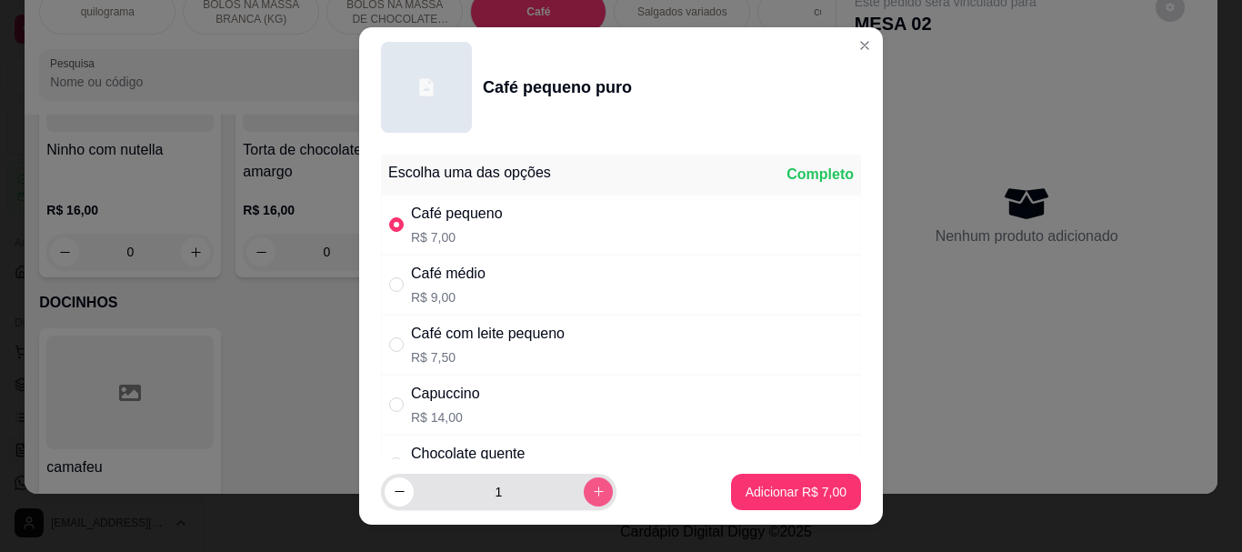
click at [584, 487] on button "increase-product-quantity" at bounding box center [598, 491] width 29 height 29
type input "2"
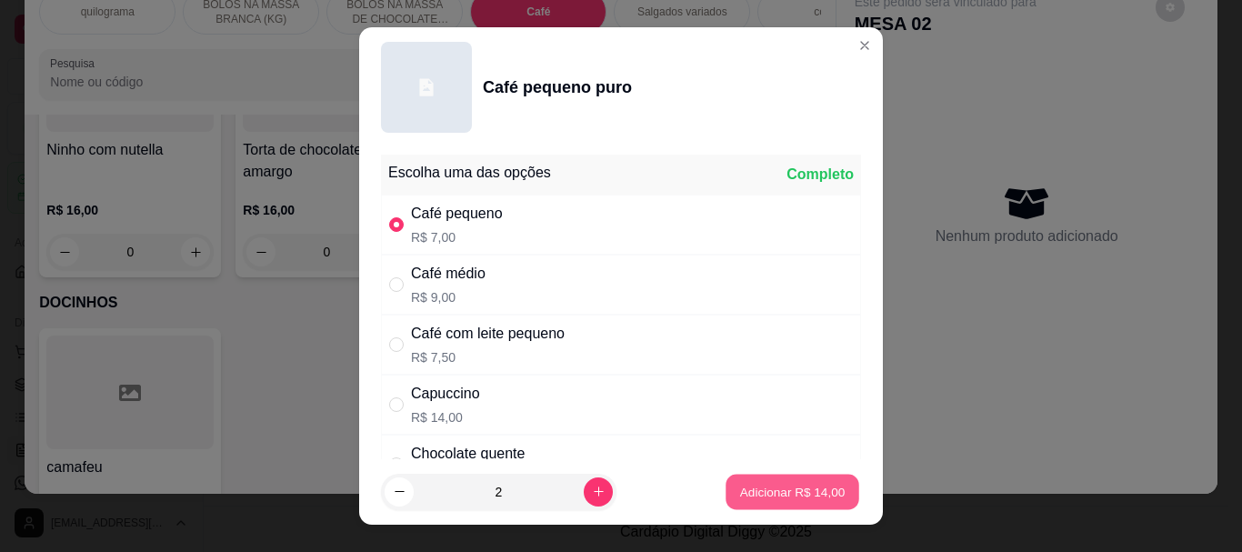
click at [742, 485] on p "Adicionar R$ 14,00" at bounding box center [792, 491] width 105 height 17
type input "2"
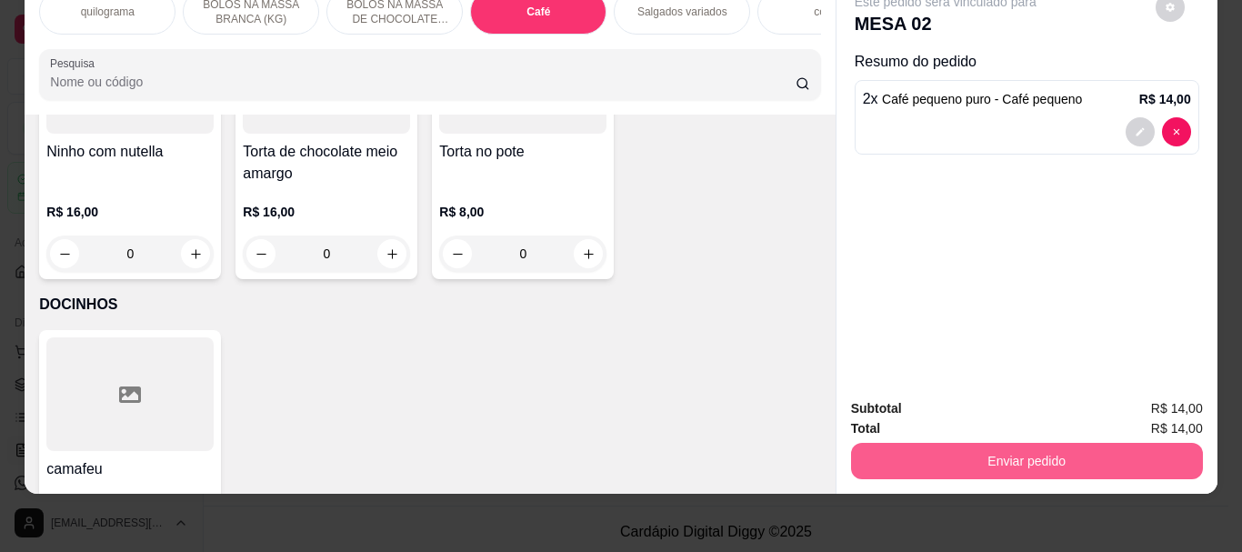
click at [1033, 450] on button "Enviar pedido" at bounding box center [1027, 461] width 352 height 36
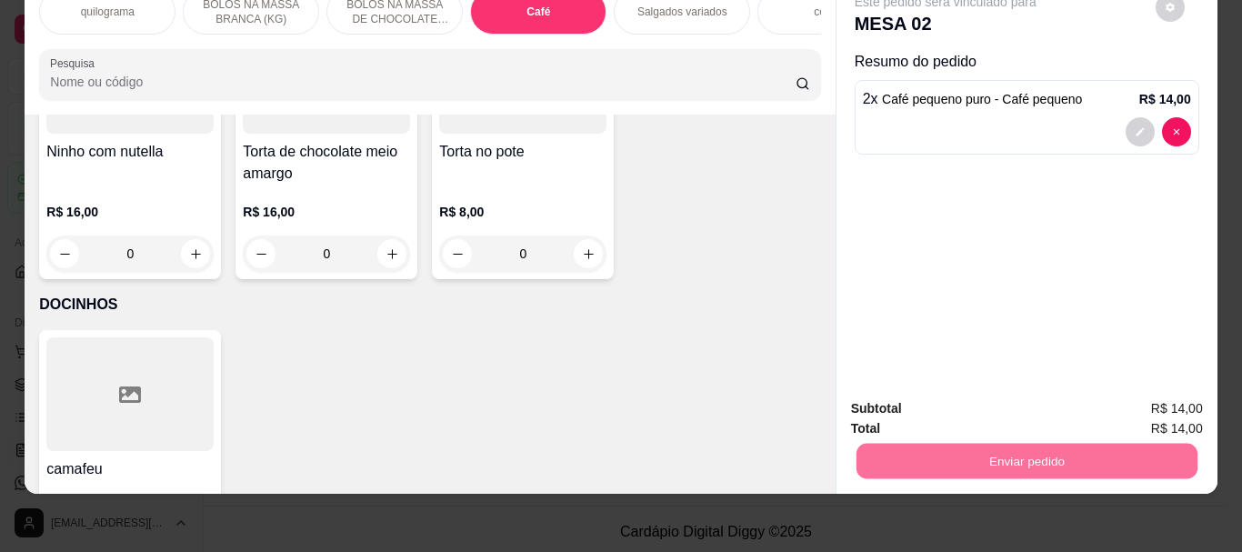
click at [1004, 401] on button "Não registrar e enviar pedido" at bounding box center [966, 403] width 189 height 35
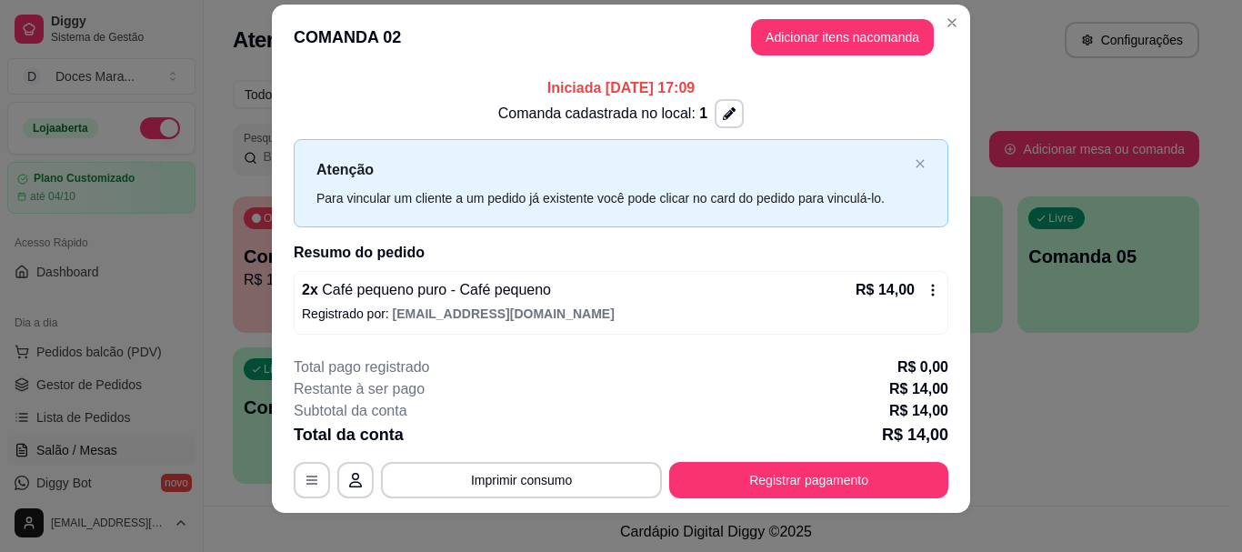
scroll to position [0, 0]
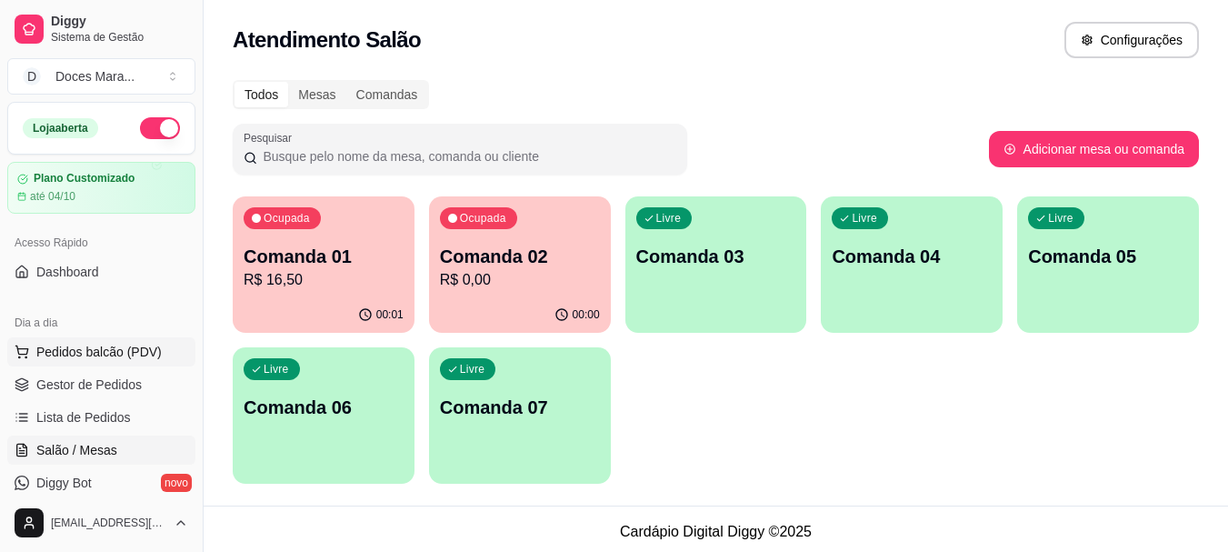
click at [92, 352] on span "Pedidos balcão (PDV)" at bounding box center [98, 352] width 125 height 18
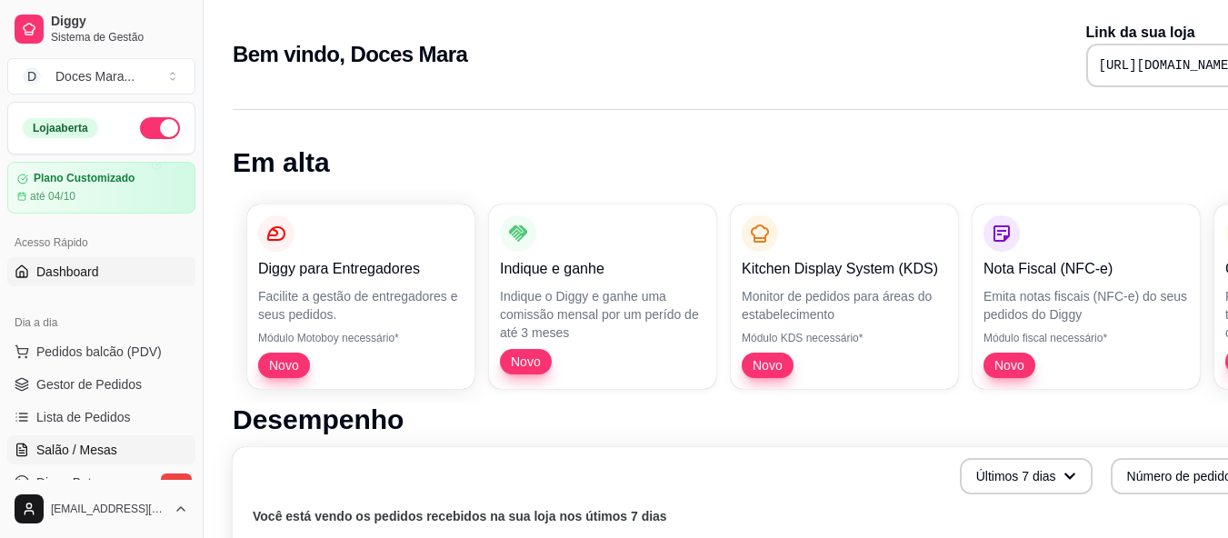
click at [98, 449] on span "Salão / Mesas" at bounding box center [76, 450] width 81 height 18
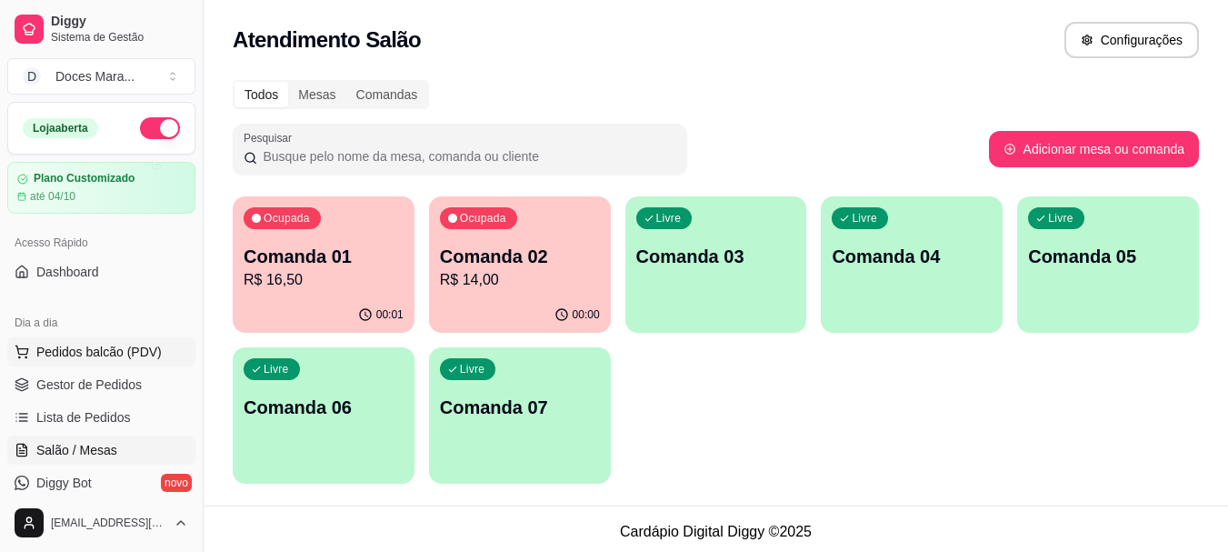
click at [89, 349] on span "Pedidos balcão (PDV)" at bounding box center [98, 352] width 125 height 18
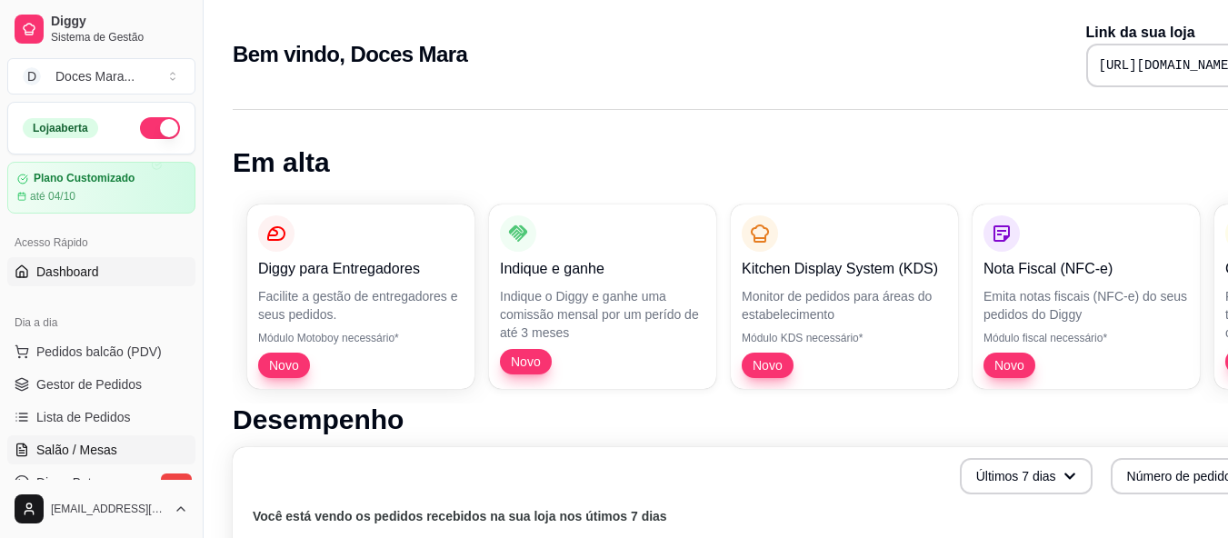
click at [111, 452] on span "Salão / Mesas" at bounding box center [76, 450] width 81 height 18
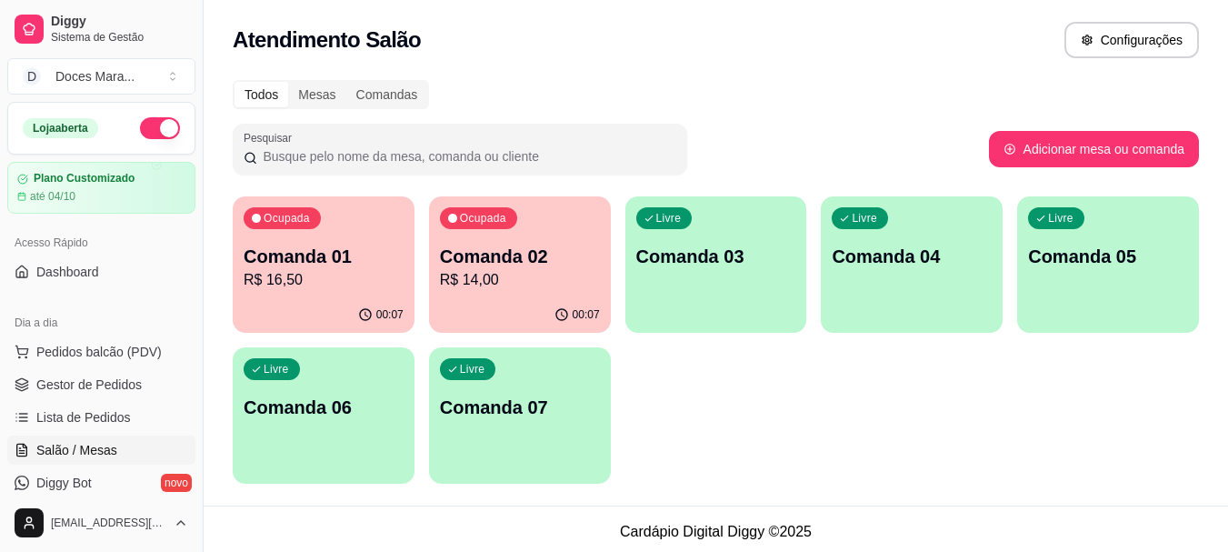
click at [309, 304] on div "00:07" at bounding box center [324, 314] width 182 height 35
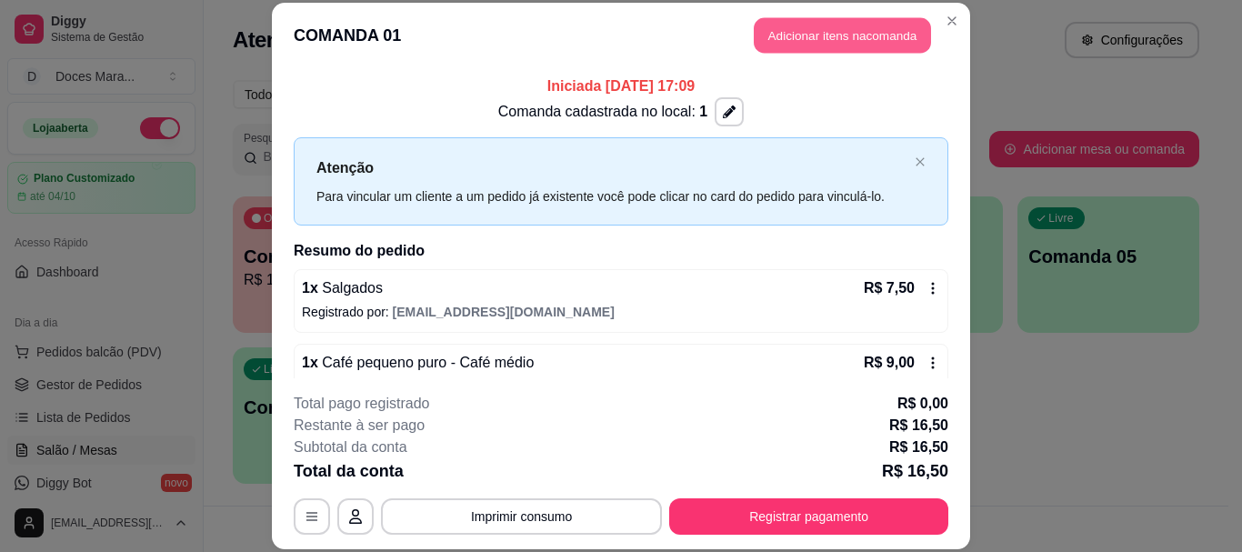
click at [837, 33] on button "Adicionar itens na comanda" at bounding box center [842, 35] width 177 height 35
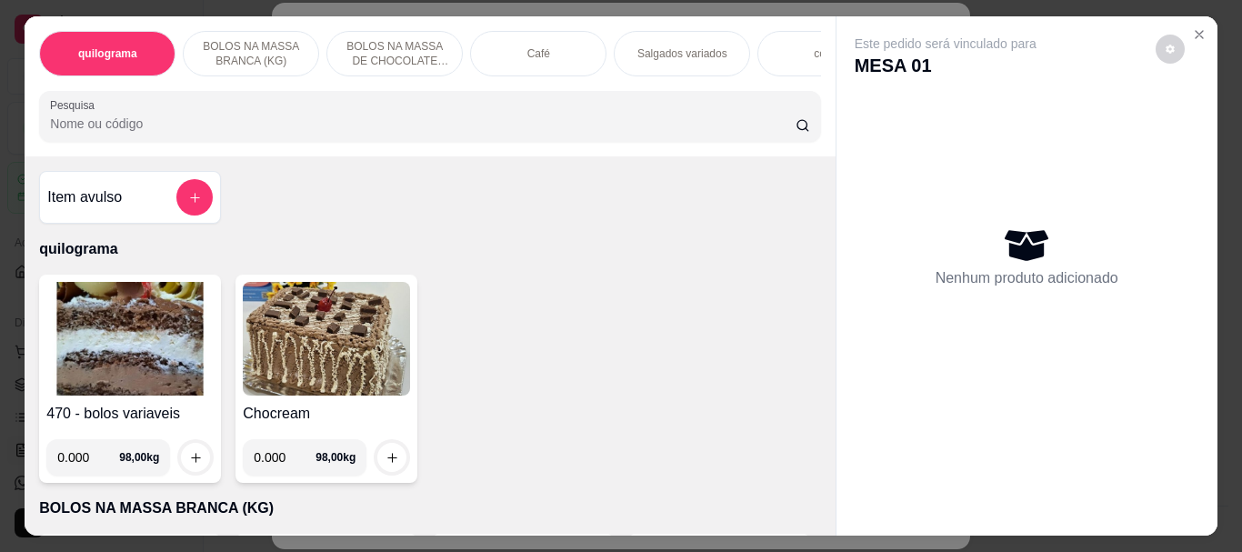
click at [514, 49] on div "Café" at bounding box center [538, 53] width 136 height 45
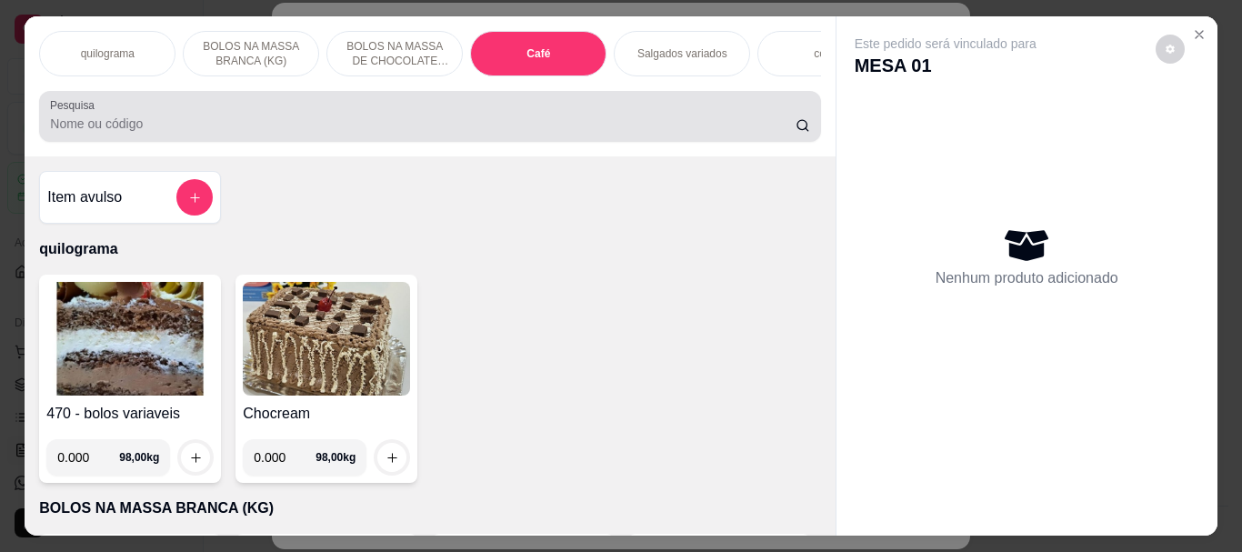
scroll to position [48, 0]
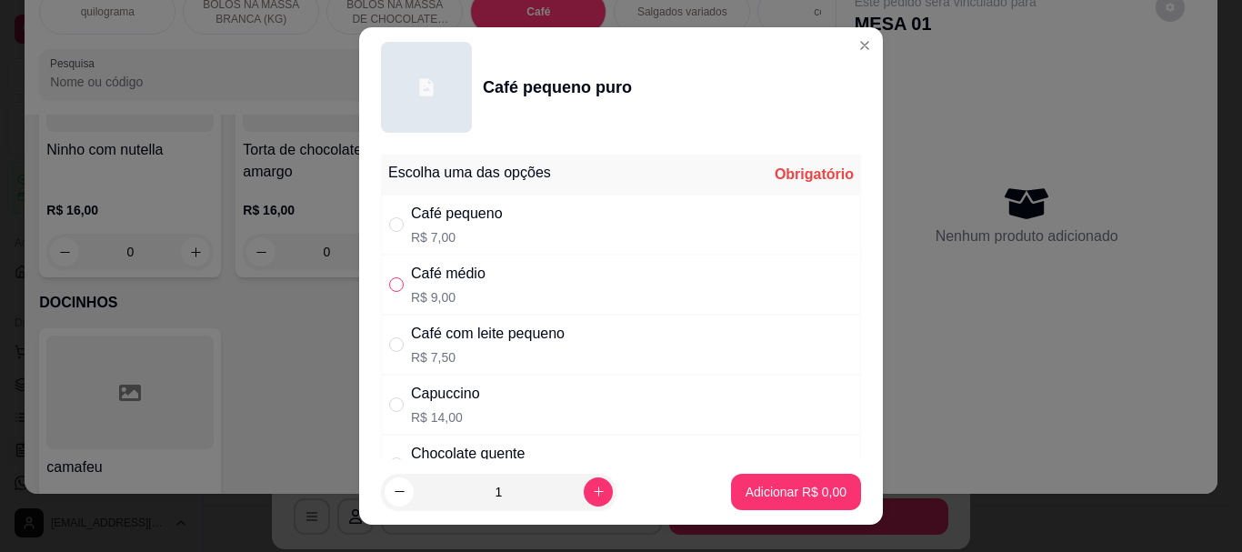
click at [394, 284] on input "" at bounding box center [396, 284] width 15 height 15
radio input "true"
click at [778, 489] on p "Adicionar R$ 9,00" at bounding box center [796, 491] width 98 height 17
type input "1"
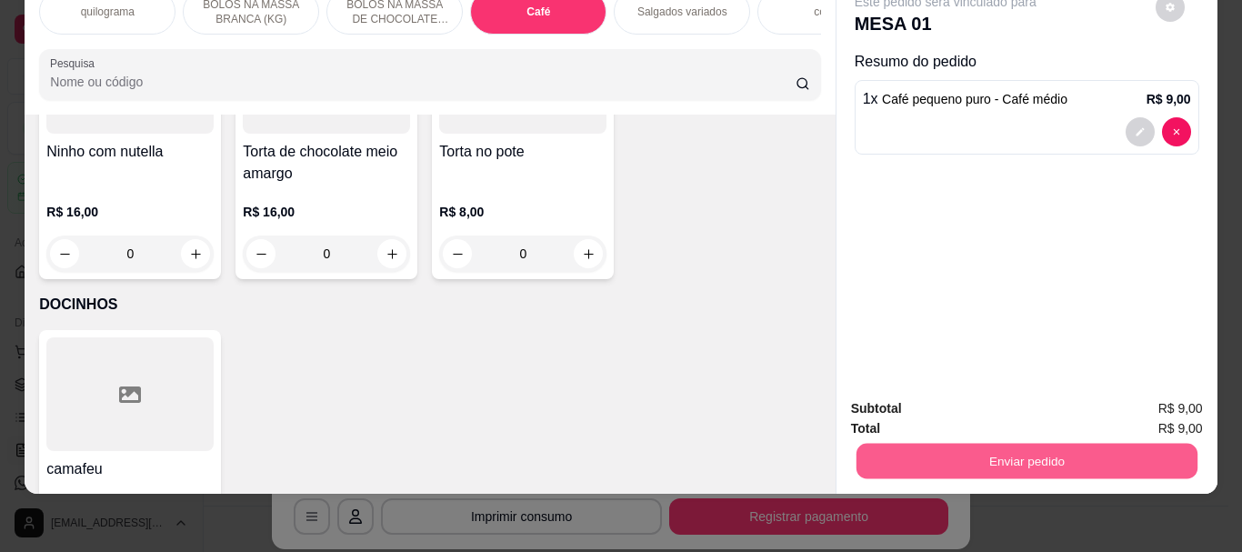
click at [982, 445] on button "Enviar pedido" at bounding box center [1026, 460] width 341 height 35
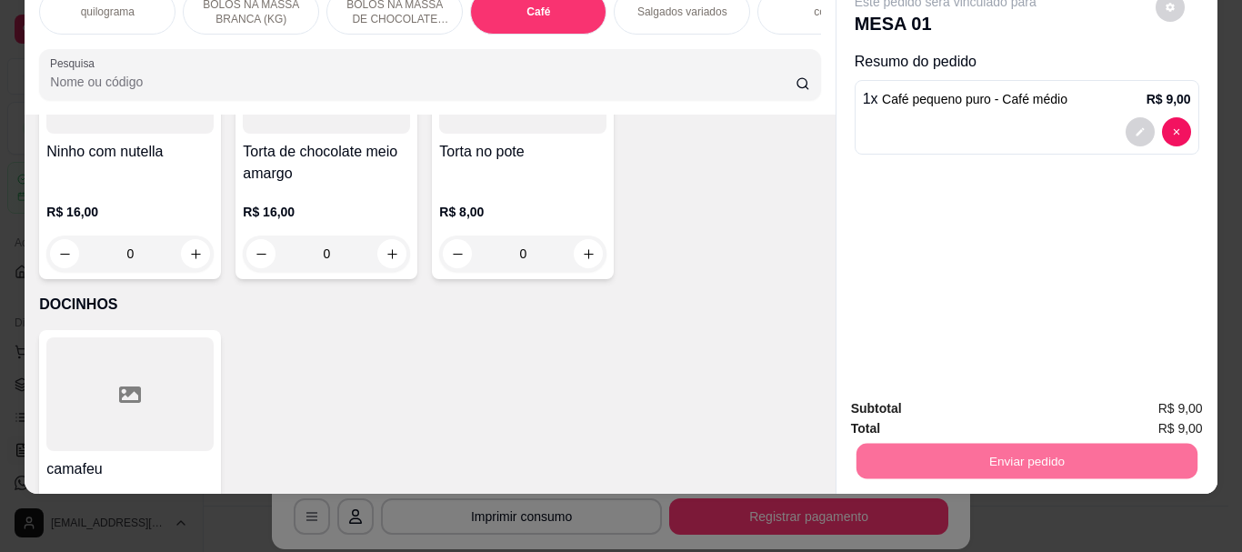
click at [955, 395] on button "Não registrar e enviar pedido" at bounding box center [966, 403] width 189 height 35
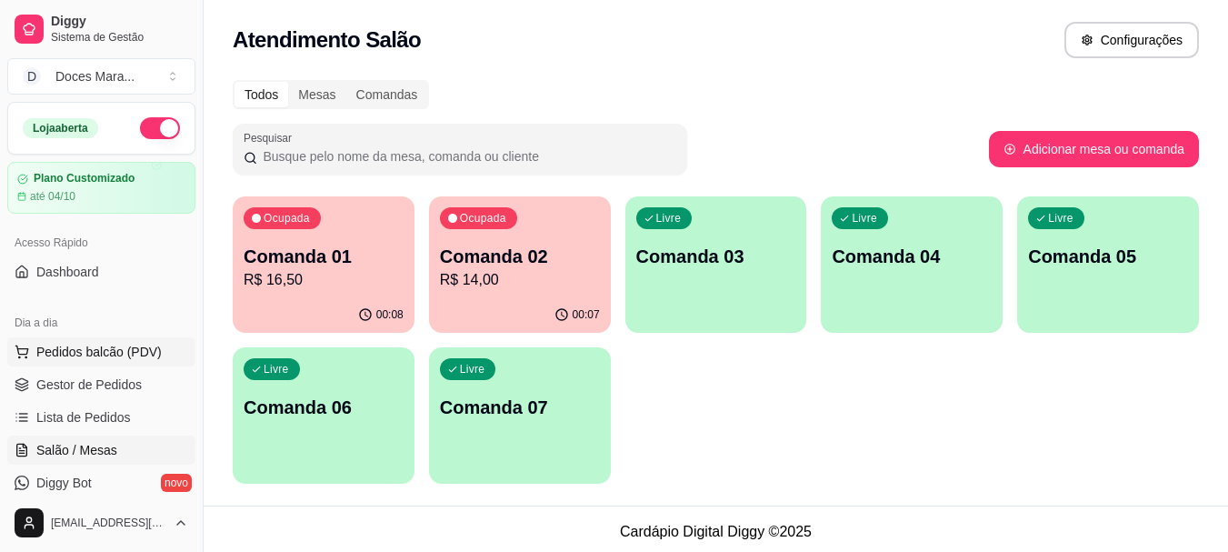
click at [119, 352] on span "Pedidos balcão (PDV)" at bounding box center [98, 352] width 125 height 18
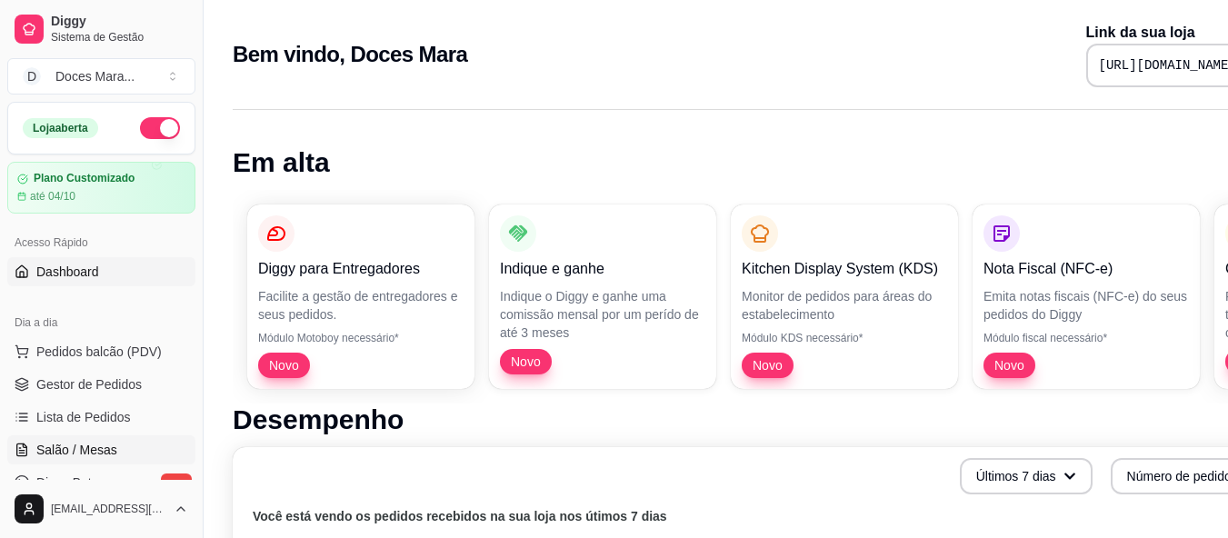
click at [103, 450] on span "Salão / Mesas" at bounding box center [76, 450] width 81 height 18
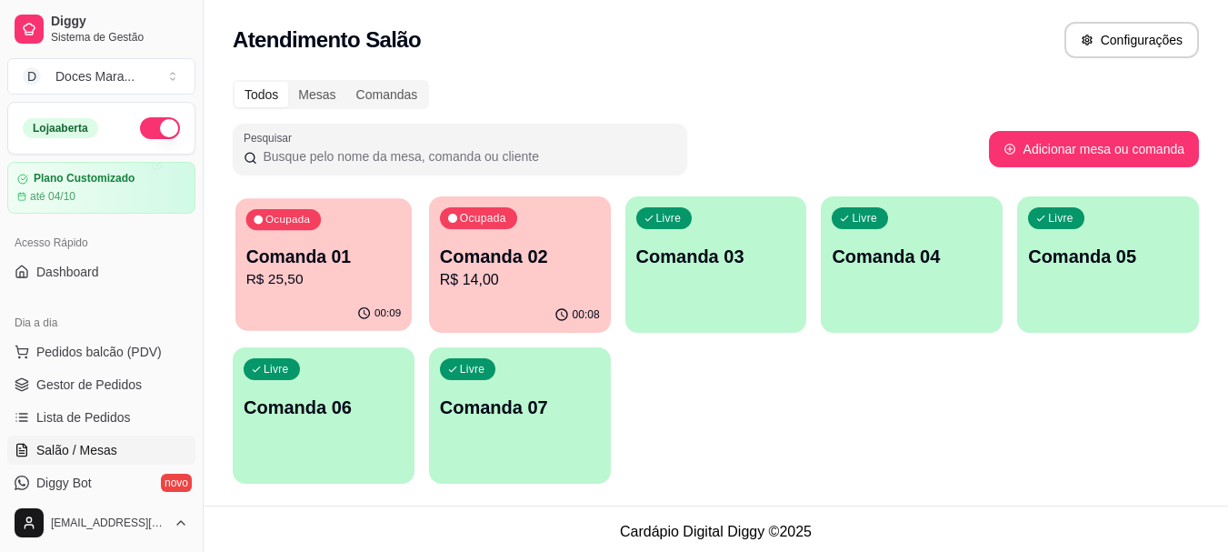
click at [375, 294] on div "Ocupada Comanda 01 R$ 25,50" at bounding box center [324, 247] width 176 height 98
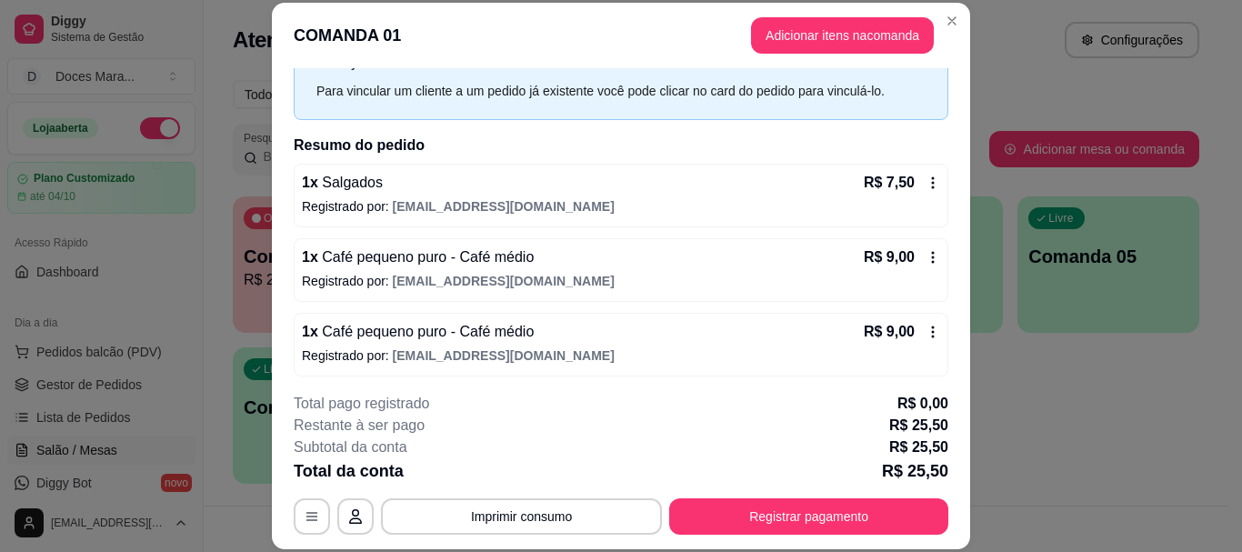
scroll to position [111, 0]
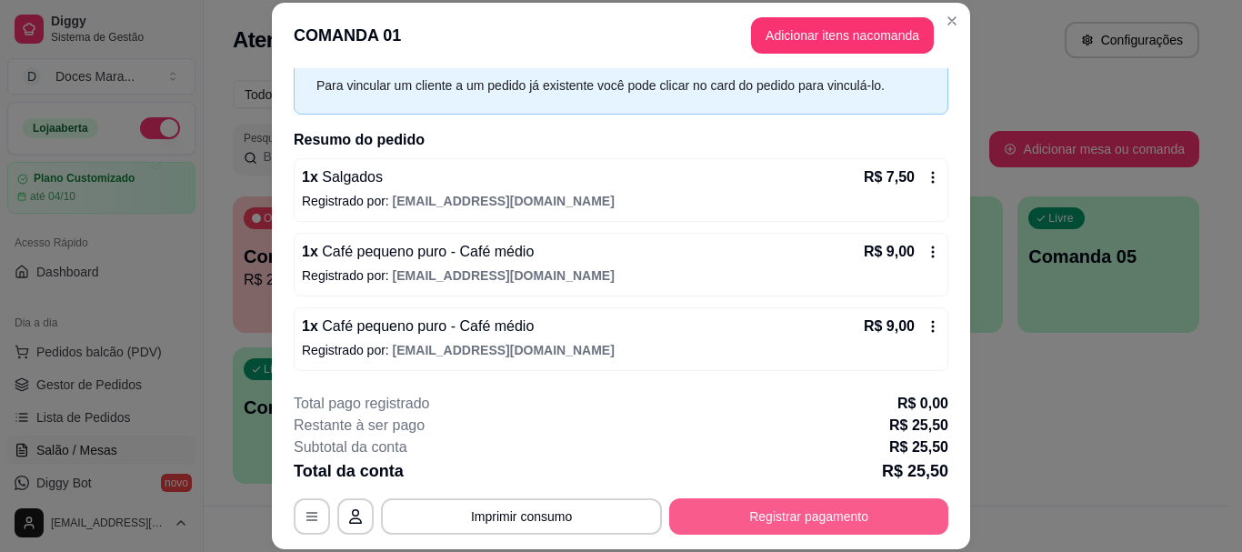
click at [774, 513] on button "Registrar pagamento" at bounding box center [808, 516] width 279 height 36
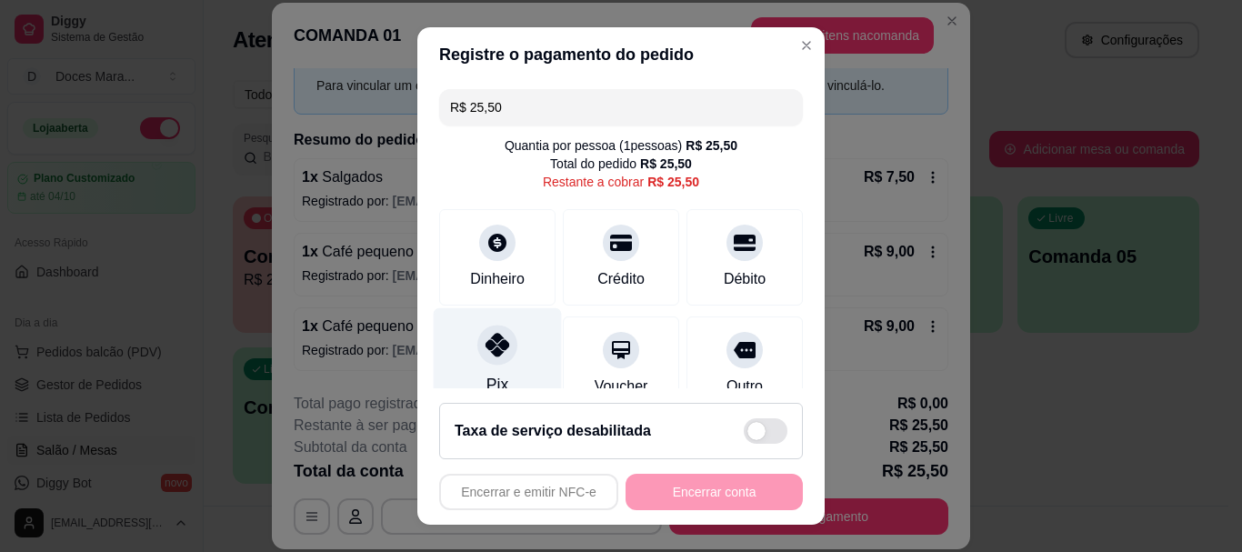
click at [486, 357] on div at bounding box center [497, 346] width 40 height 40
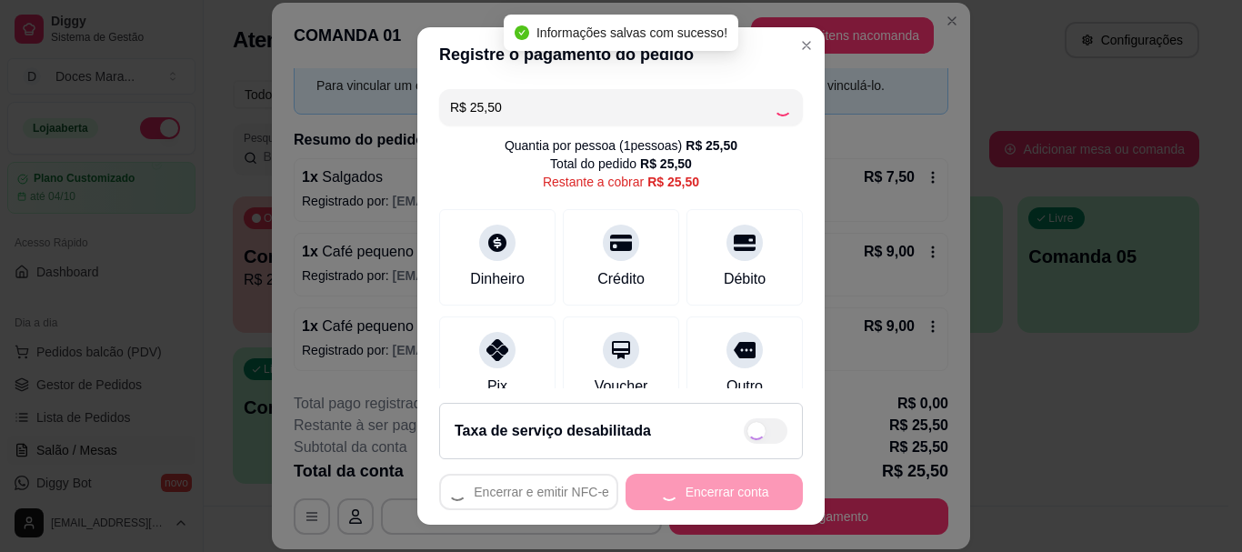
type input "R$ 0,00"
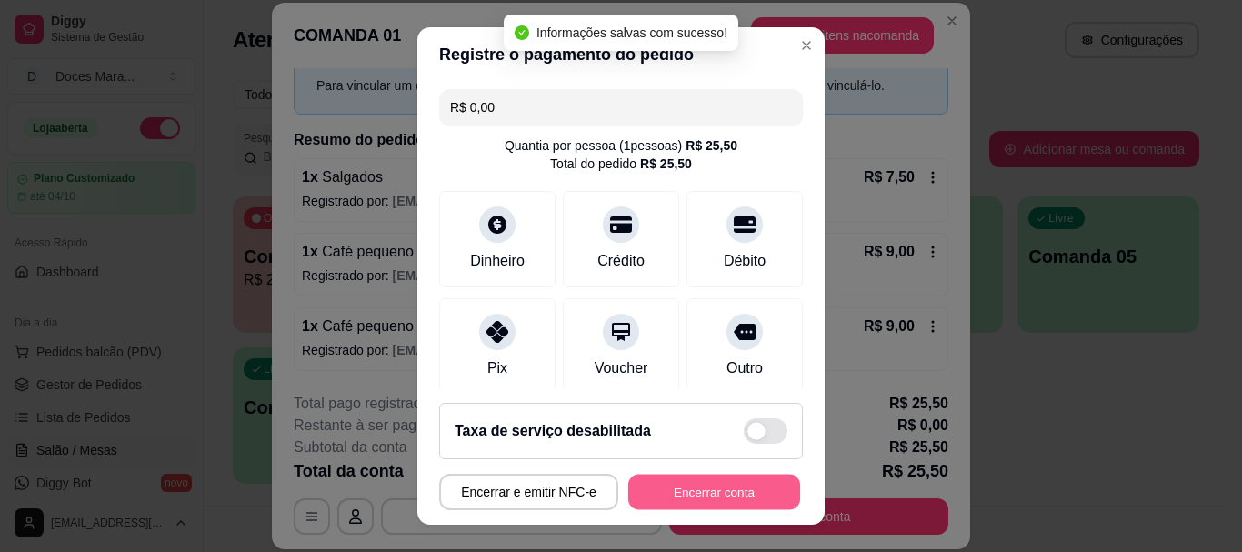
click at [726, 489] on button "Encerrar conta" at bounding box center [714, 491] width 172 height 35
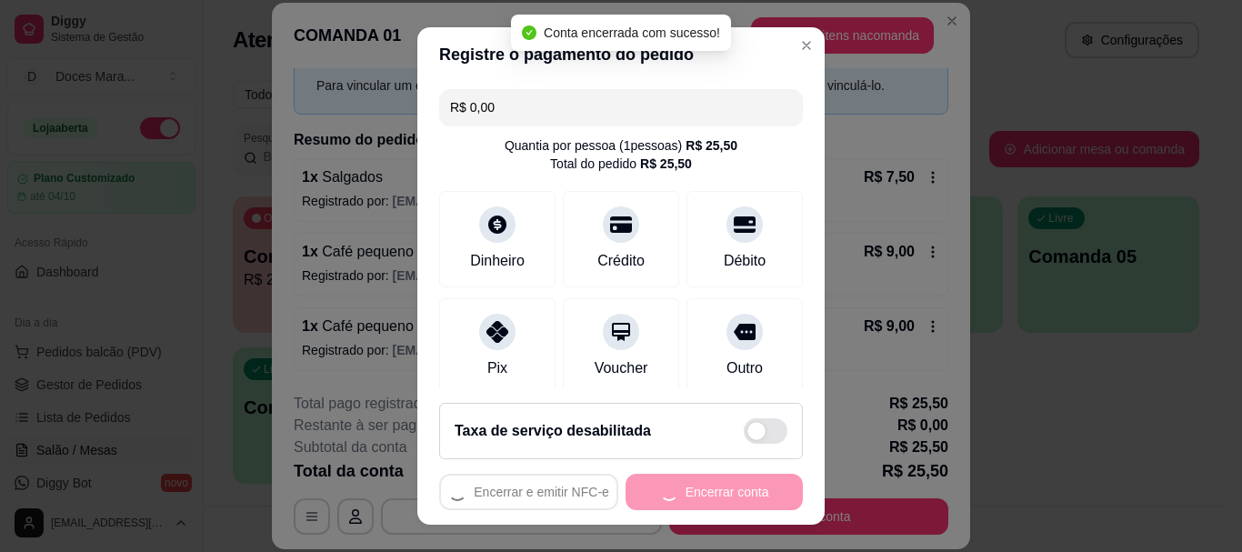
scroll to position [0, 0]
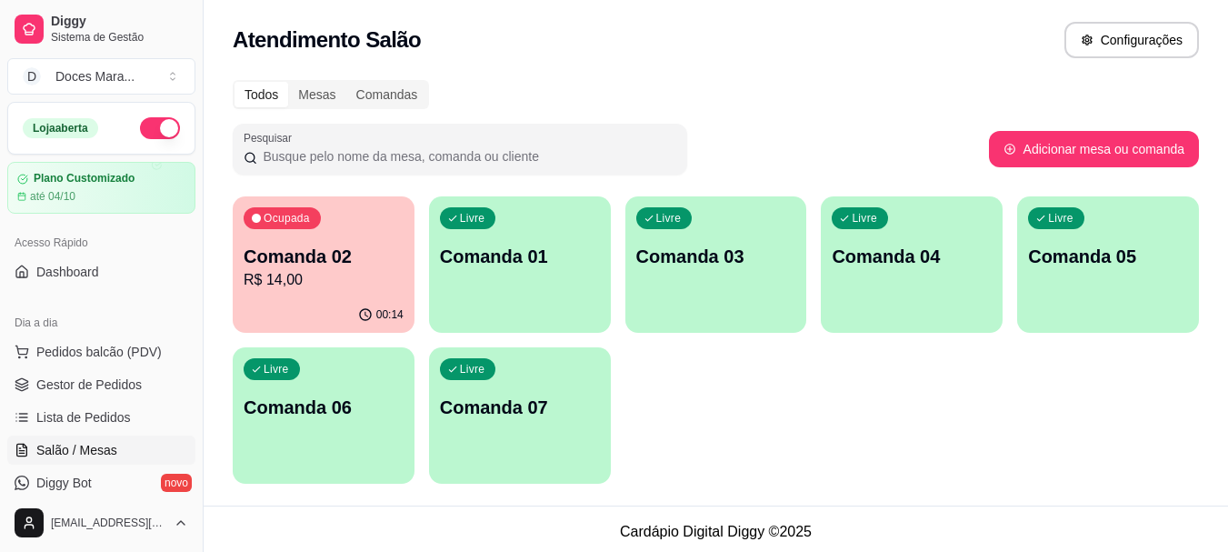
click at [288, 287] on p "R$ 14,00" at bounding box center [324, 280] width 160 height 22
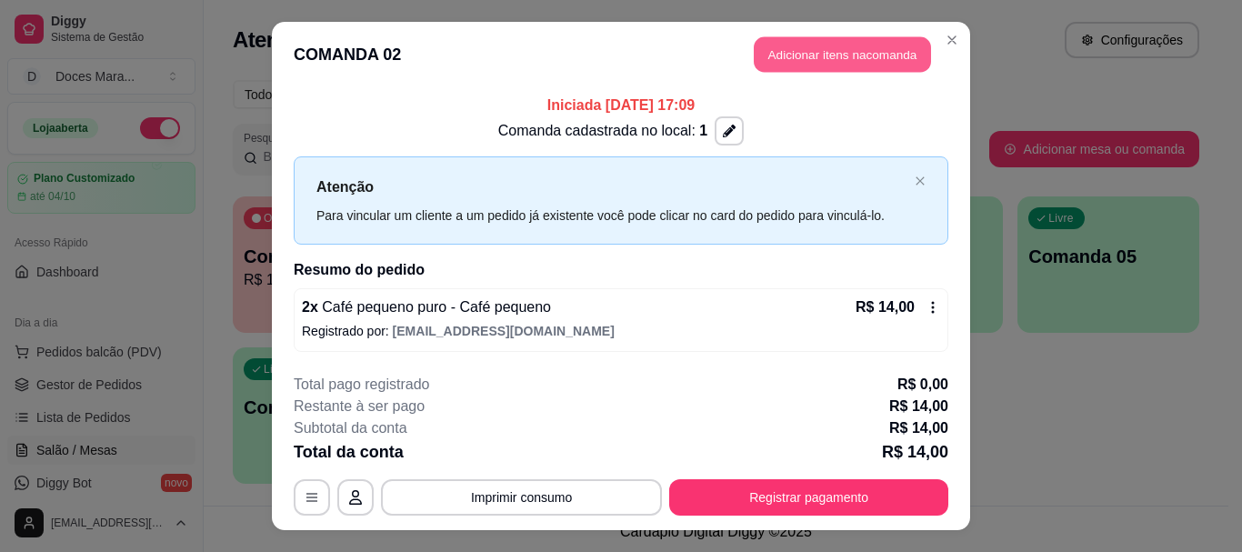
click at [842, 55] on button "Adicionar itens na comanda" at bounding box center [842, 54] width 177 height 35
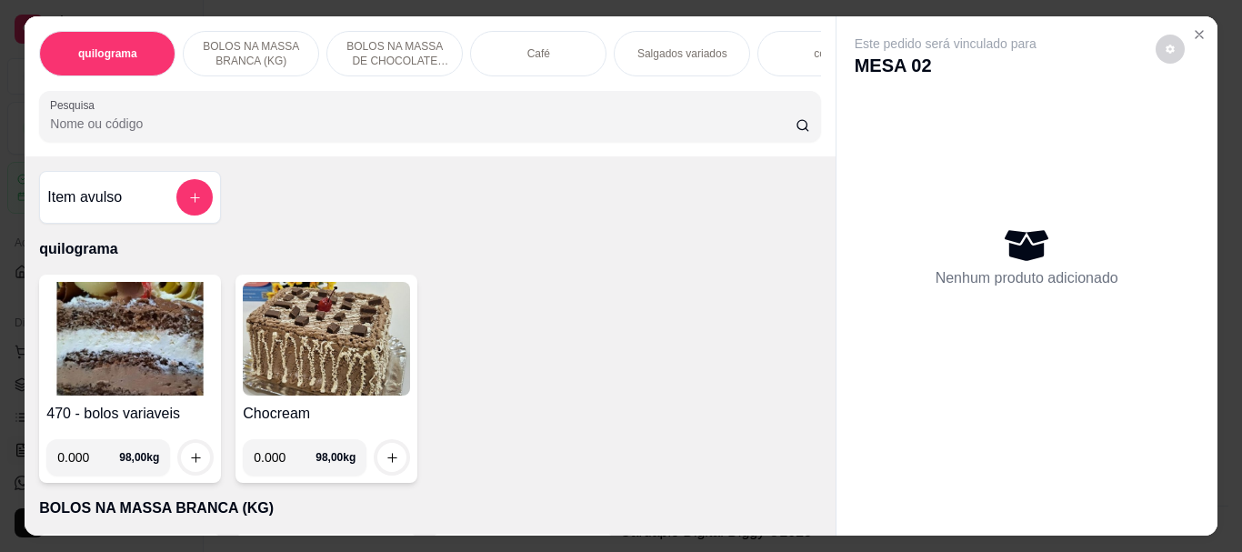
click at [166, 337] on img at bounding box center [129, 339] width 167 height 114
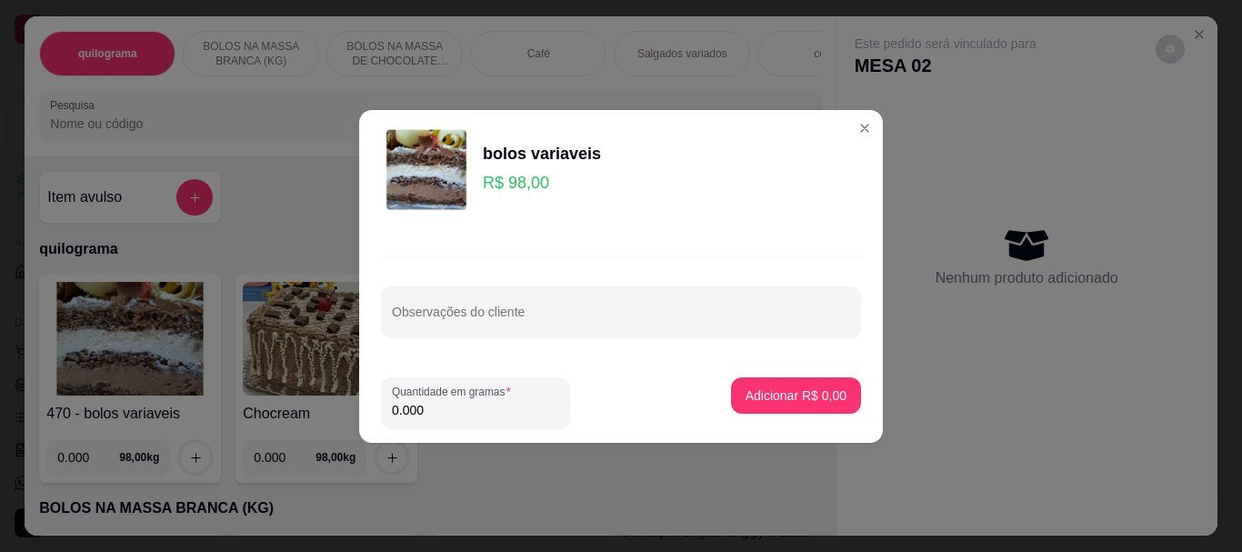
click at [459, 414] on input "0.000" at bounding box center [475, 410] width 167 height 18
type input "0.060"
click at [774, 397] on p "Adicionar R$ 5,88" at bounding box center [796, 394] width 98 height 17
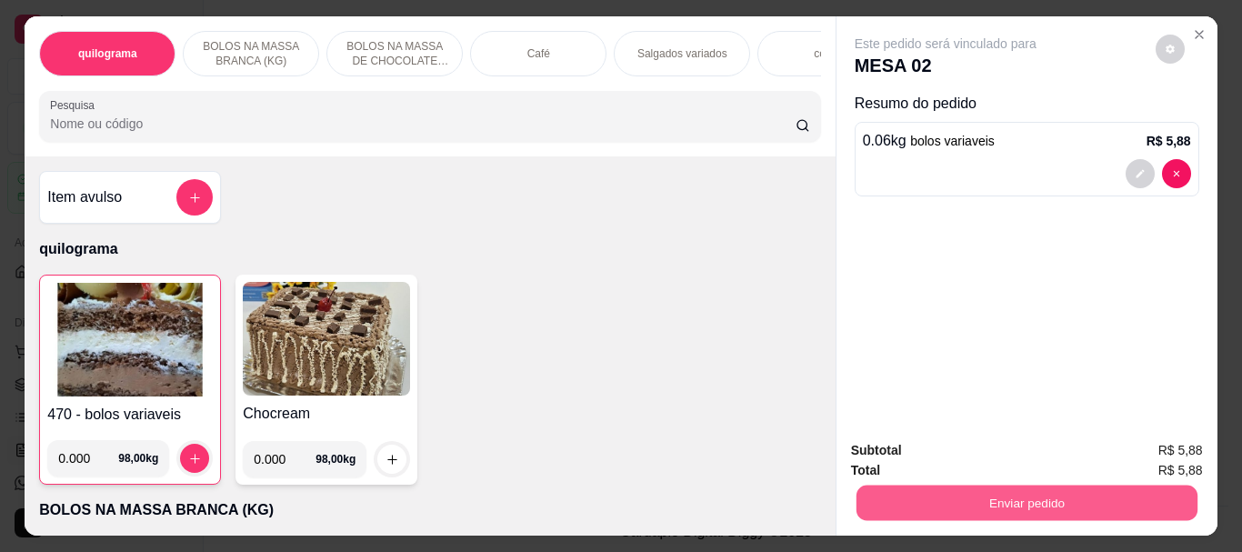
click at [966, 494] on button "Enviar pedido" at bounding box center [1026, 502] width 341 height 35
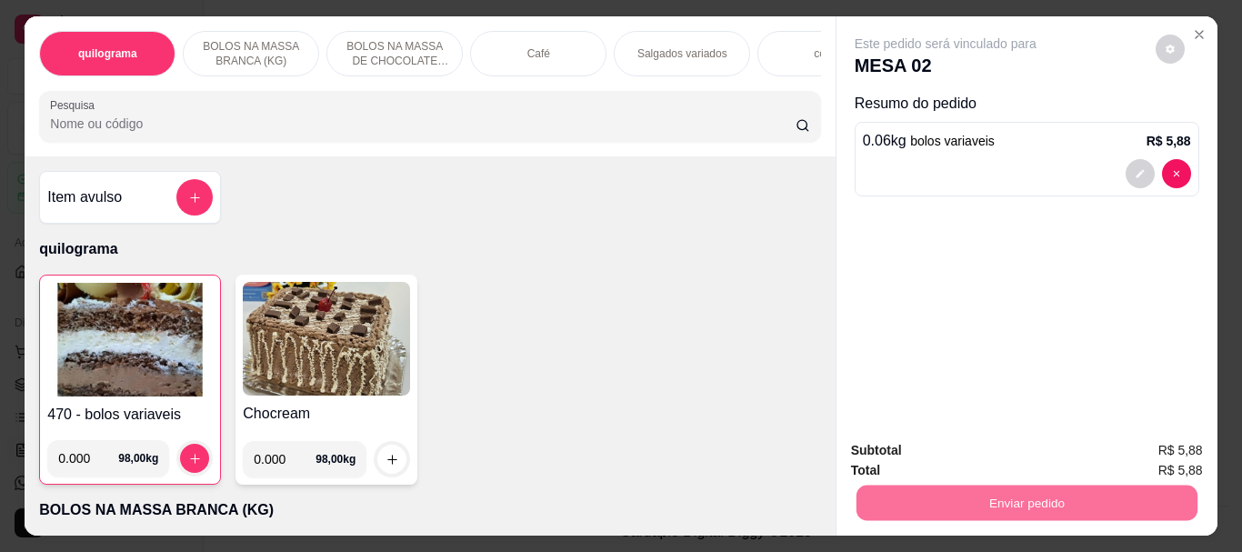
click at [956, 454] on button "Não registrar e enviar pedido" at bounding box center [967, 451] width 184 height 34
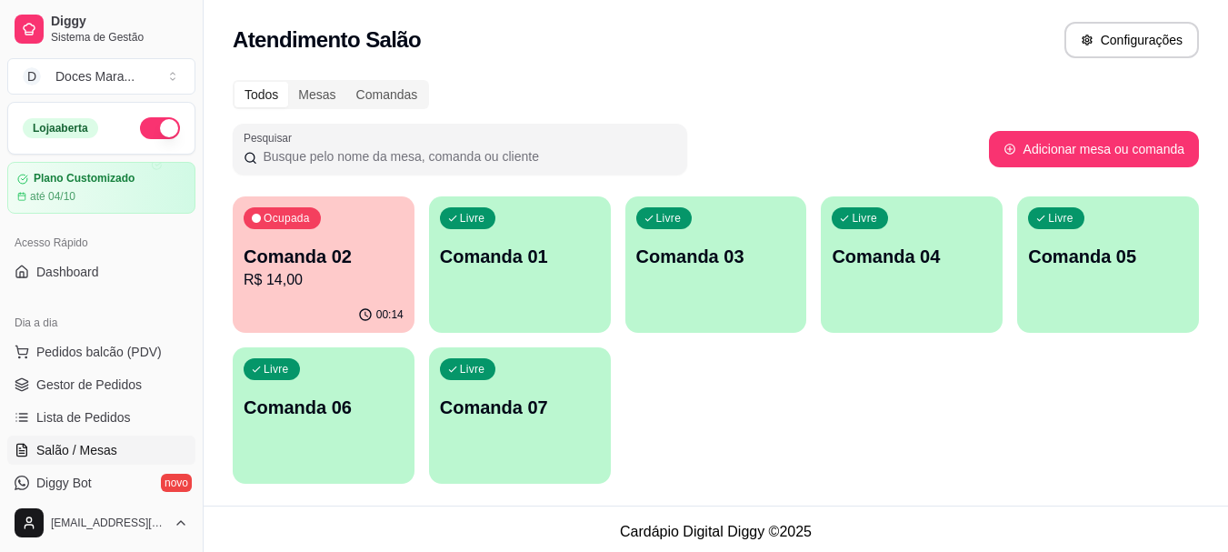
click at [321, 297] on div "00:14" at bounding box center [324, 314] width 182 height 35
click at [116, 390] on span "Gestor de Pedidos" at bounding box center [88, 385] width 105 height 18
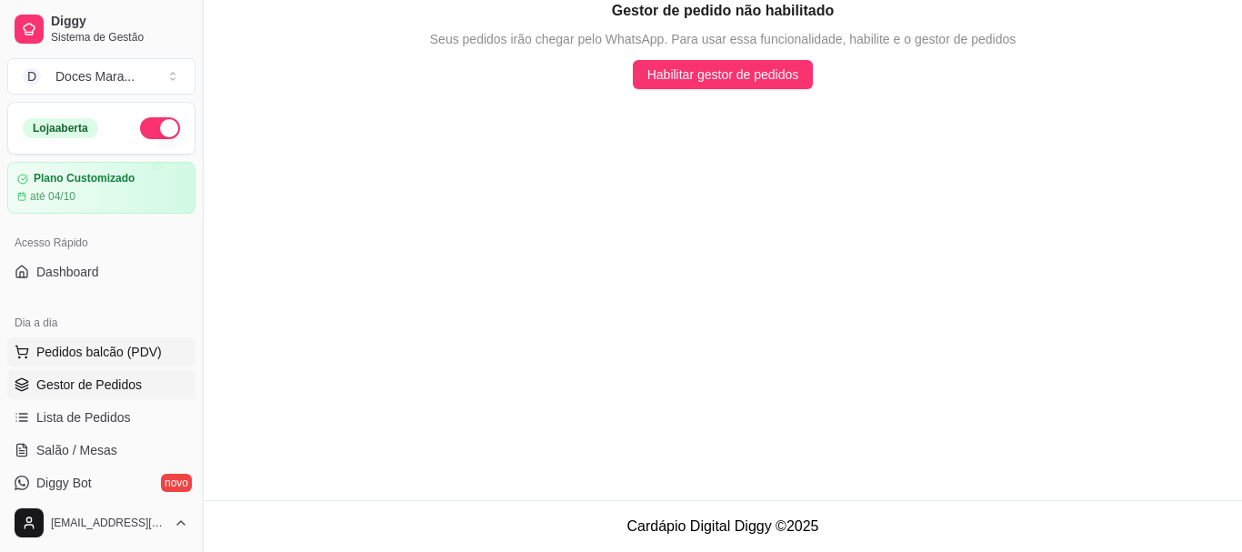
click at [75, 351] on span "Pedidos balcão (PDV)" at bounding box center [98, 352] width 125 height 18
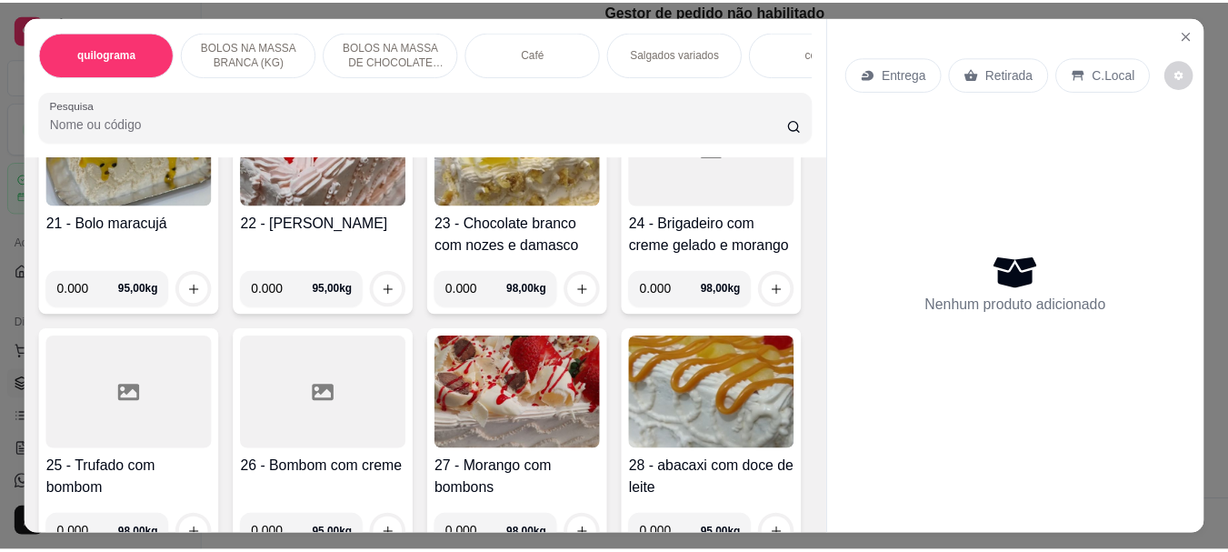
scroll to position [1728, 0]
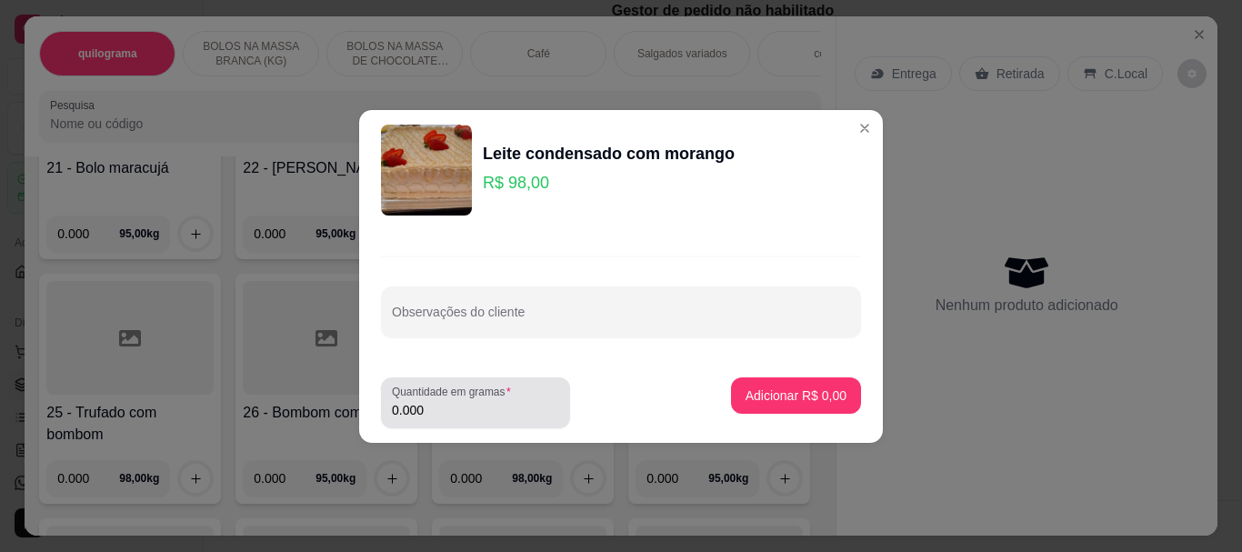
click at [426, 411] on input "0.000" at bounding box center [475, 410] width 167 height 18
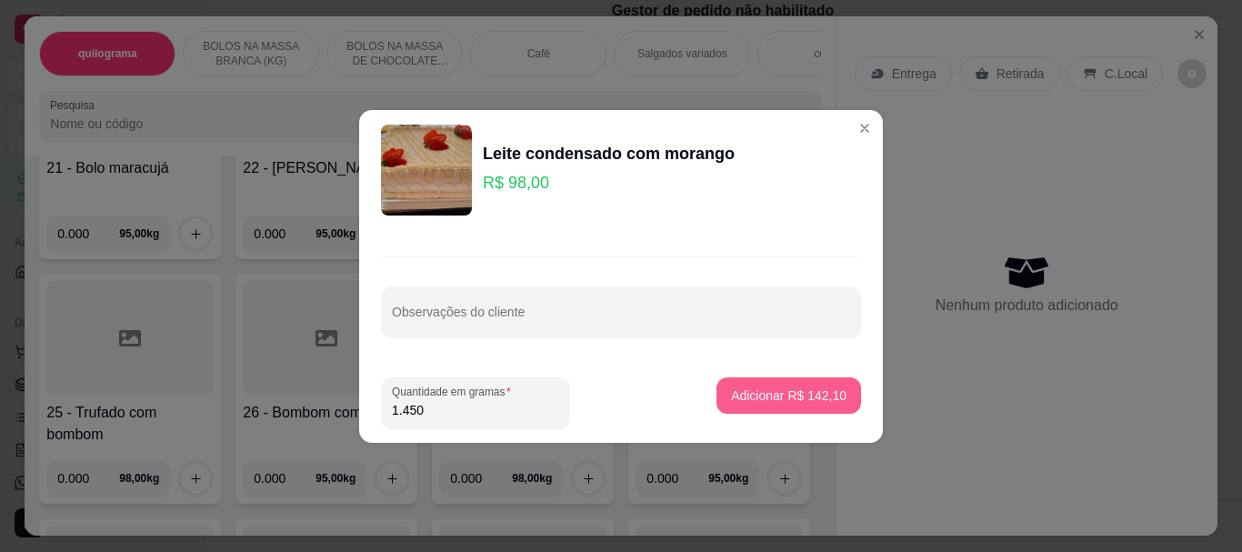
type input "1.450"
click at [818, 396] on p "Adicionar R$ 142,10" at bounding box center [788, 395] width 115 height 18
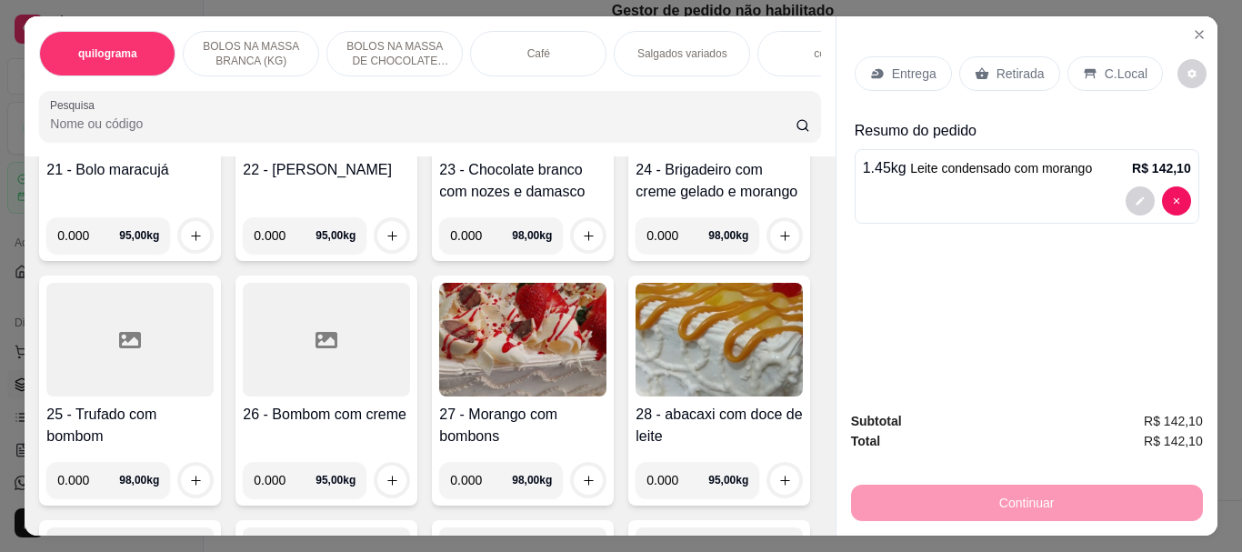
click at [1017, 74] on p "Retirada" at bounding box center [1021, 74] width 48 height 18
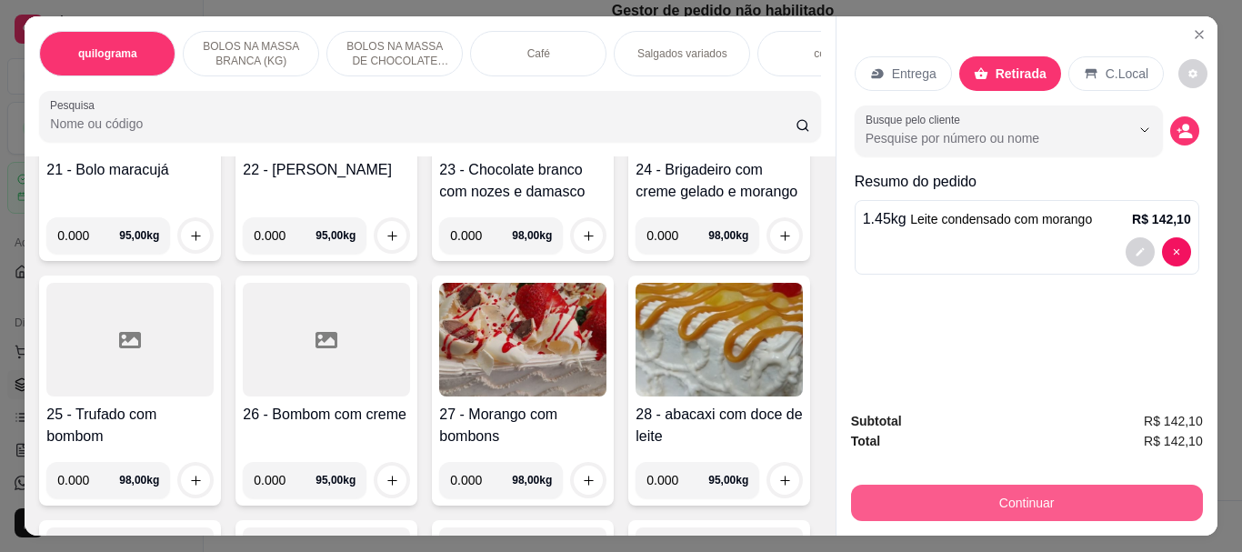
click at [1023, 488] on button "Continuar" at bounding box center [1027, 503] width 352 height 36
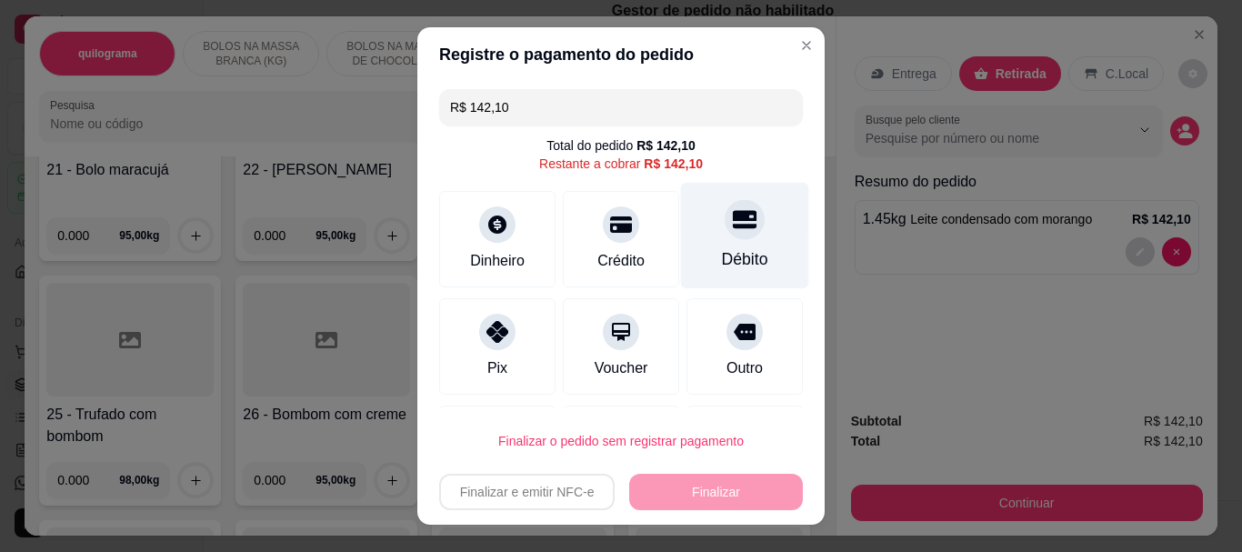
click at [722, 248] on div "Débito" at bounding box center [745, 260] width 46 height 24
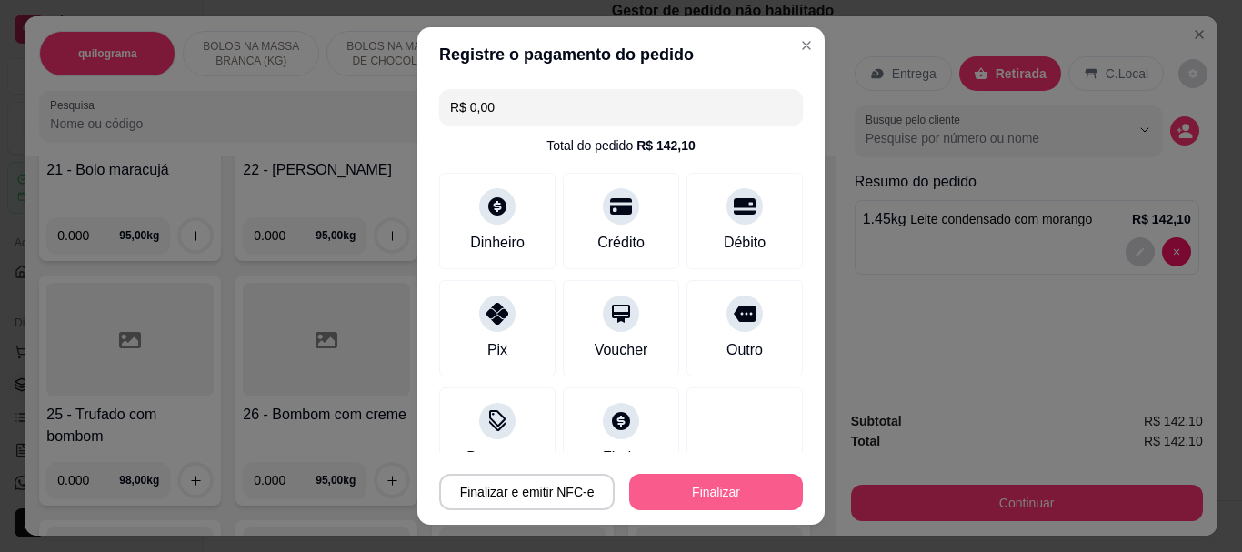
click at [707, 487] on button "Finalizar" at bounding box center [716, 492] width 174 height 36
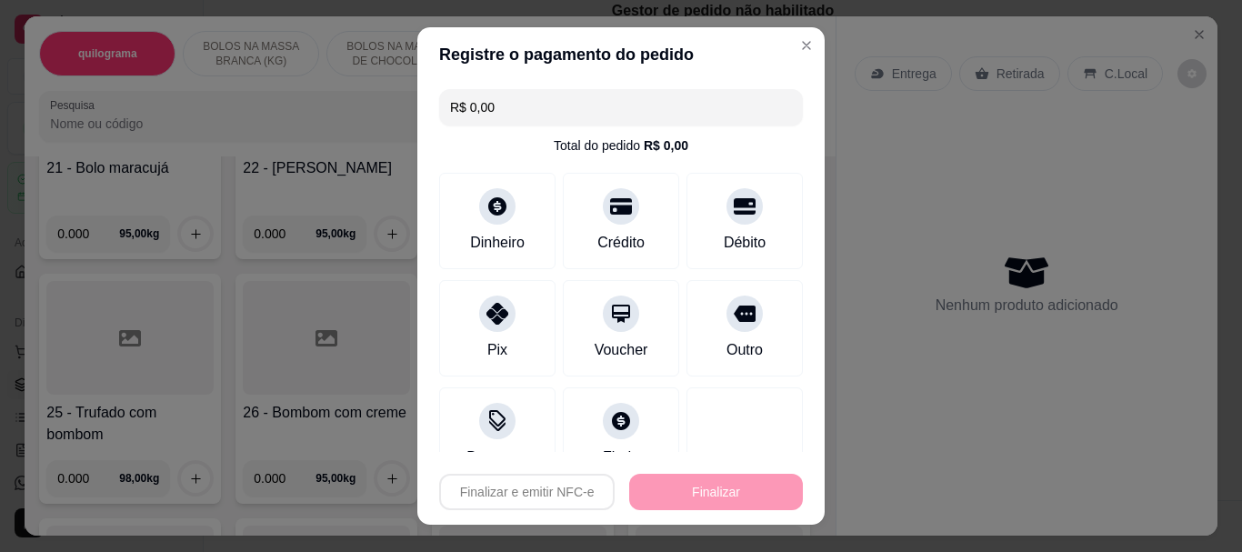
type input "-R$ 142,10"
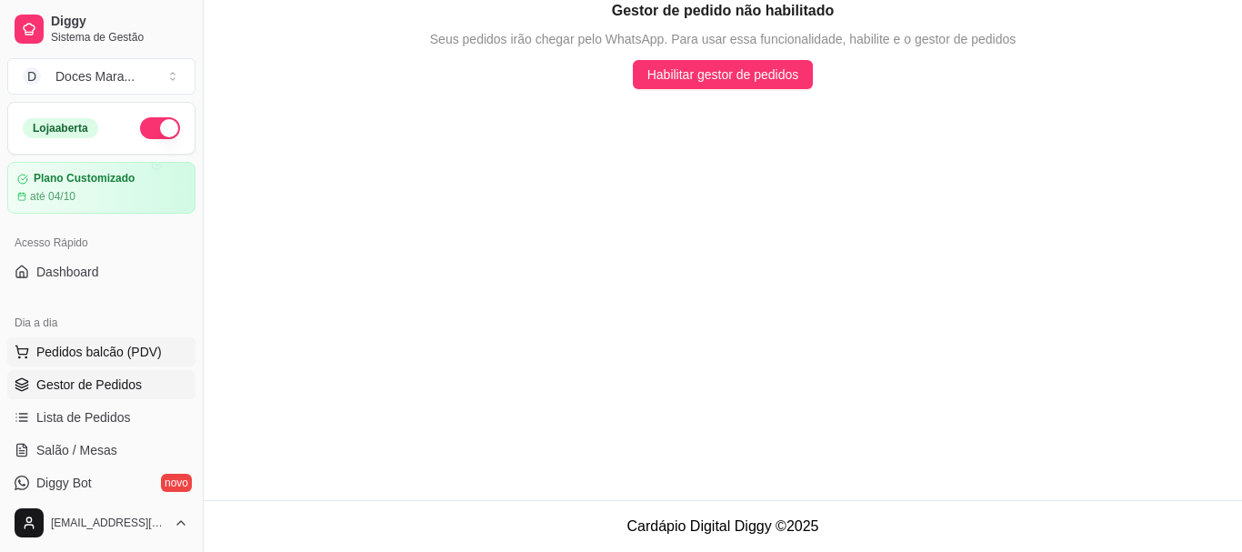
click at [68, 346] on span "Pedidos balcão (PDV)" at bounding box center [98, 352] width 125 height 18
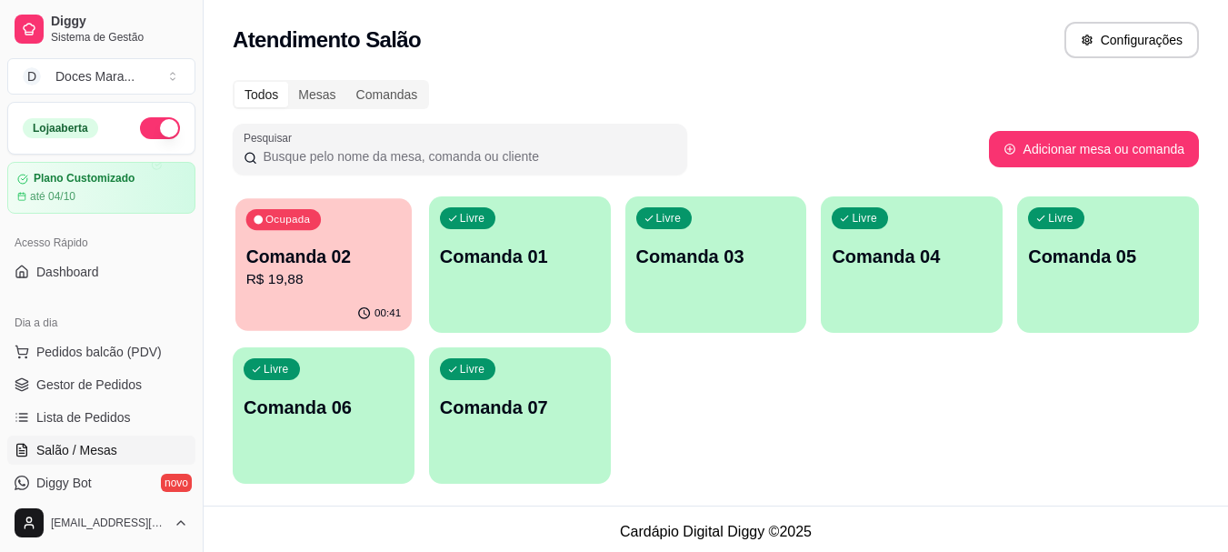
click at [310, 285] on p "R$ 19,88" at bounding box center [323, 279] width 155 height 21
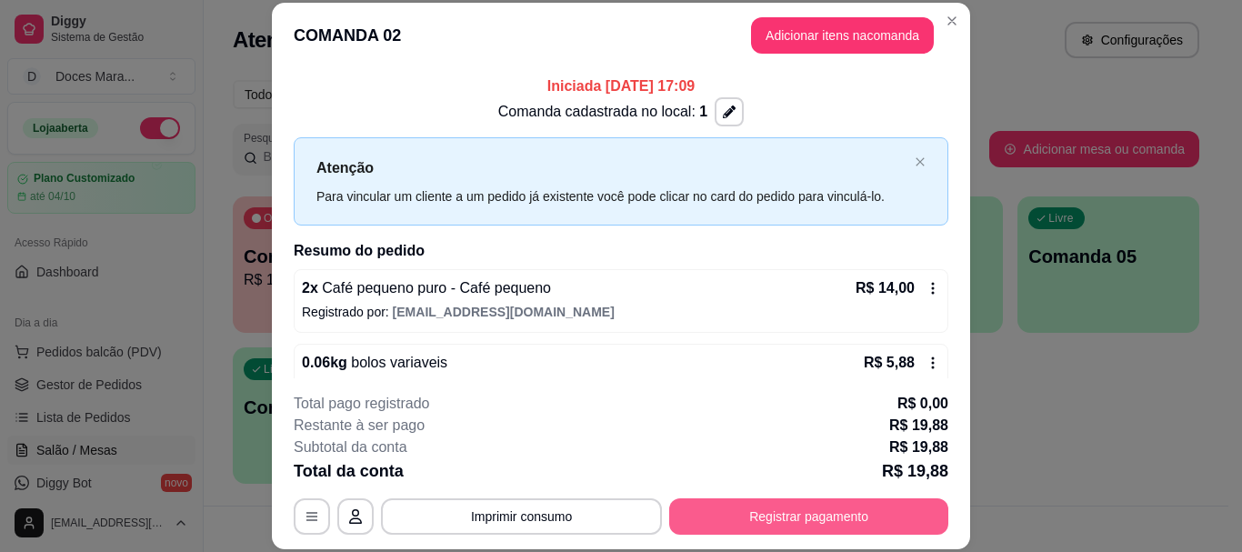
click at [800, 507] on button "Registrar pagamento" at bounding box center [808, 516] width 279 height 36
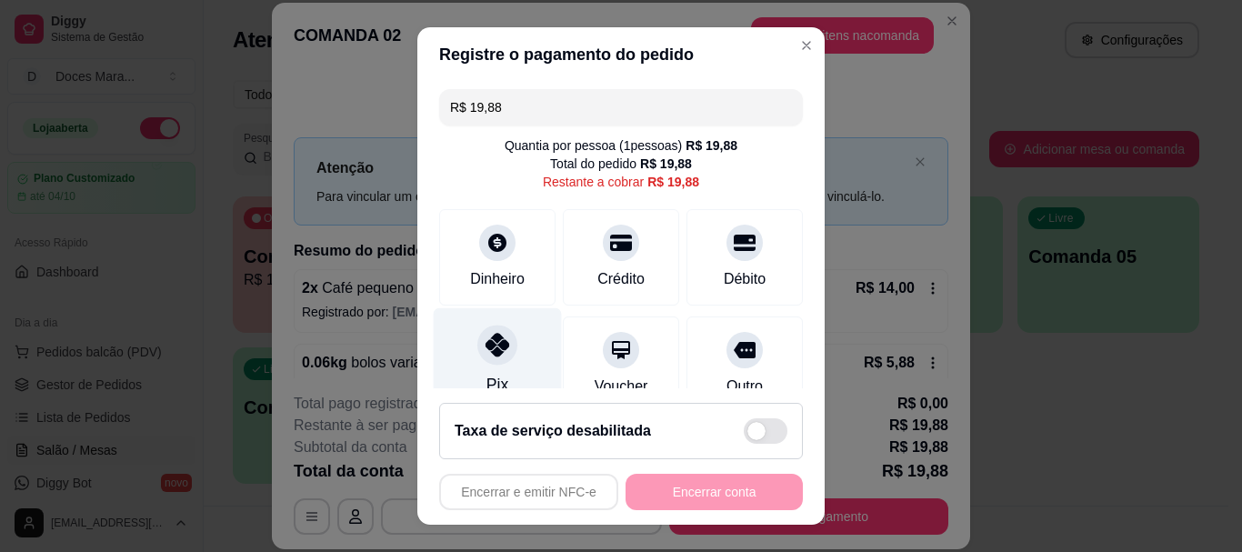
click at [488, 359] on div at bounding box center [497, 346] width 40 height 40
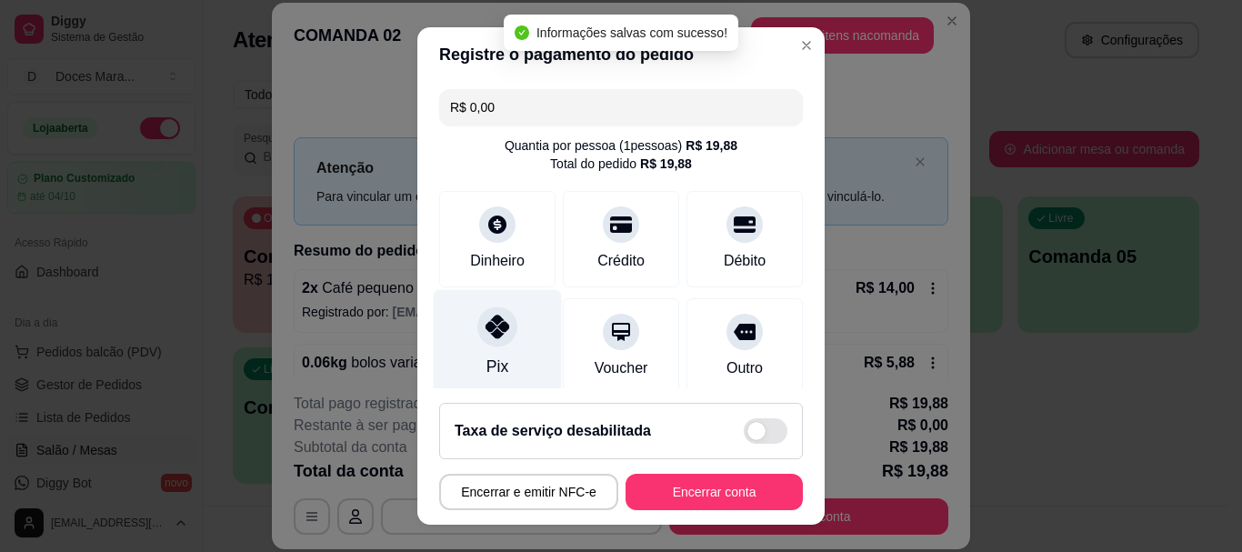
type input "R$ 0,00"
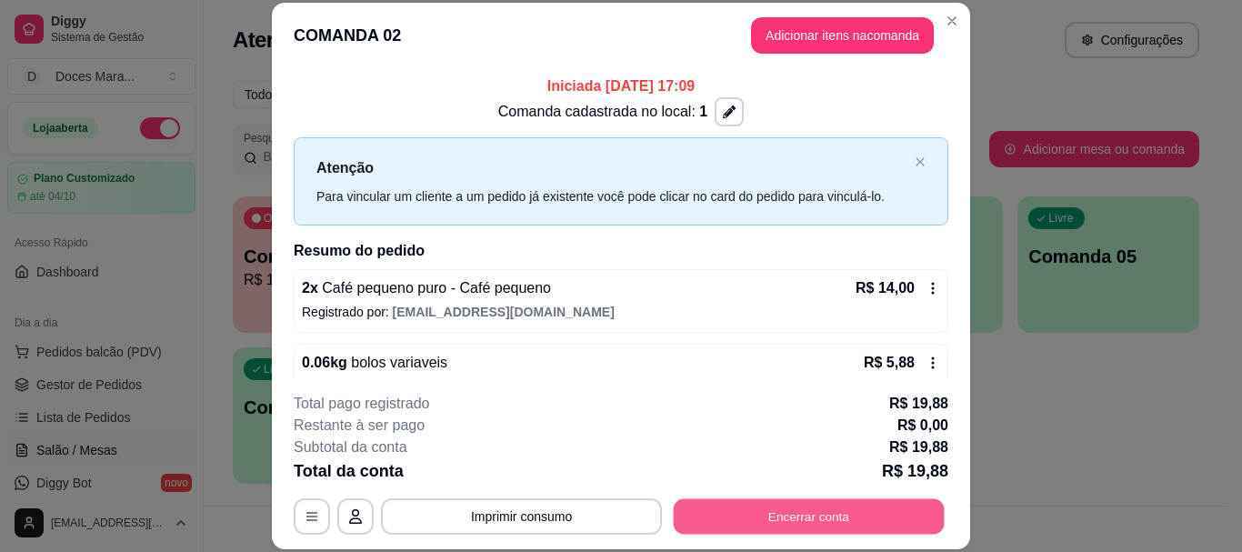
click at [786, 514] on button "Encerrar conta" at bounding box center [809, 516] width 271 height 35
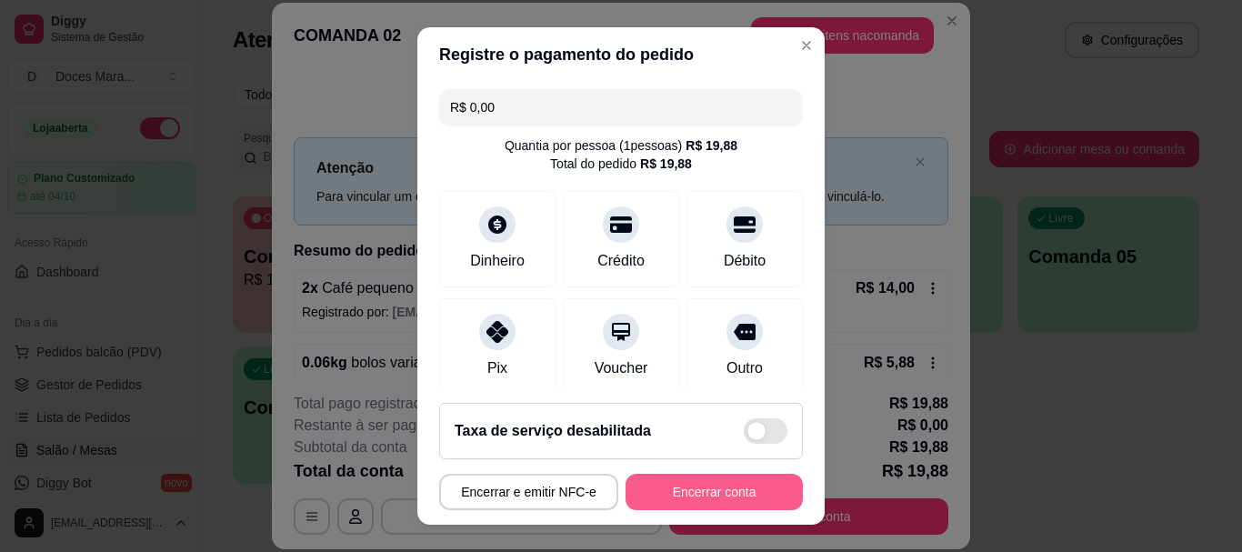
click at [682, 499] on button "Encerrar conta" at bounding box center [714, 492] width 177 height 36
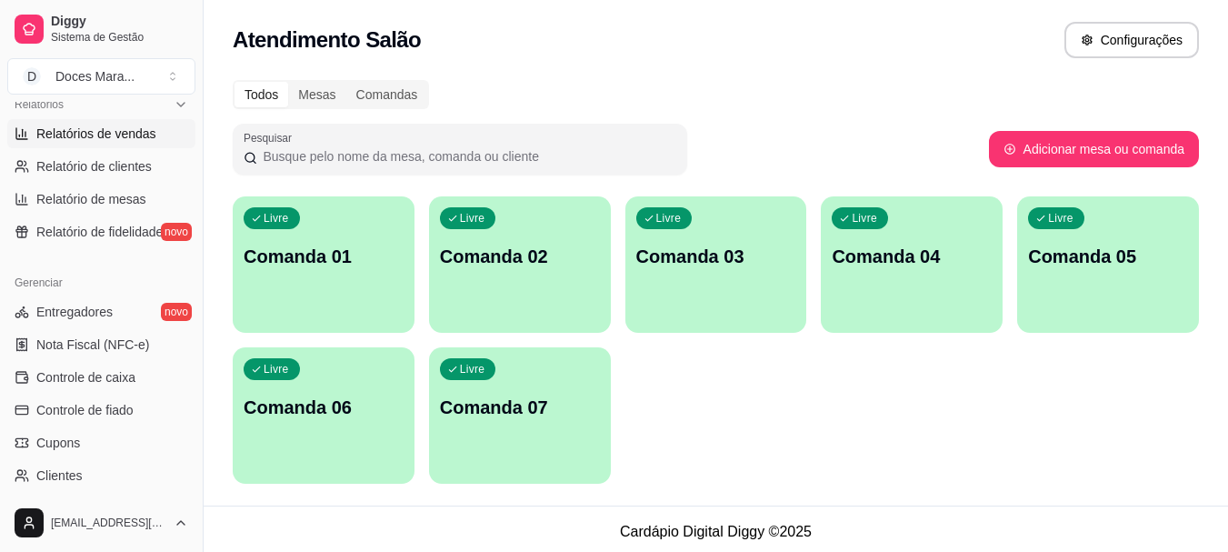
scroll to position [636, 0]
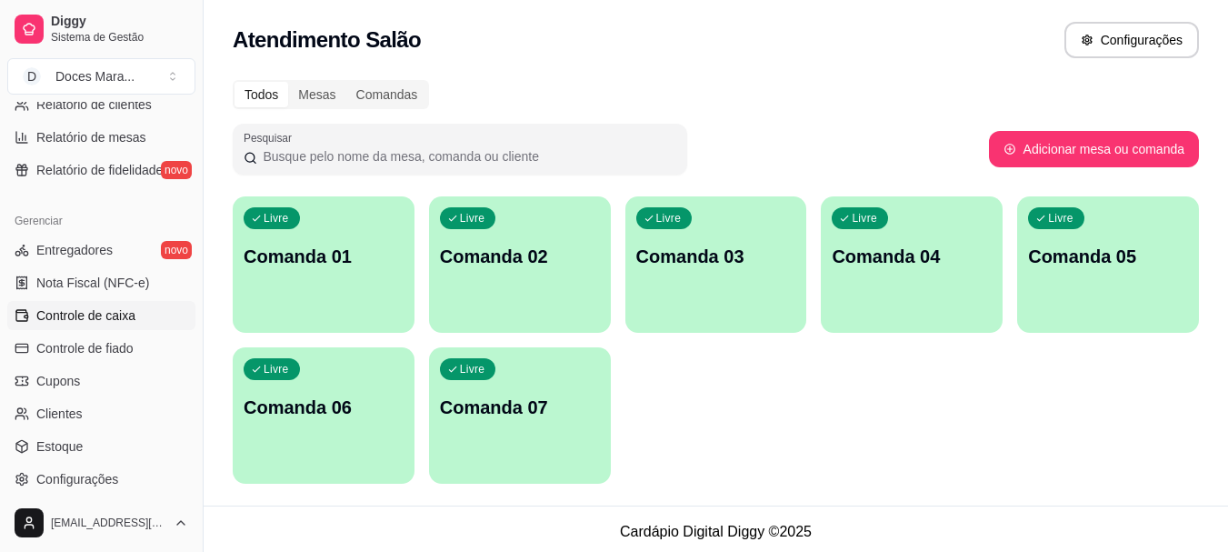
click at [88, 312] on span "Controle de caixa" at bounding box center [85, 315] width 99 height 18
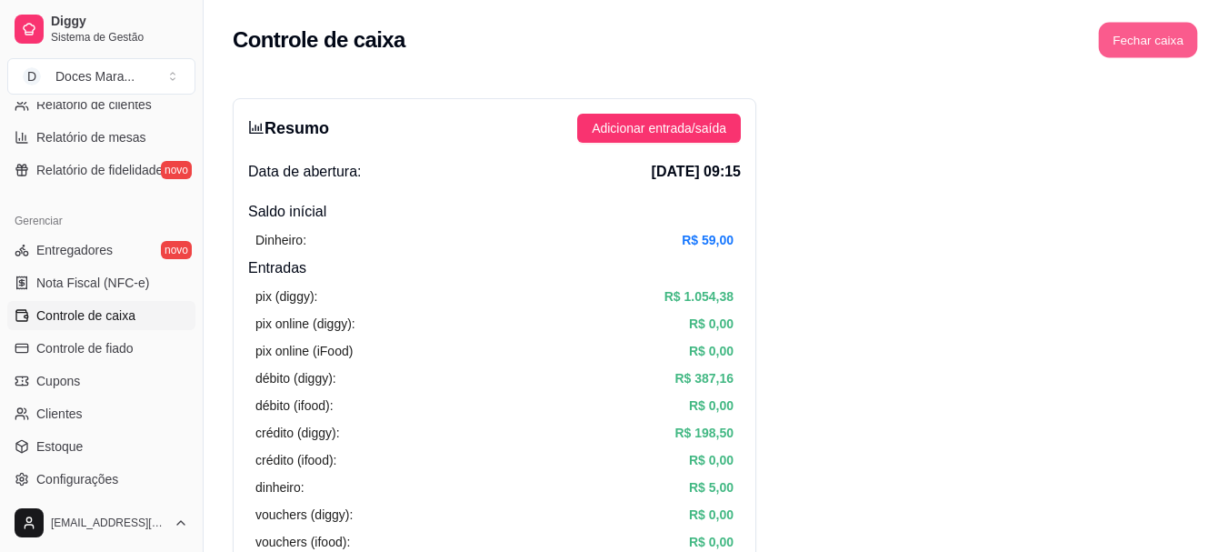
click at [1158, 39] on button "Fechar caixa" at bounding box center [1148, 40] width 99 height 35
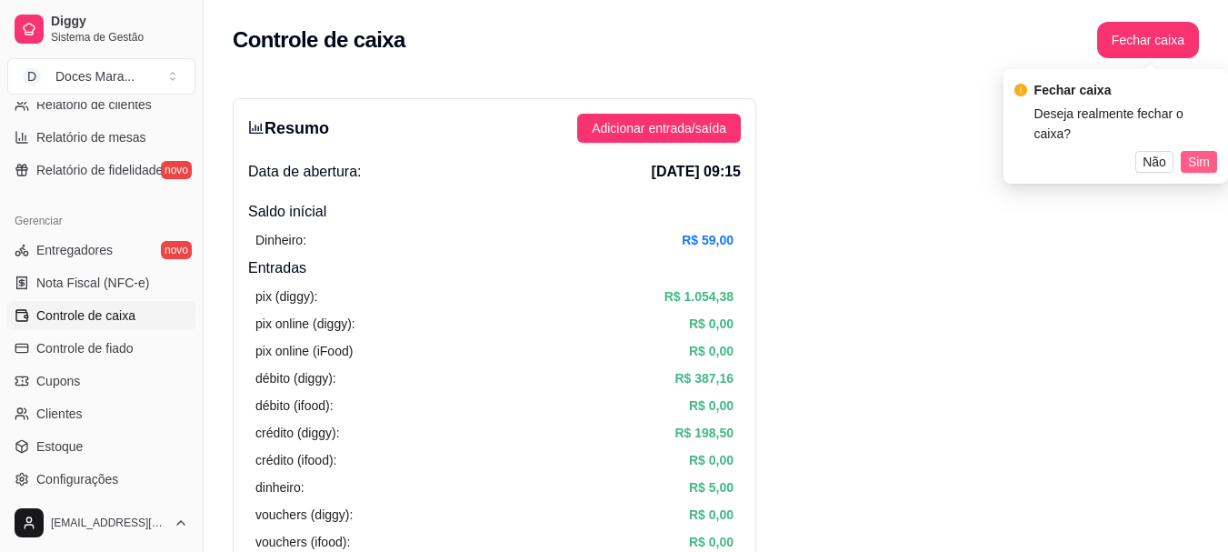
click at [1196, 152] on span "Sim" at bounding box center [1199, 162] width 22 height 20
